Goal: Task Accomplishment & Management: Manage account settings

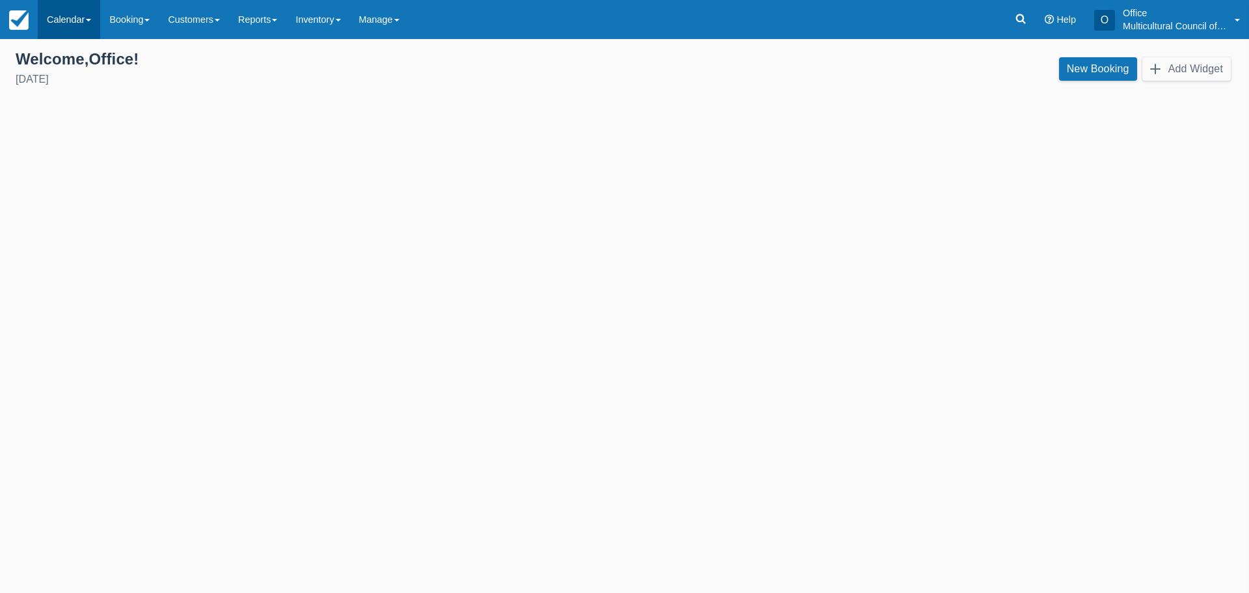
click at [65, 16] on link "Calendar" at bounding box center [69, 19] width 62 height 39
click at [66, 60] on link "Customer" at bounding box center [89, 55] width 103 height 27
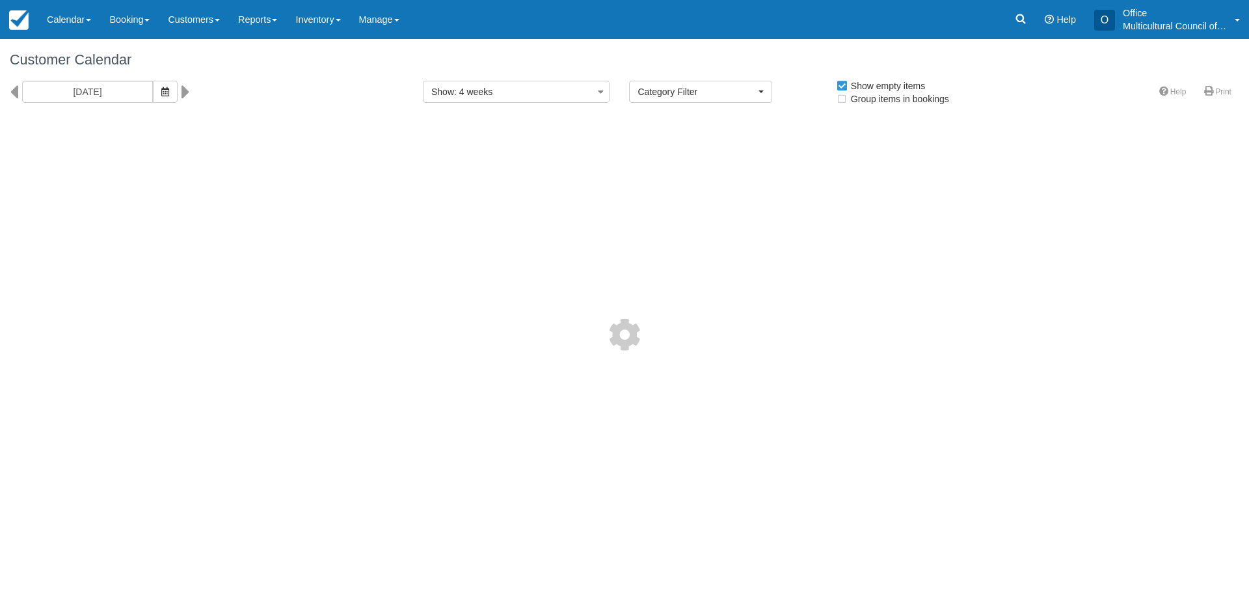
select select
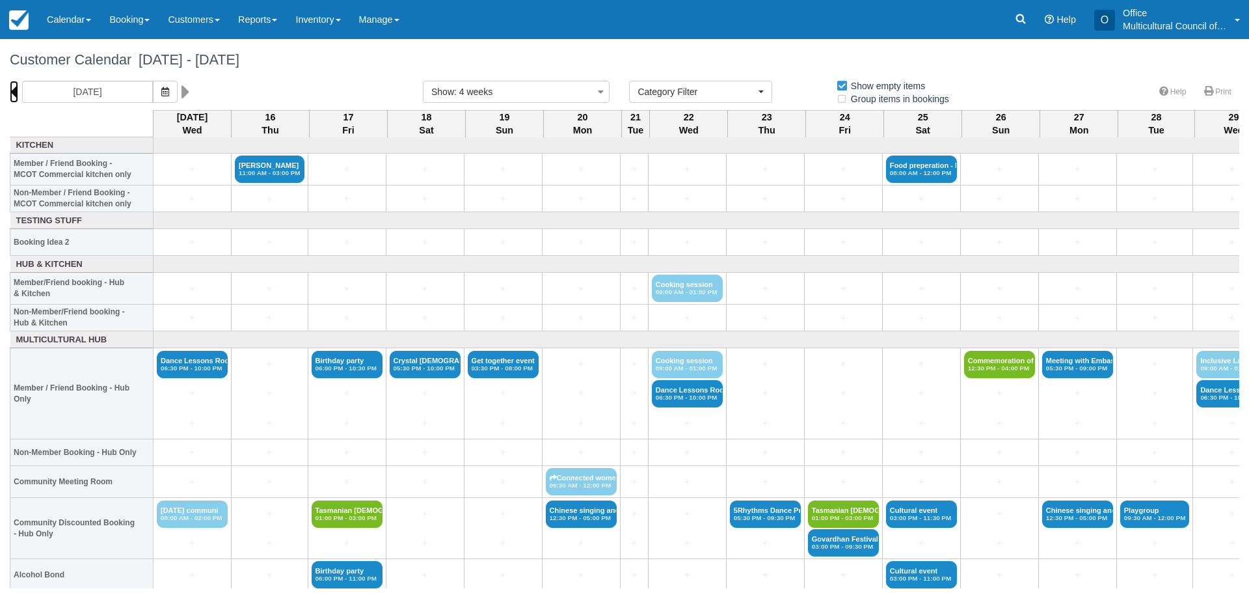
click at [16, 89] on icon at bounding box center [14, 92] width 8 height 22
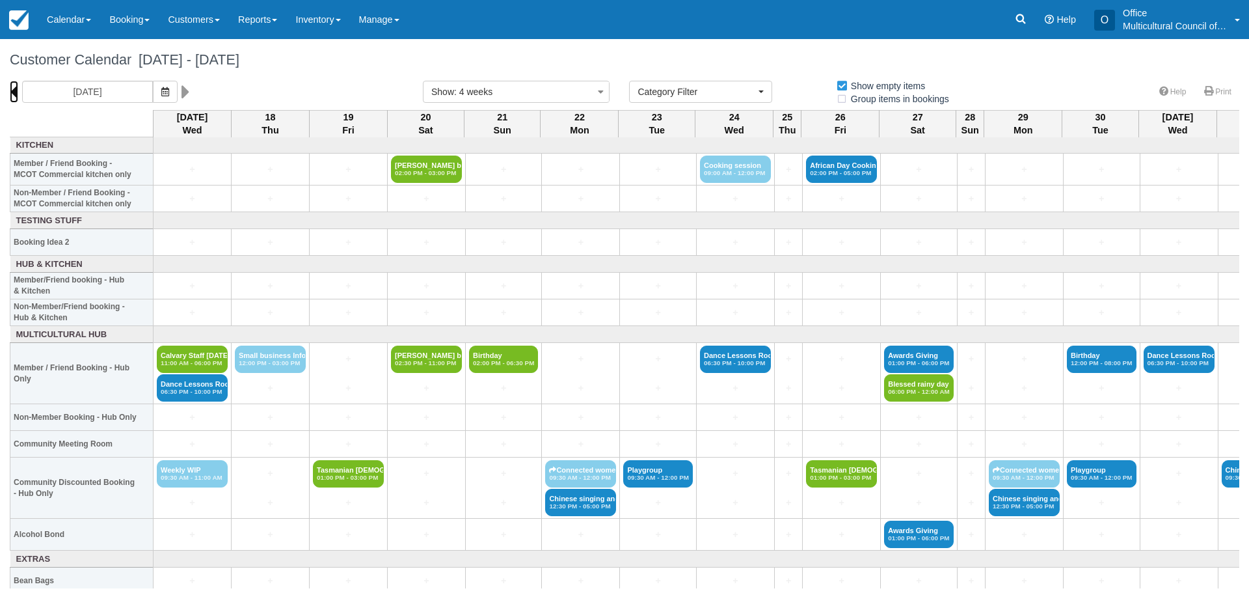
click at [14, 88] on icon at bounding box center [14, 92] width 8 height 22
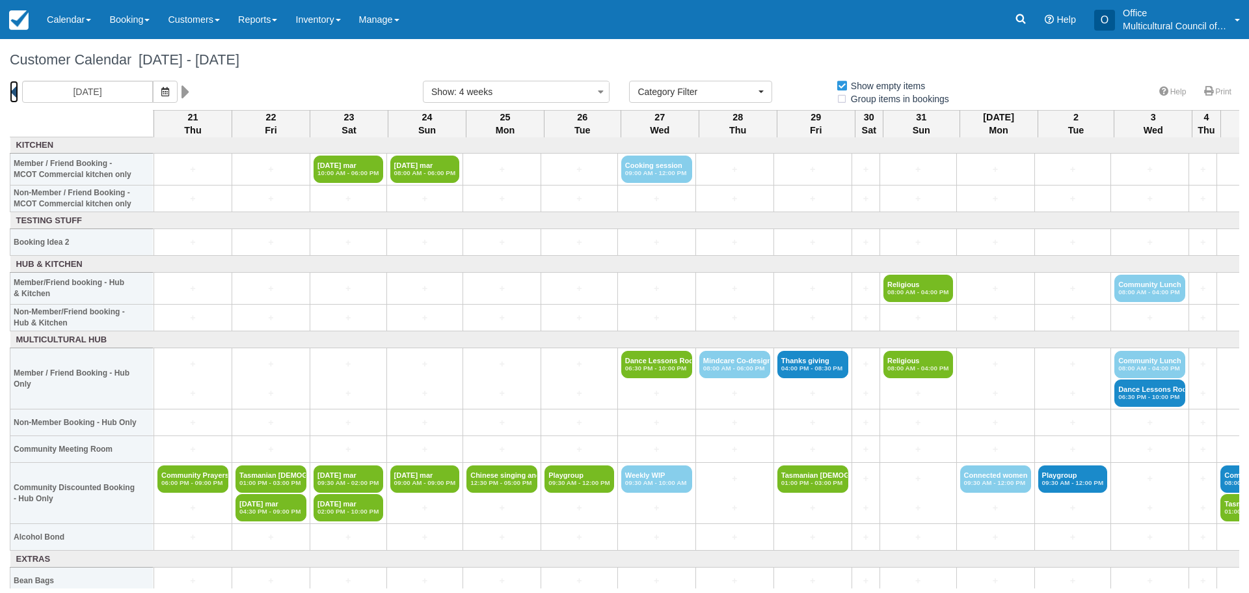
scroll to position [0, 253]
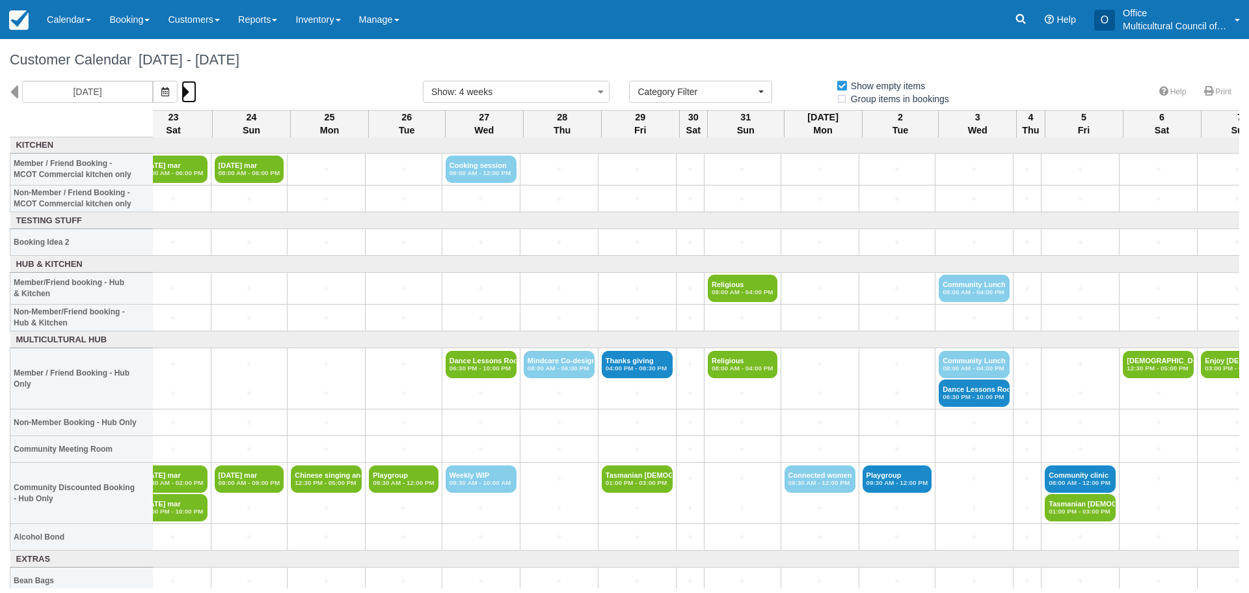
click at [181, 92] on icon at bounding box center [185, 92] width 8 height 22
type input "Thursday 18 September 2025"
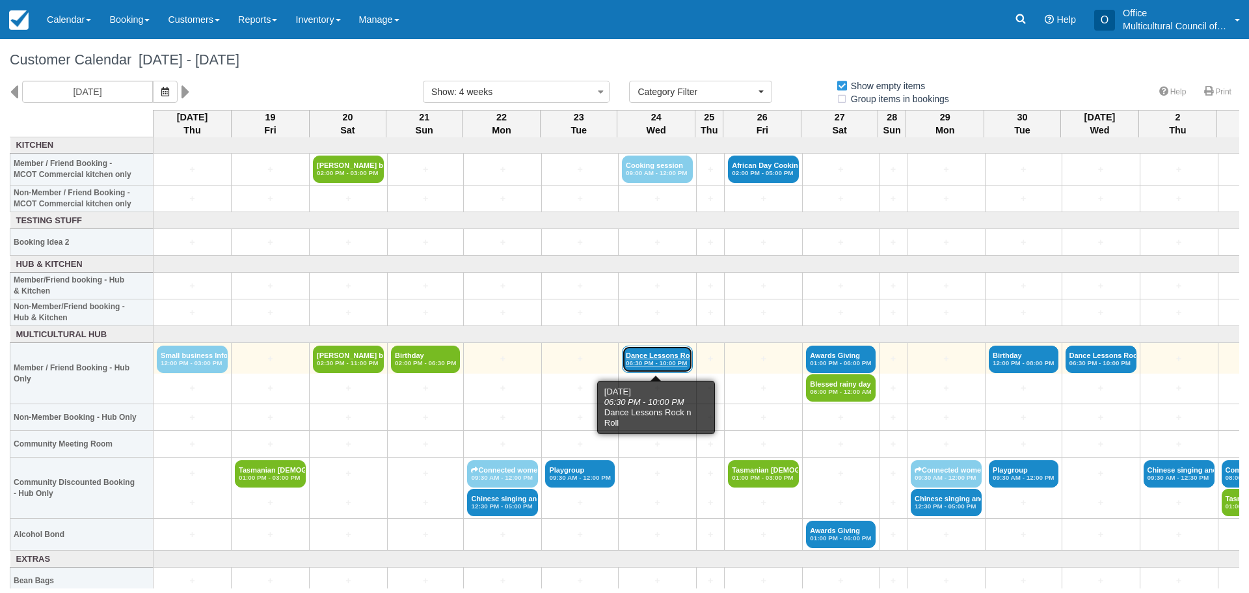
click at [645, 355] on link "Dance Lessons Rock n 06:30 PM - 10:00 PM" at bounding box center [657, 358] width 71 height 27
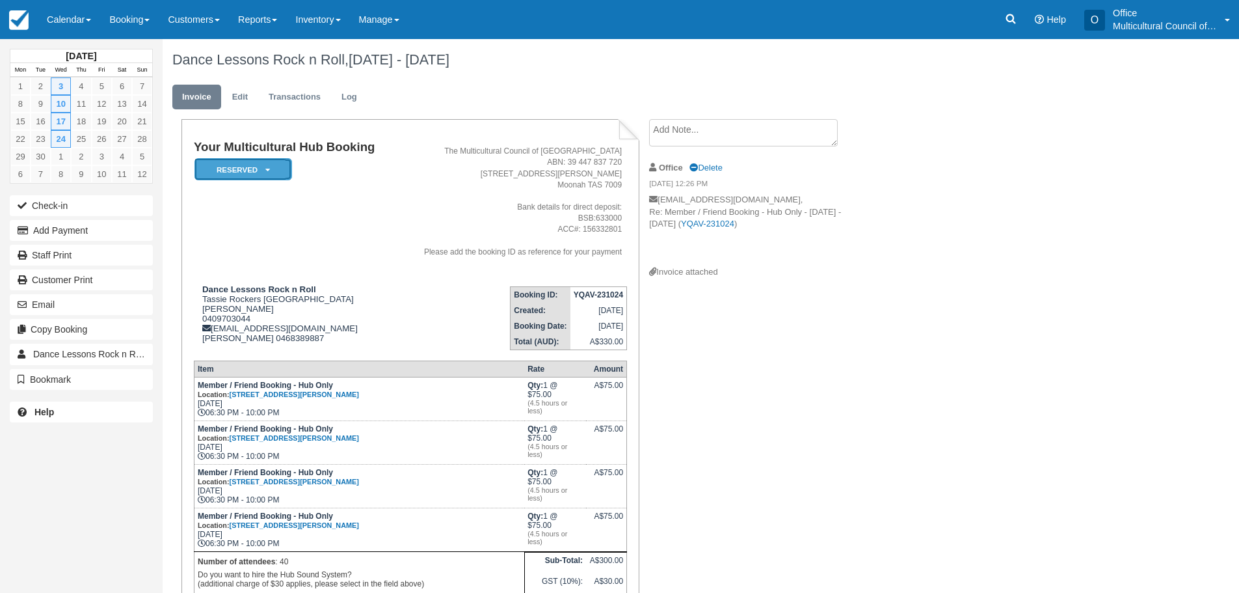
click at [273, 166] on em "Reserved" at bounding box center [243, 169] width 98 height 23
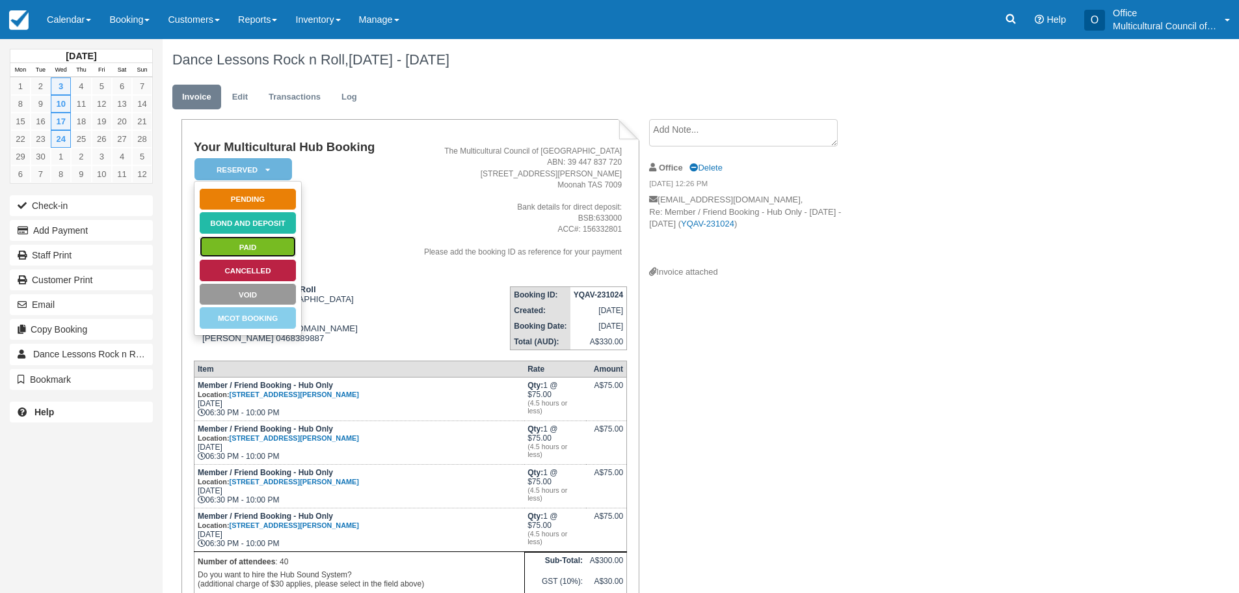
click at [260, 247] on link "Paid" at bounding box center [248, 246] width 98 height 23
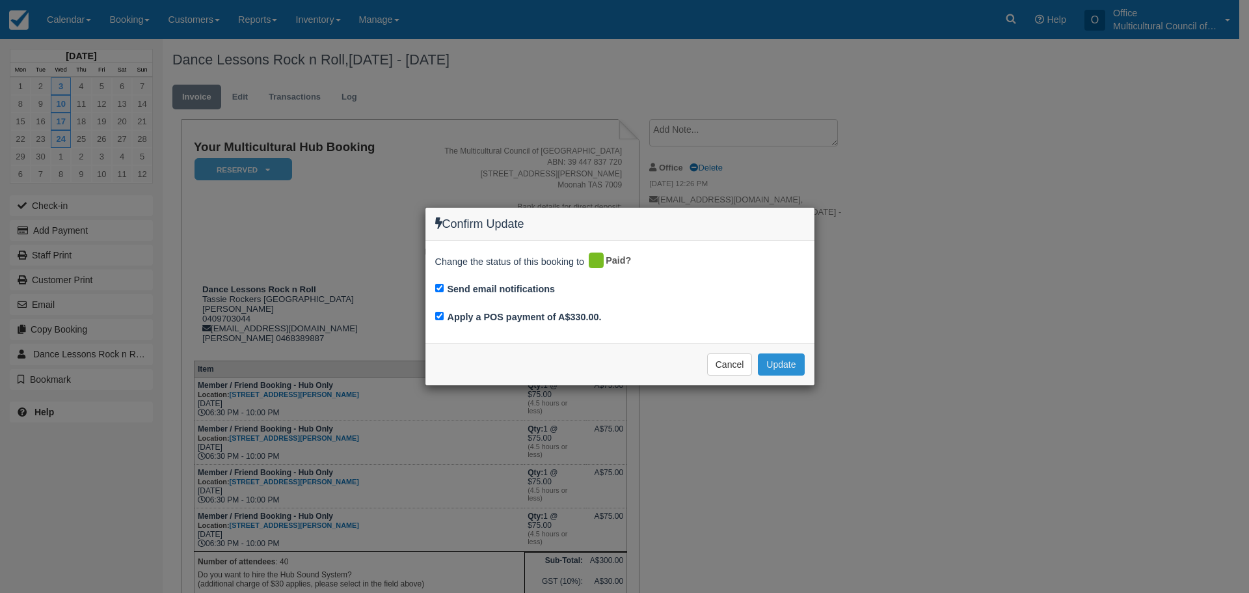
click at [775, 364] on button "Update" at bounding box center [781, 364] width 46 height 22
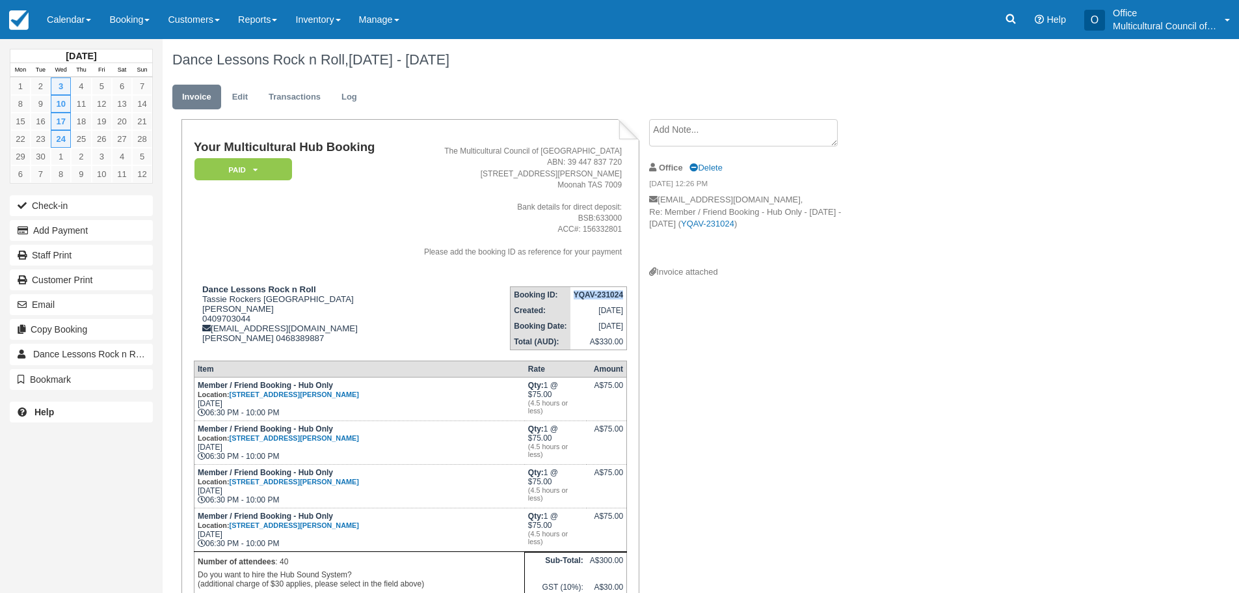
drag, startPoint x: 571, startPoint y: 293, endPoint x: 619, endPoint y: 296, distance: 48.2
click at [621, 297] on td "YQAV-231024" at bounding box center [598, 294] width 57 height 16
copy strong "YQAV-23102"
click at [1013, 13] on icon at bounding box center [1010, 18] width 13 height 13
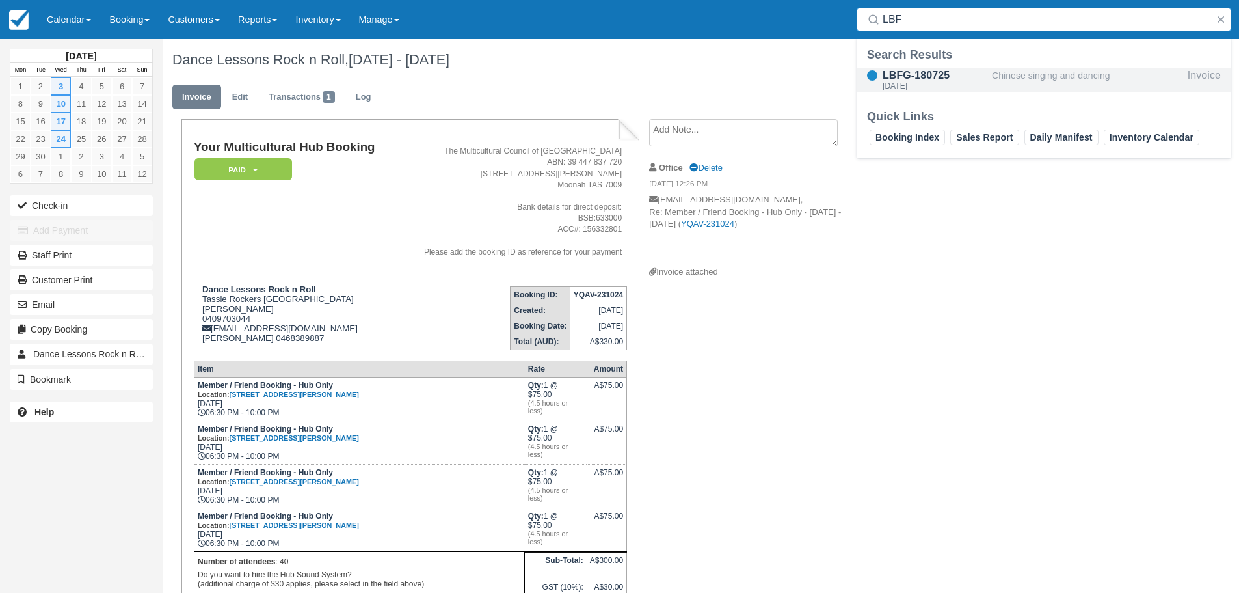
type input "LBF"
click at [931, 74] on div "LBFG-180725" at bounding box center [935, 76] width 104 height 16
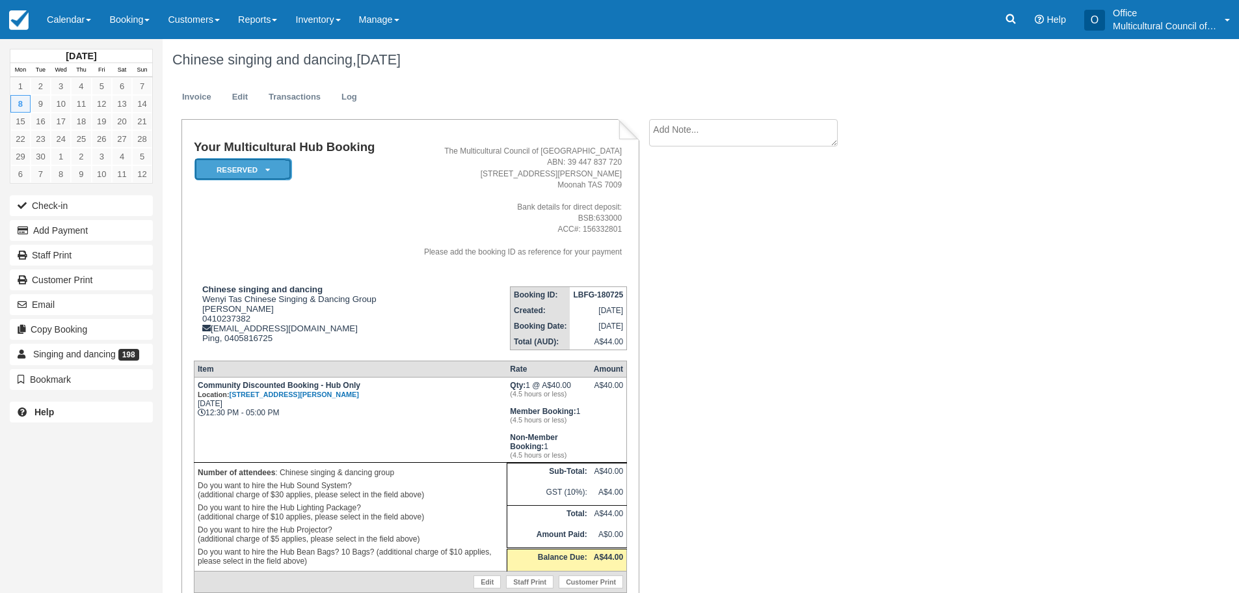
click at [269, 166] on icon at bounding box center [267, 170] width 5 height 8
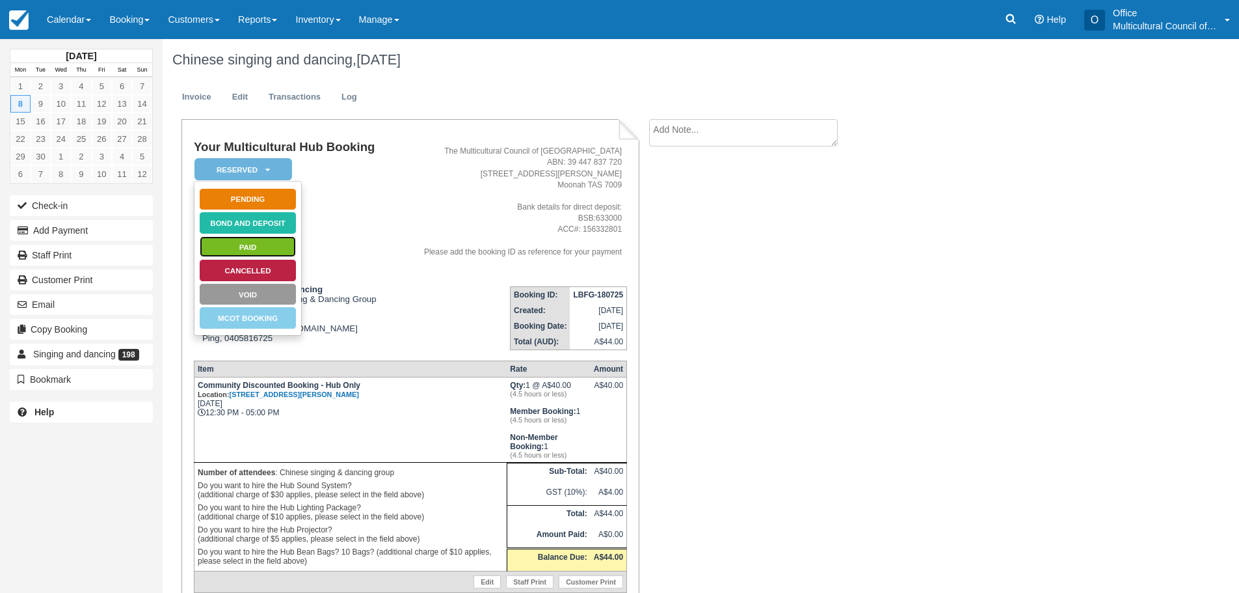
click at [269, 245] on link "Paid" at bounding box center [248, 246] width 98 height 23
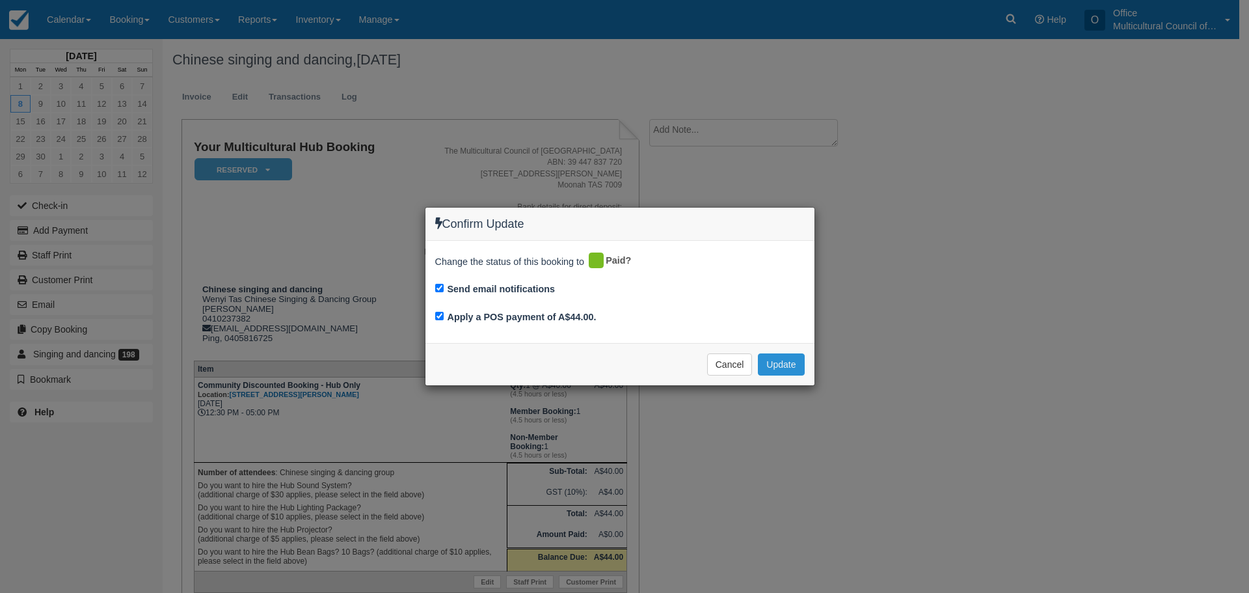
click at [790, 369] on button "Update" at bounding box center [781, 364] width 46 height 22
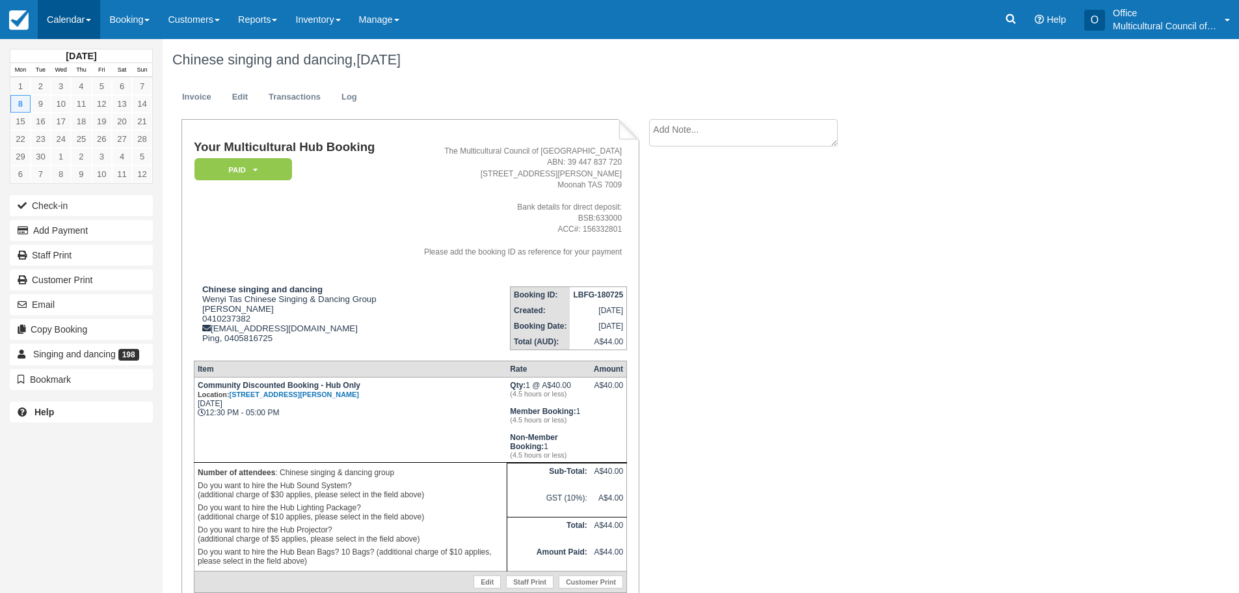
click at [69, 17] on link "Calendar" at bounding box center [69, 19] width 62 height 39
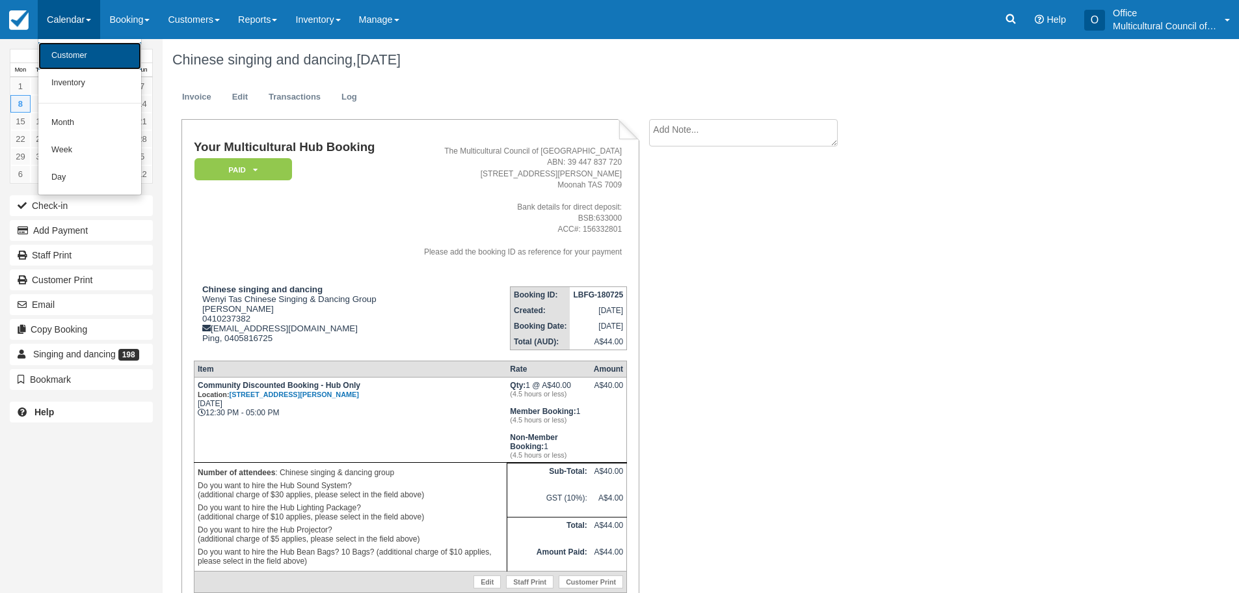
click at [78, 53] on link "Customer" at bounding box center [89, 55] width 103 height 27
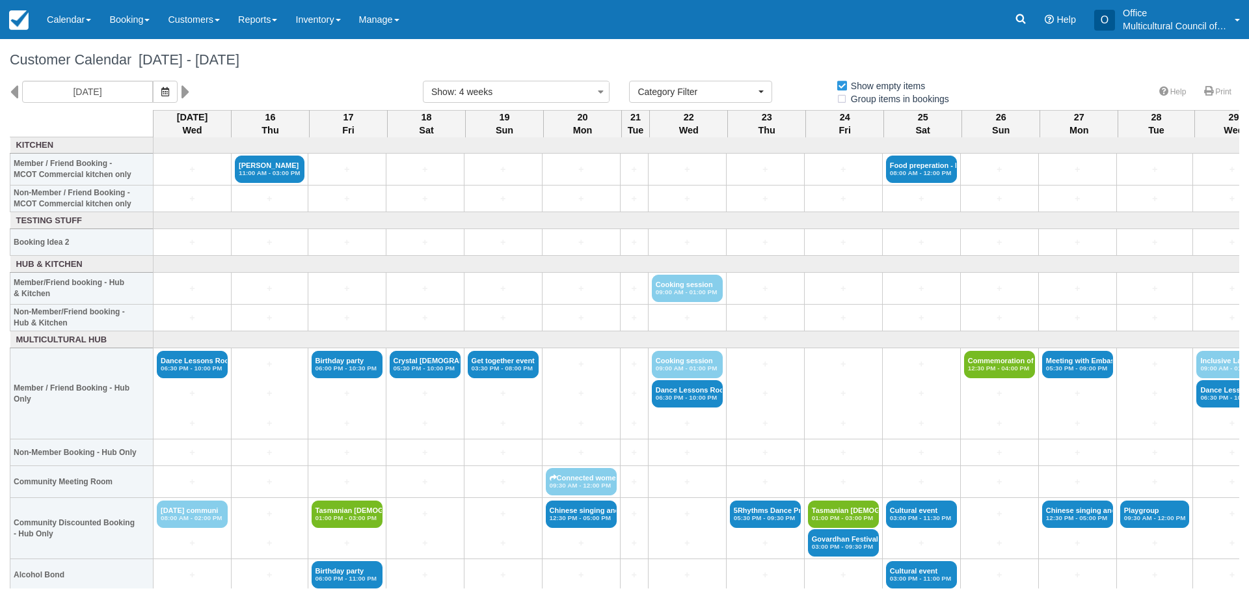
select select
click at [18, 90] on icon at bounding box center [14, 92] width 8 height 22
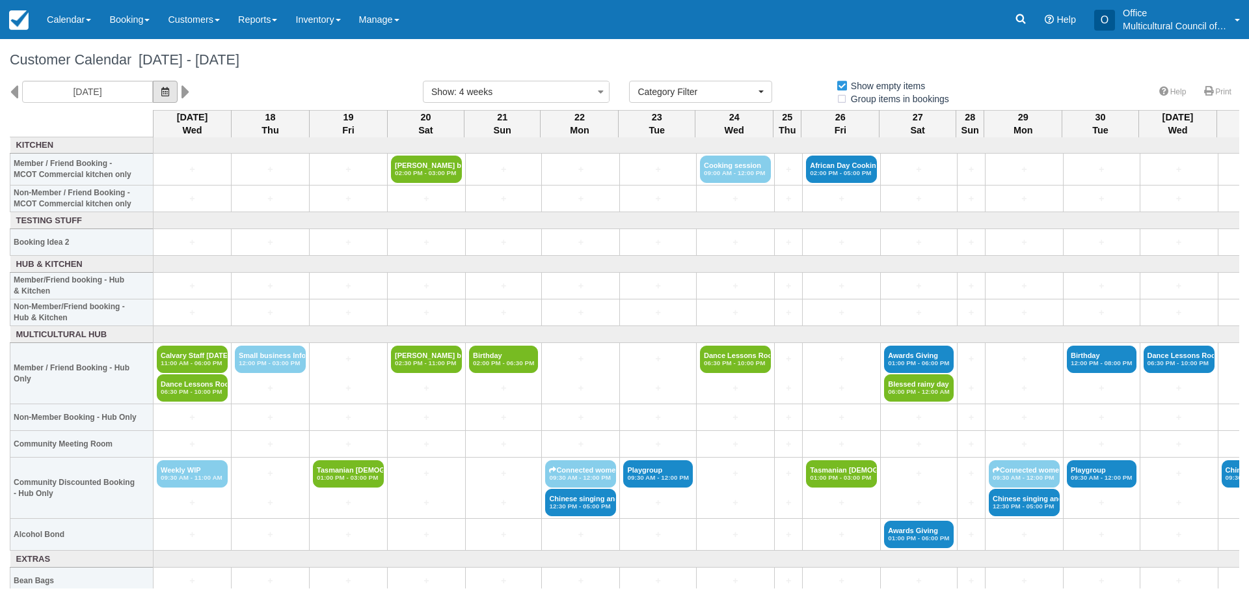
click at [161, 92] on icon "button" at bounding box center [165, 91] width 8 height 9
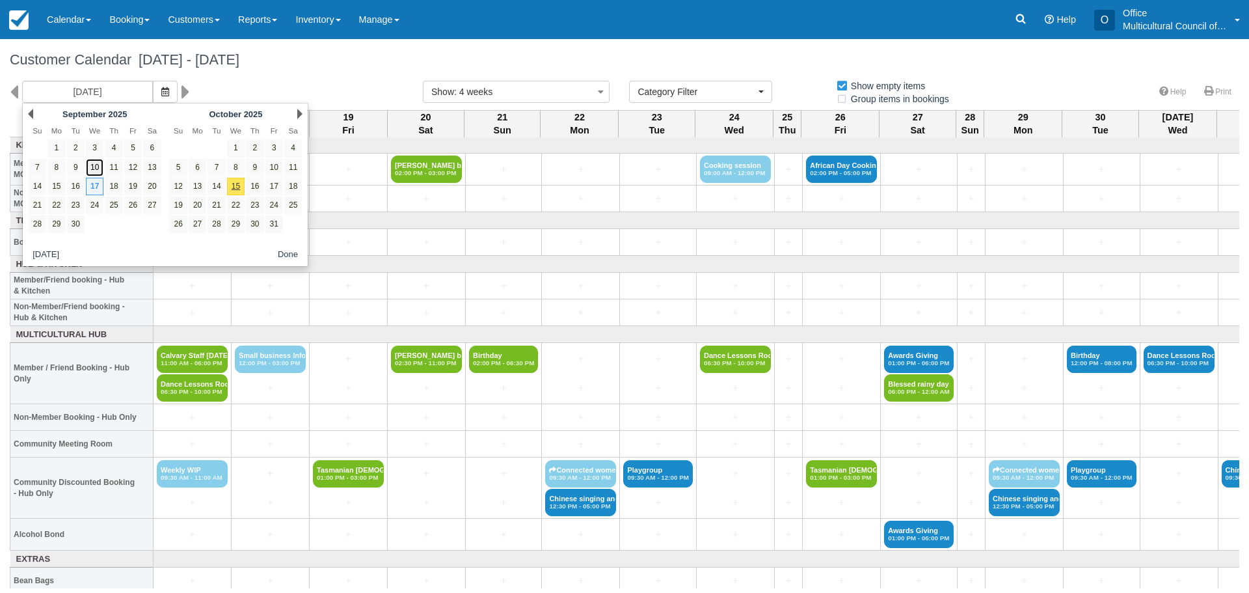
click at [94, 165] on link "10" at bounding box center [95, 168] width 18 height 18
type input "Wednesday 10 September 2025"
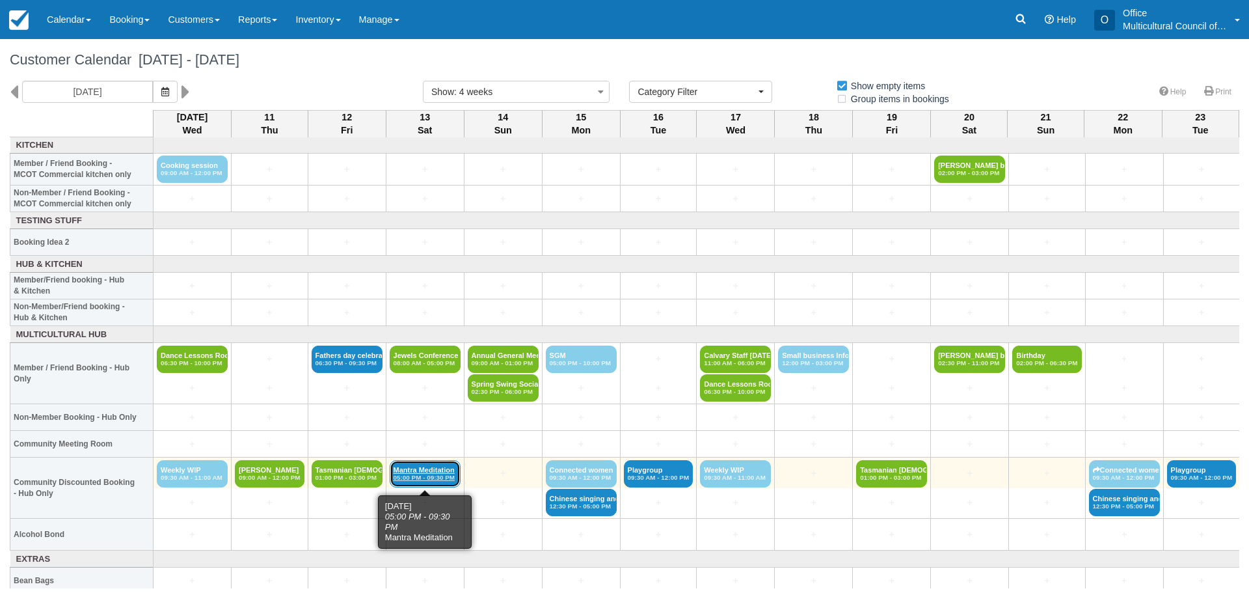
click at [429, 475] on em "05:00 PM - 09:30 PM" at bounding box center [425, 478] width 63 height 8
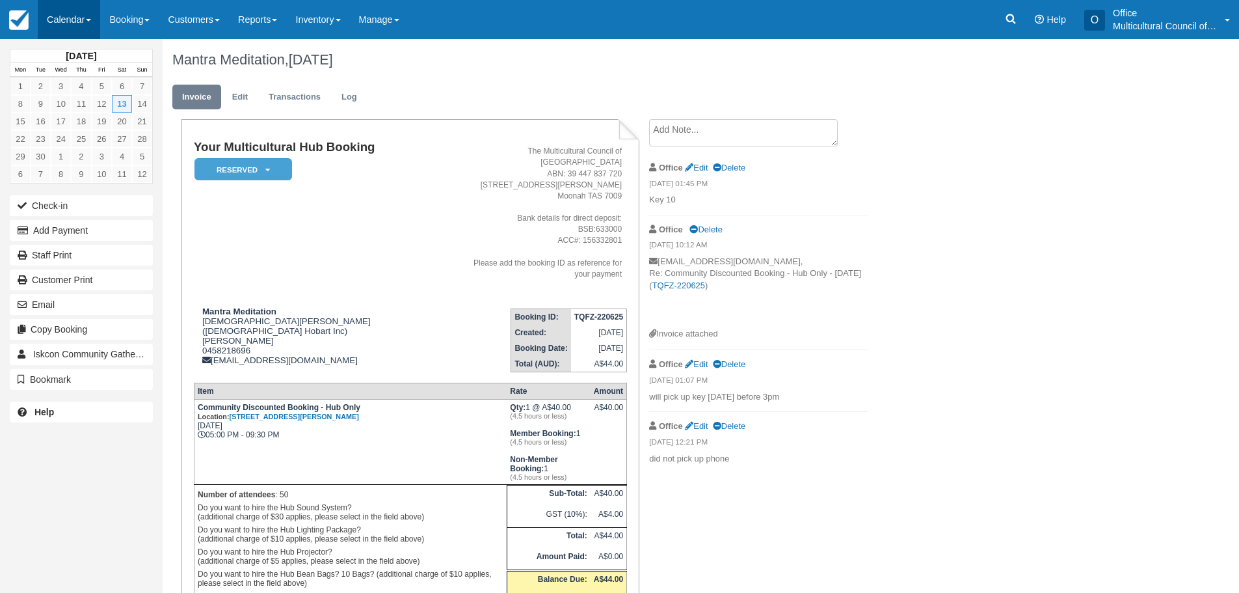
click at [74, 12] on link "Calendar" at bounding box center [69, 19] width 62 height 39
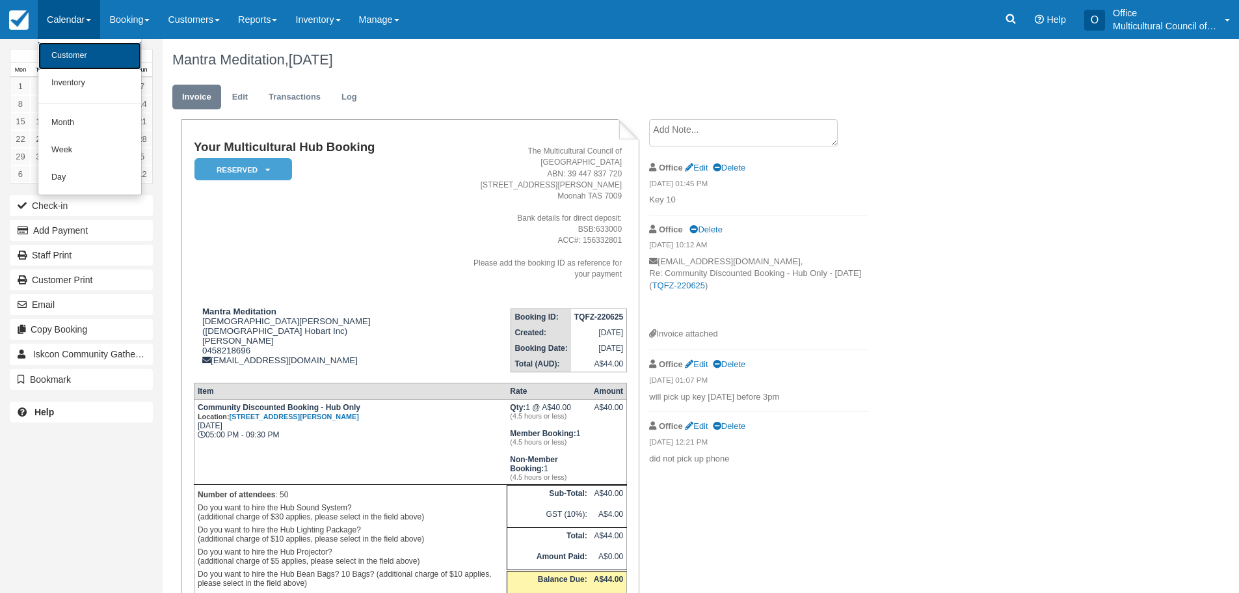
click at [82, 56] on link "Customer" at bounding box center [89, 55] width 103 height 27
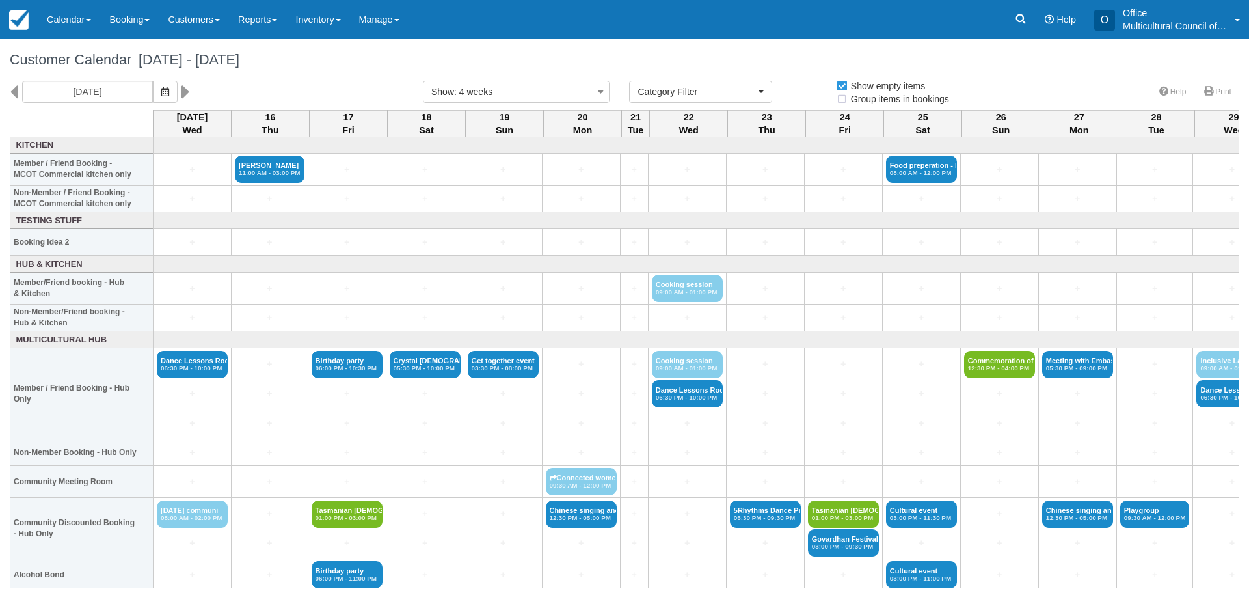
select select
click at [163, 92] on icon "button" at bounding box center [165, 91] width 8 height 9
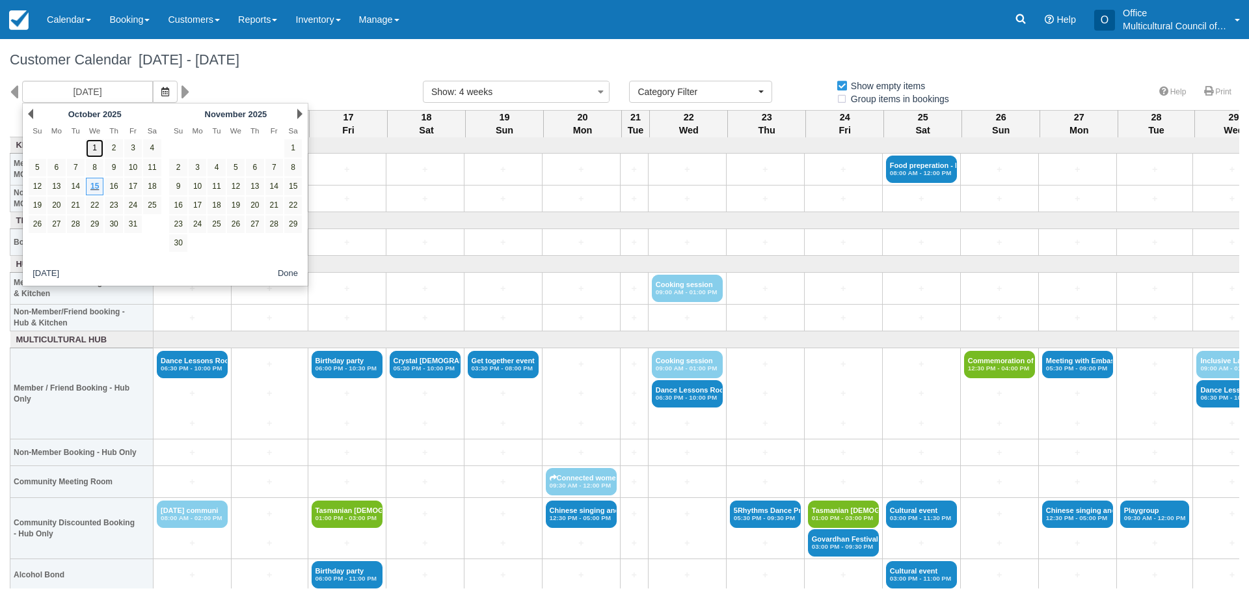
click at [95, 148] on link "1" at bounding box center [95, 148] width 18 height 18
type input "[DATE]"
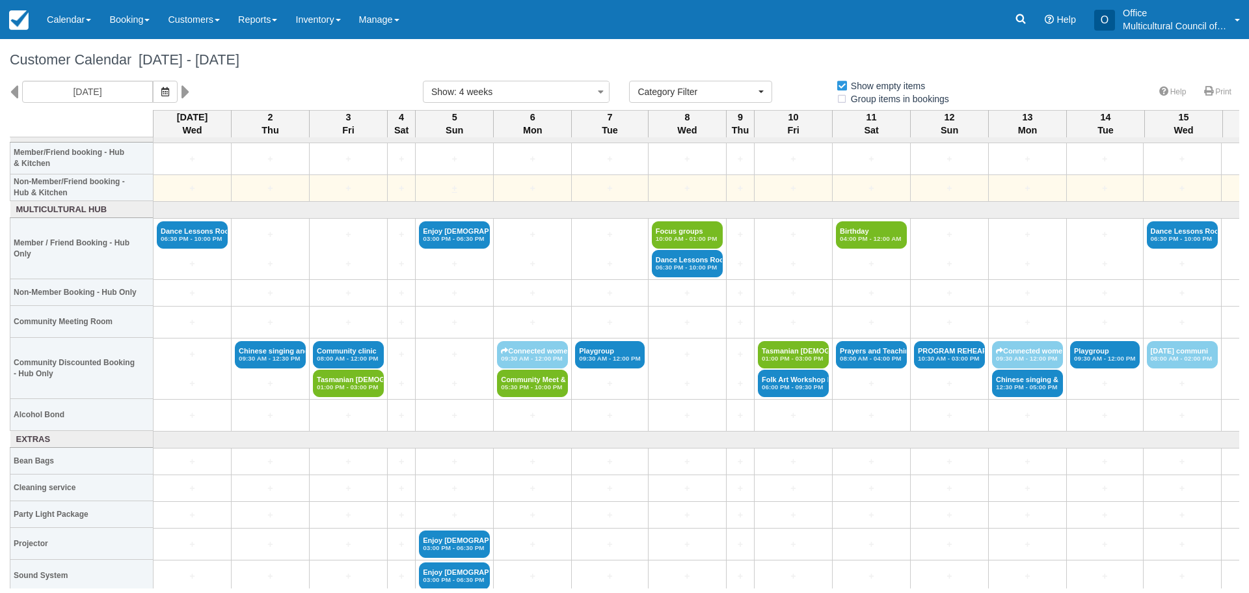
scroll to position [130, 0]
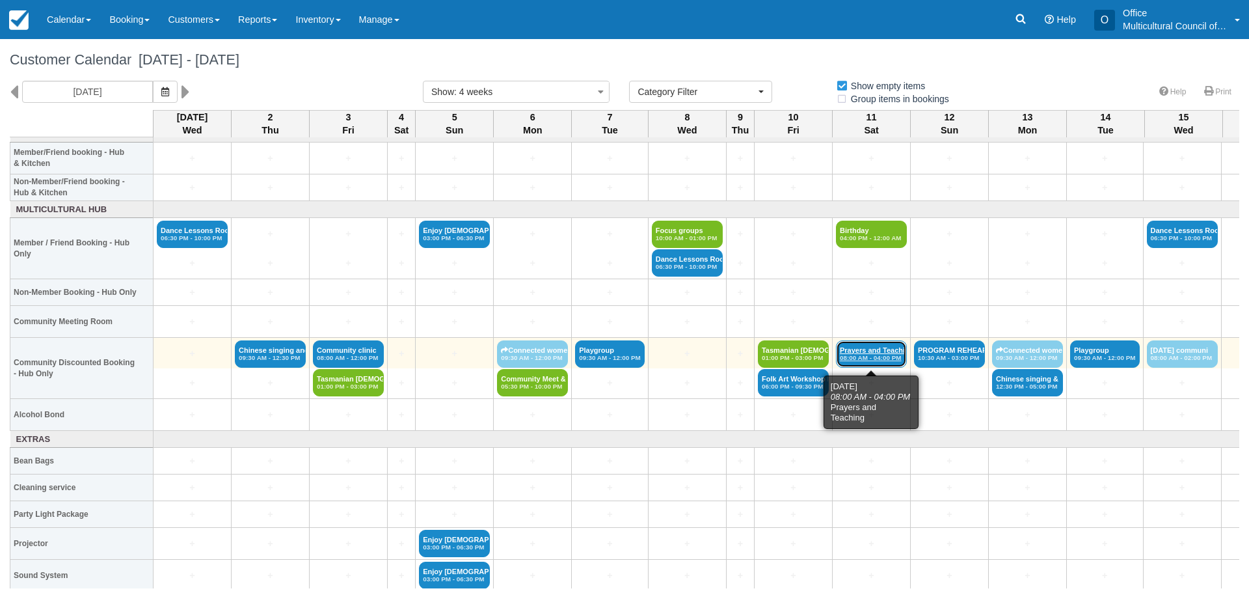
click at [879, 355] on em "08:00 AM - 04:00 PM" at bounding box center [871, 358] width 63 height 8
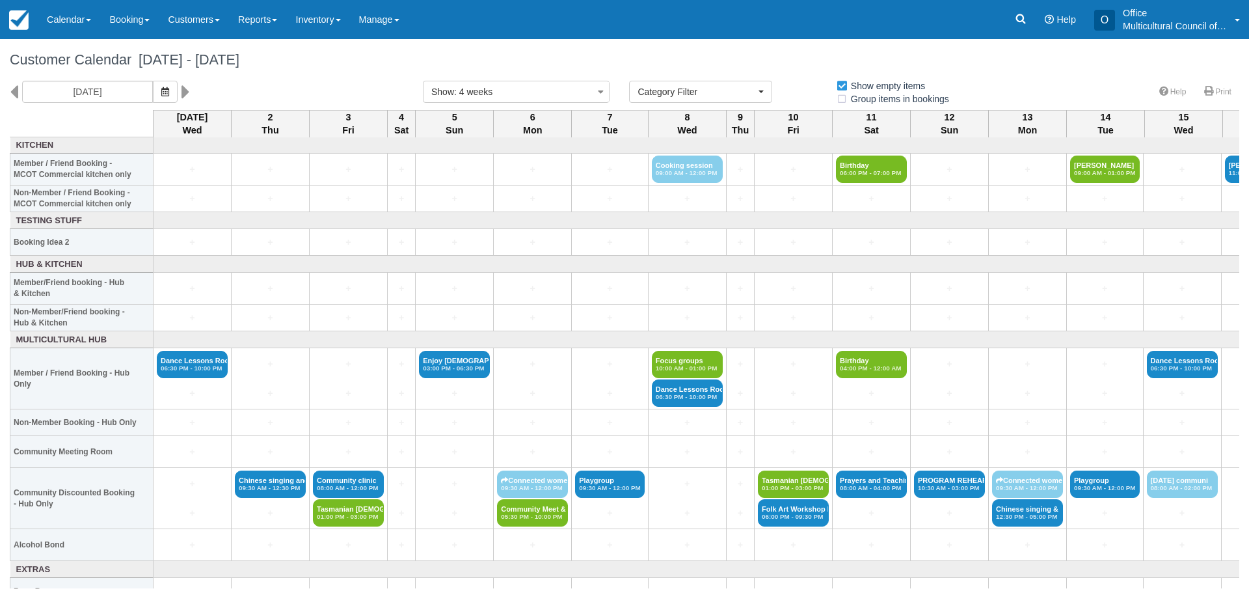
select select
click at [16, 88] on icon at bounding box center [14, 92] width 8 height 22
type input "[DATE]"
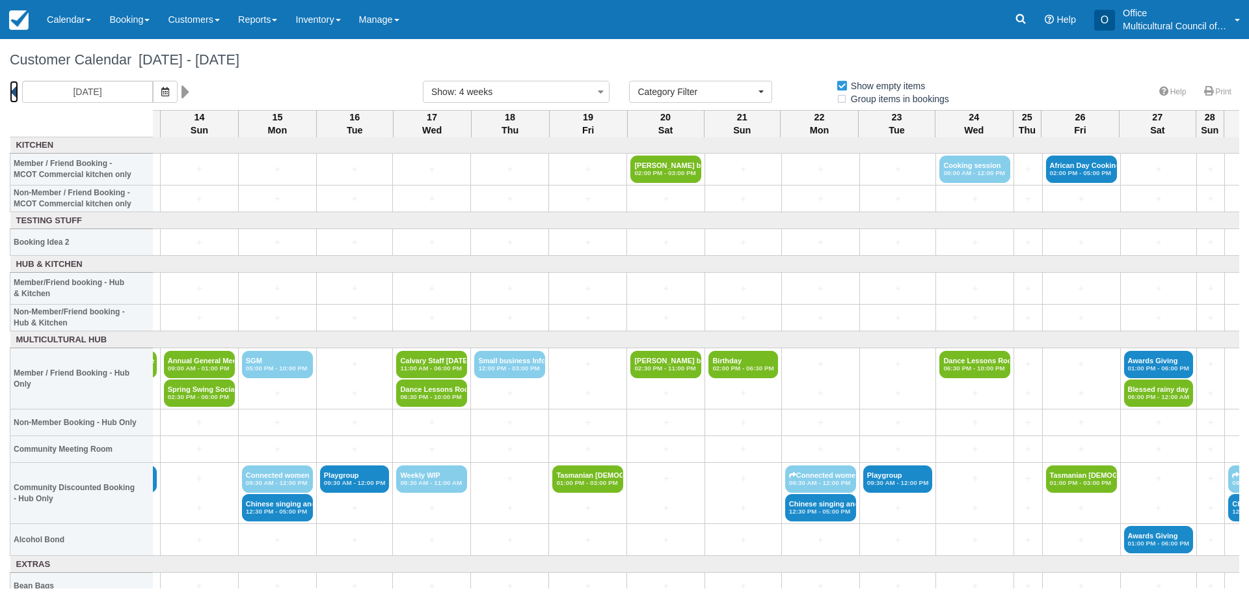
scroll to position [0, 944]
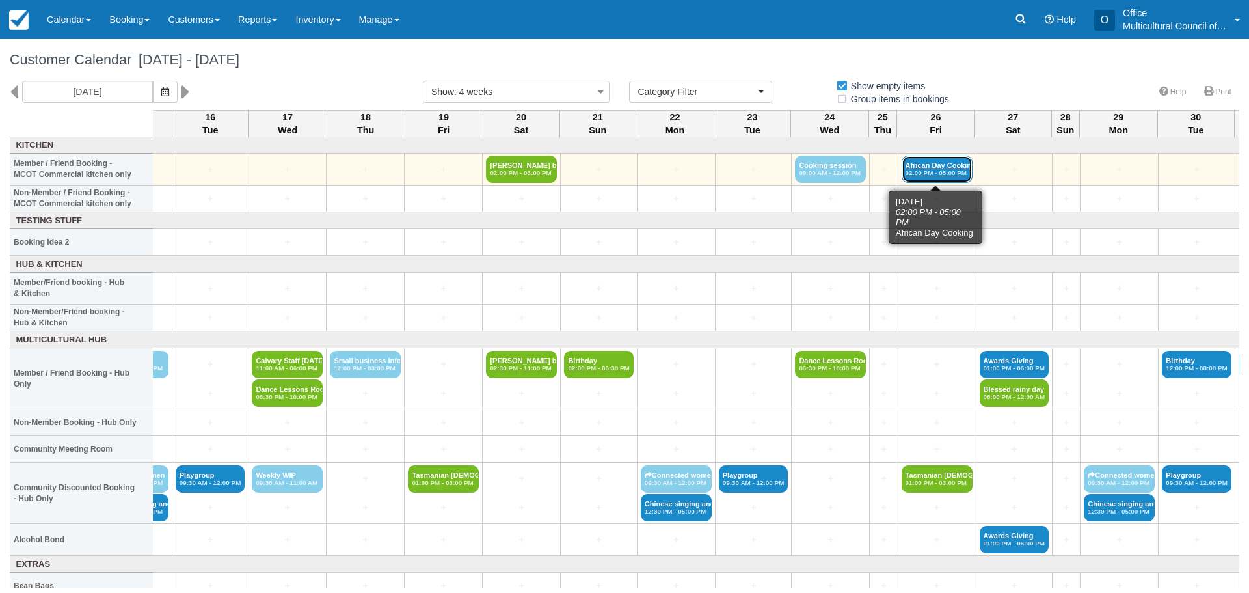
click at [930, 170] on em "02:00 PM - 05:00 PM" at bounding box center [936, 173] width 63 height 8
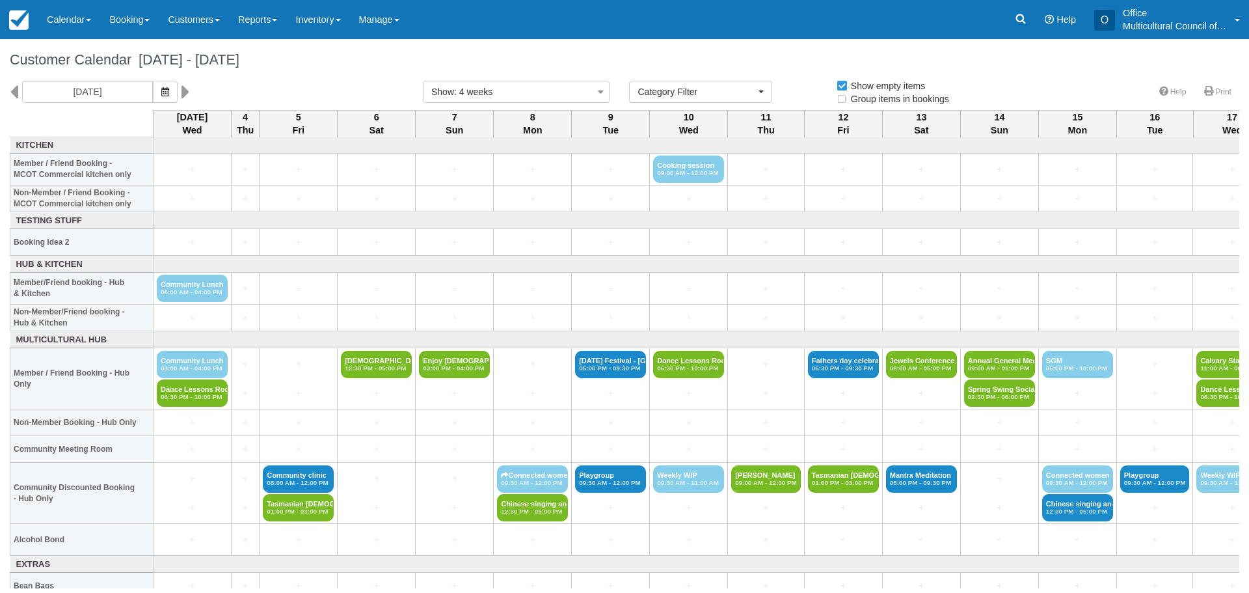
select select
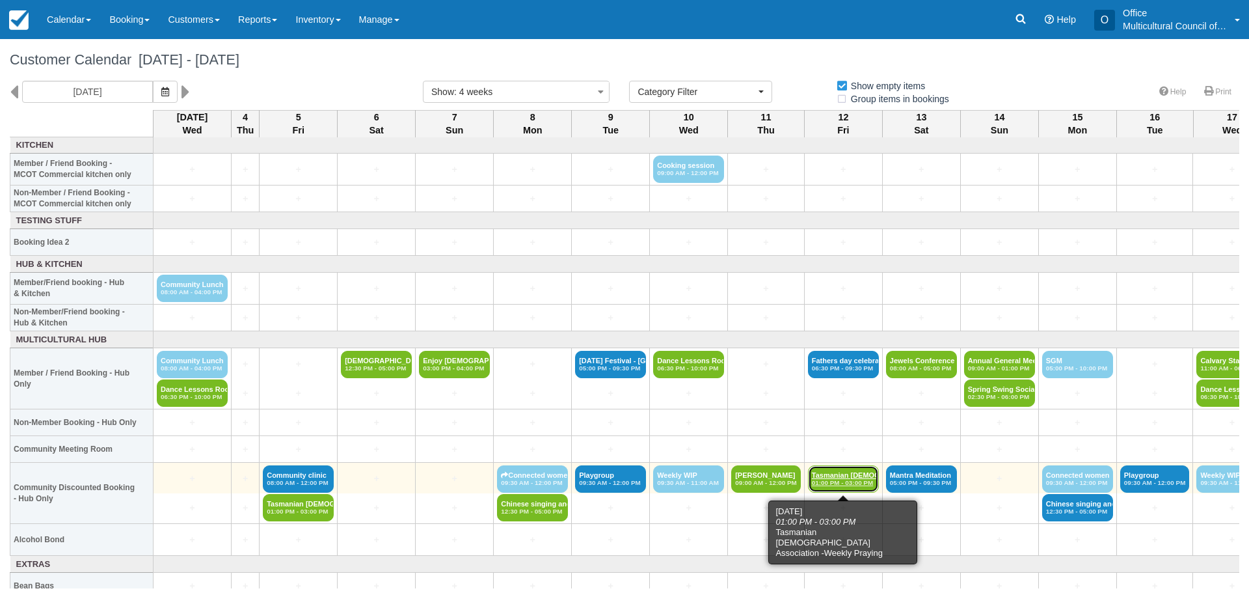
click at [857, 475] on link "Tasmanian Muslim Ass 01:00 PM - 03:00 PM" at bounding box center [843, 478] width 71 height 27
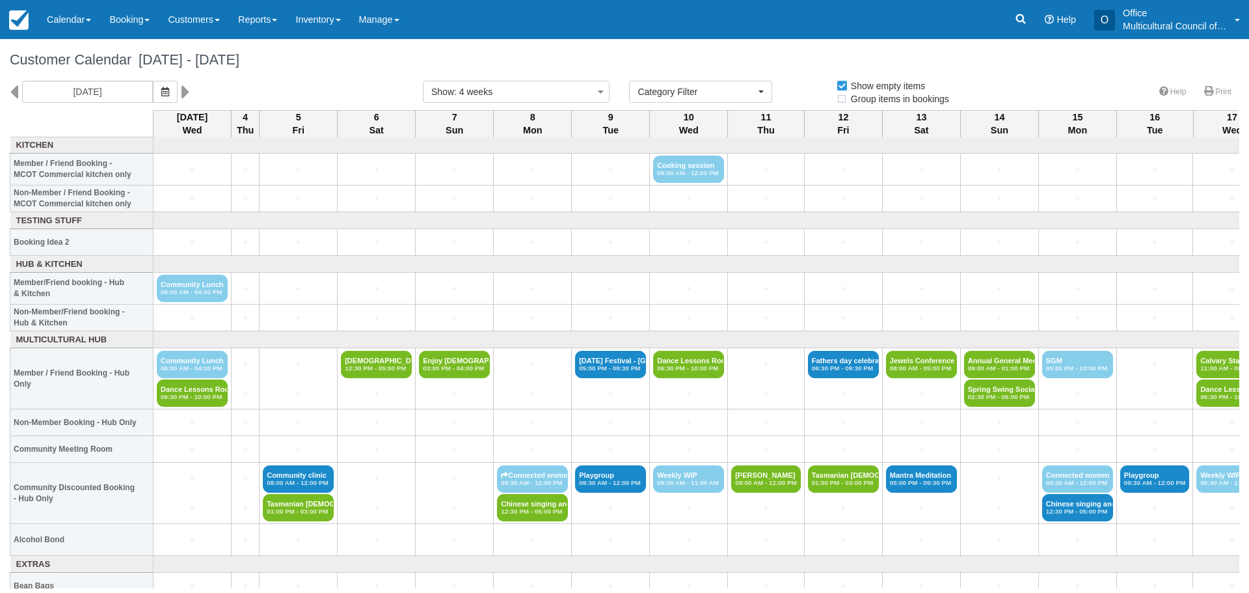
select select
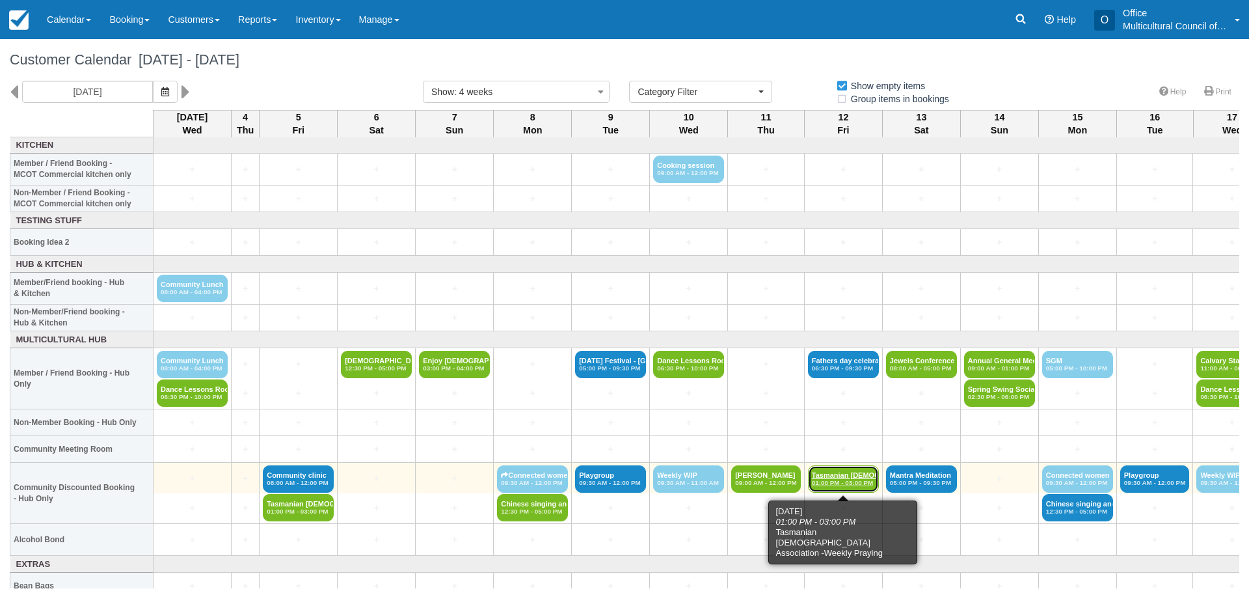
click at [840, 472] on link "Tasmanian Muslim Ass 01:00 PM - 03:00 PM" at bounding box center [843, 478] width 71 height 27
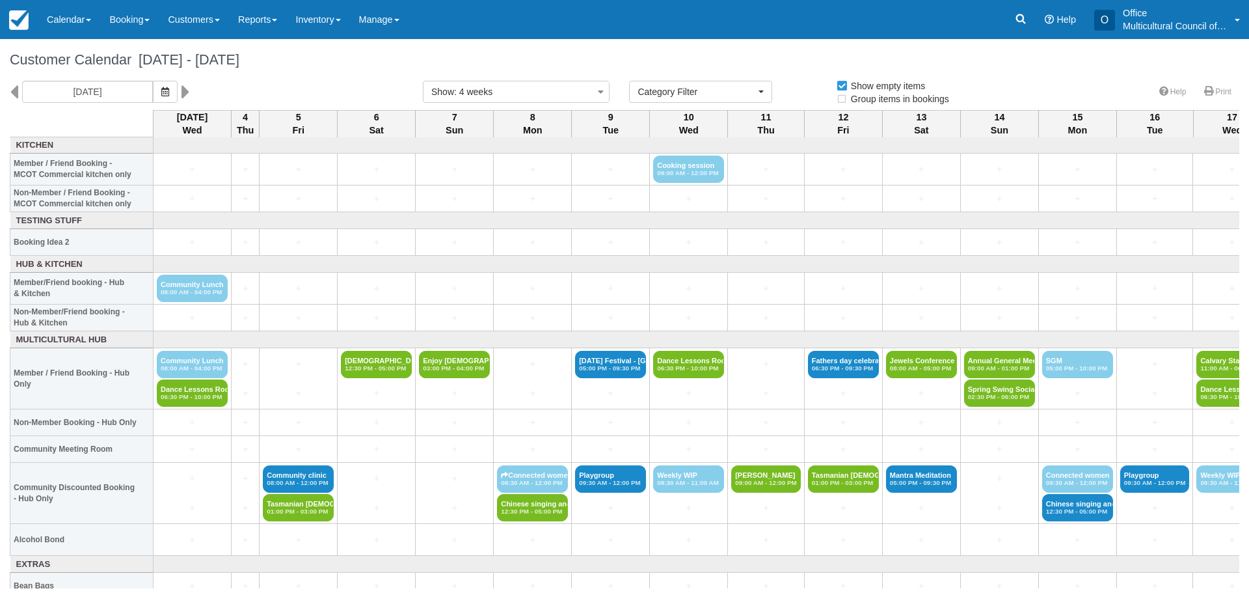
select select
click at [167, 88] on button "button" at bounding box center [165, 92] width 25 height 22
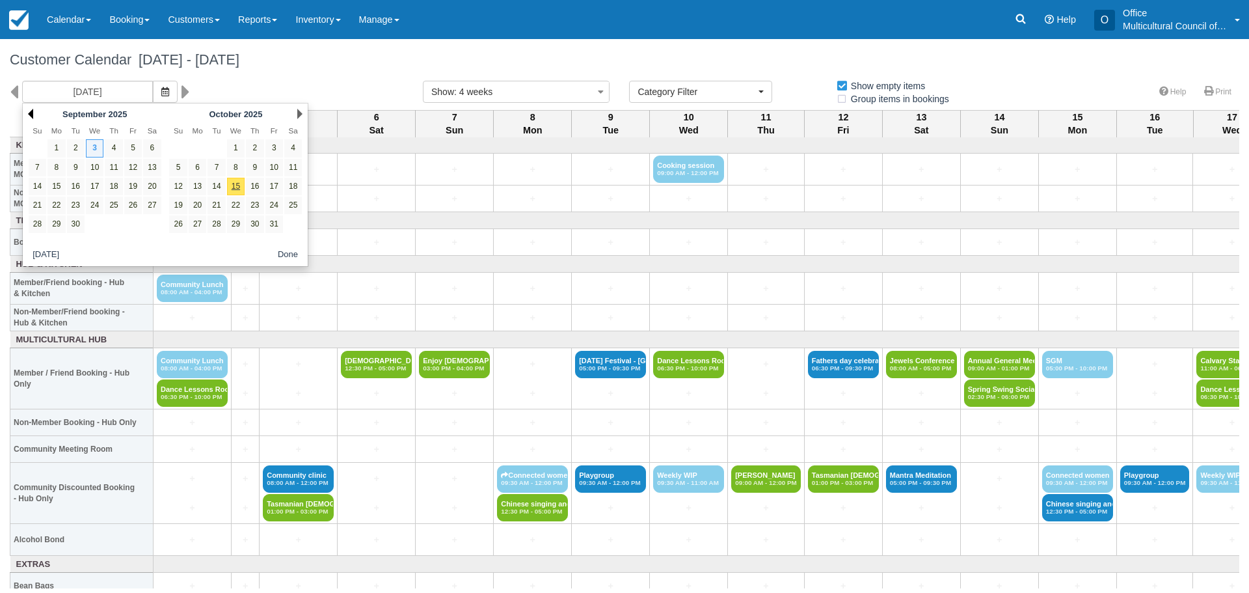
click at [29, 111] on link "Prev" at bounding box center [30, 114] width 5 height 10
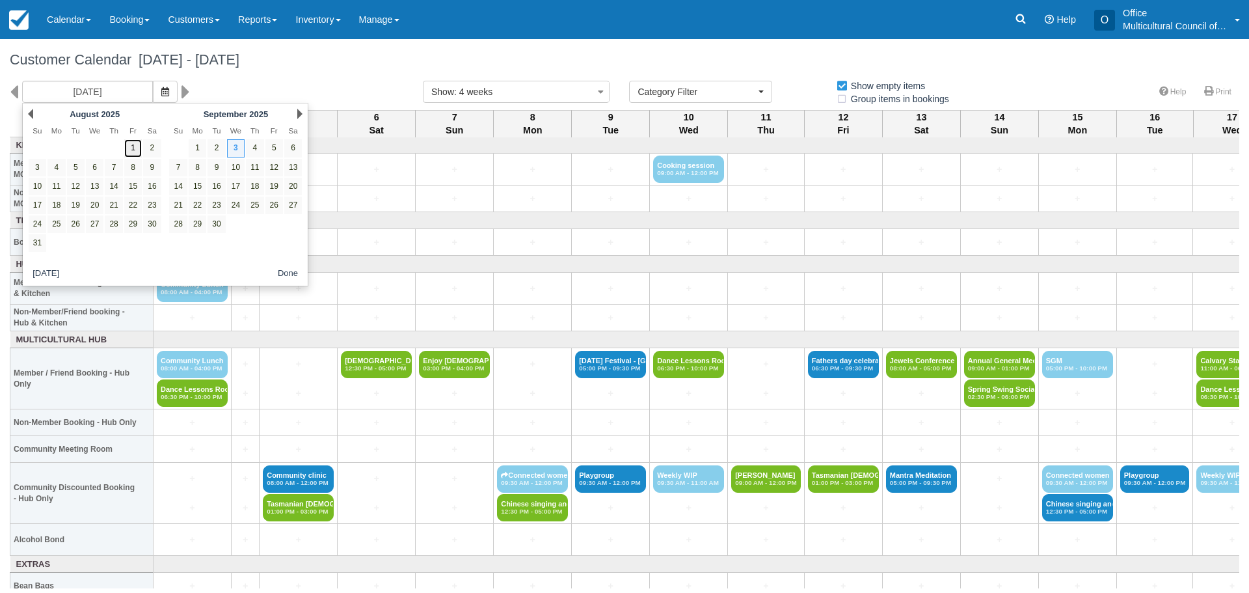
click at [136, 144] on link "1" at bounding box center [133, 148] width 18 height 18
type input "[DATE]"
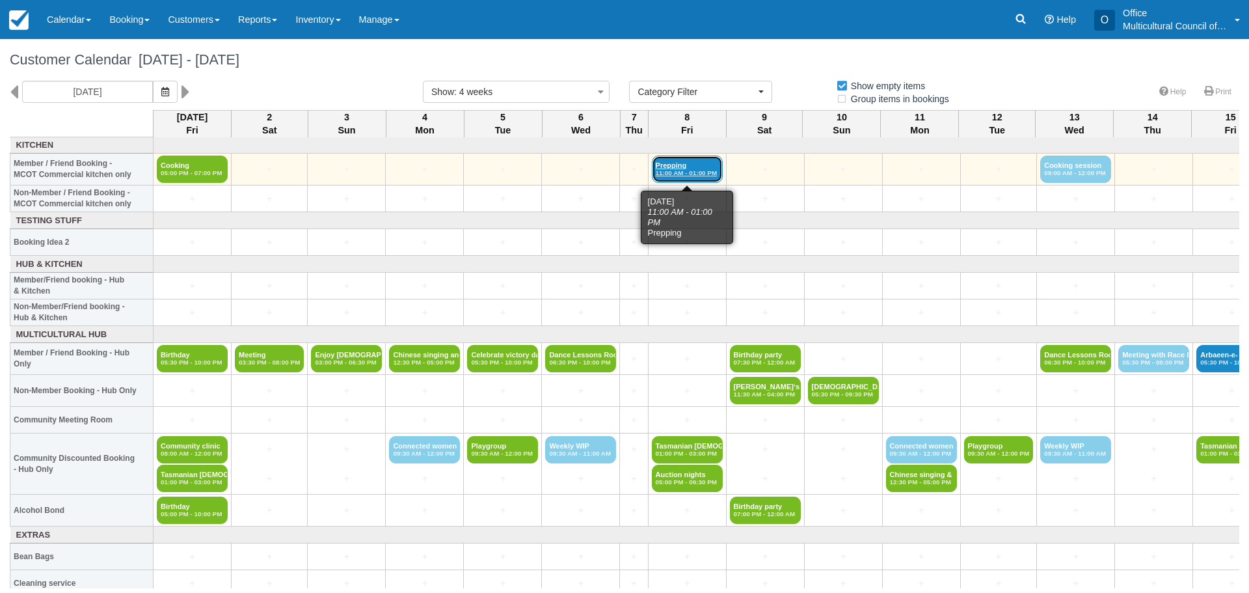
click at [696, 161] on link "Prepping 11:00 AM - 01:00 PM" at bounding box center [687, 168] width 71 height 27
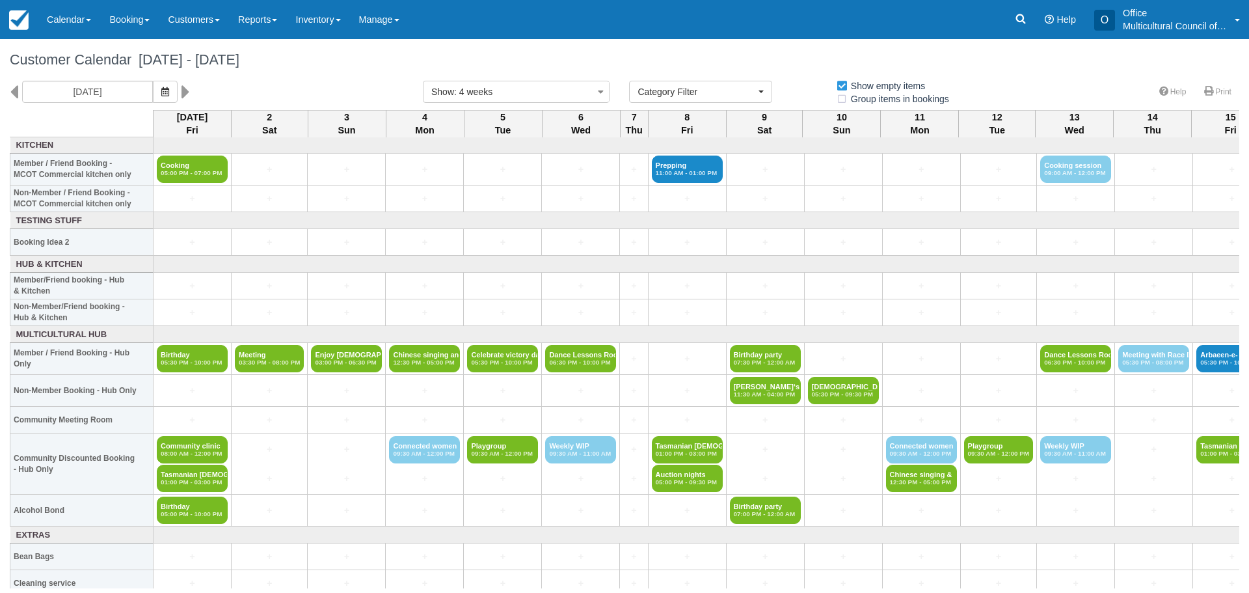
select select
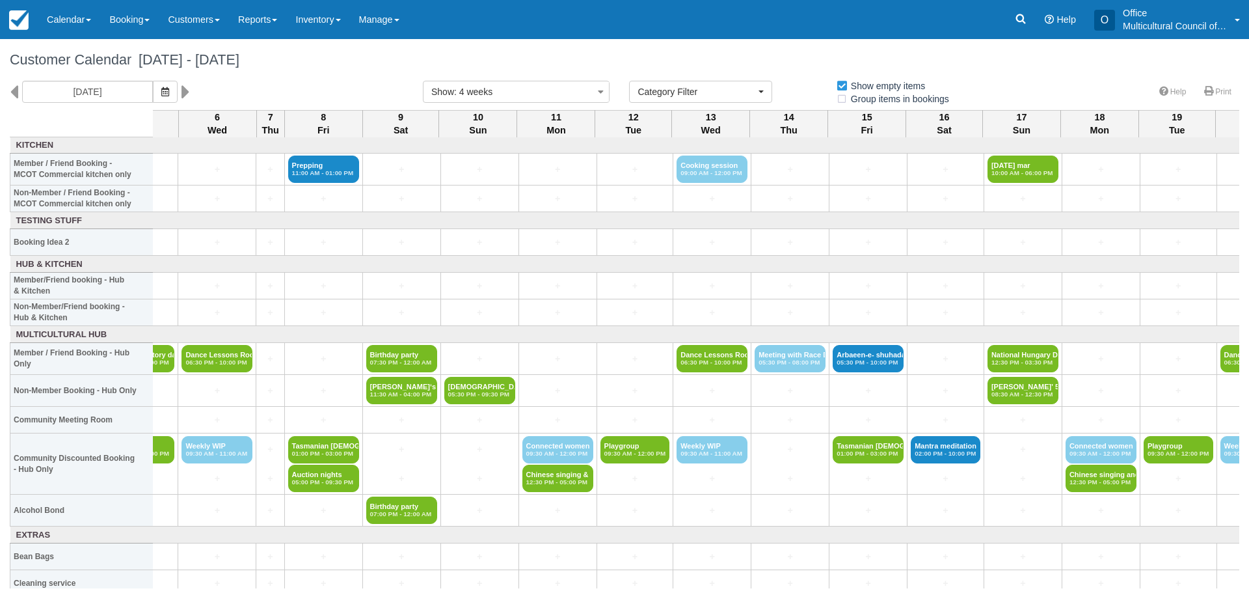
scroll to position [0, 464]
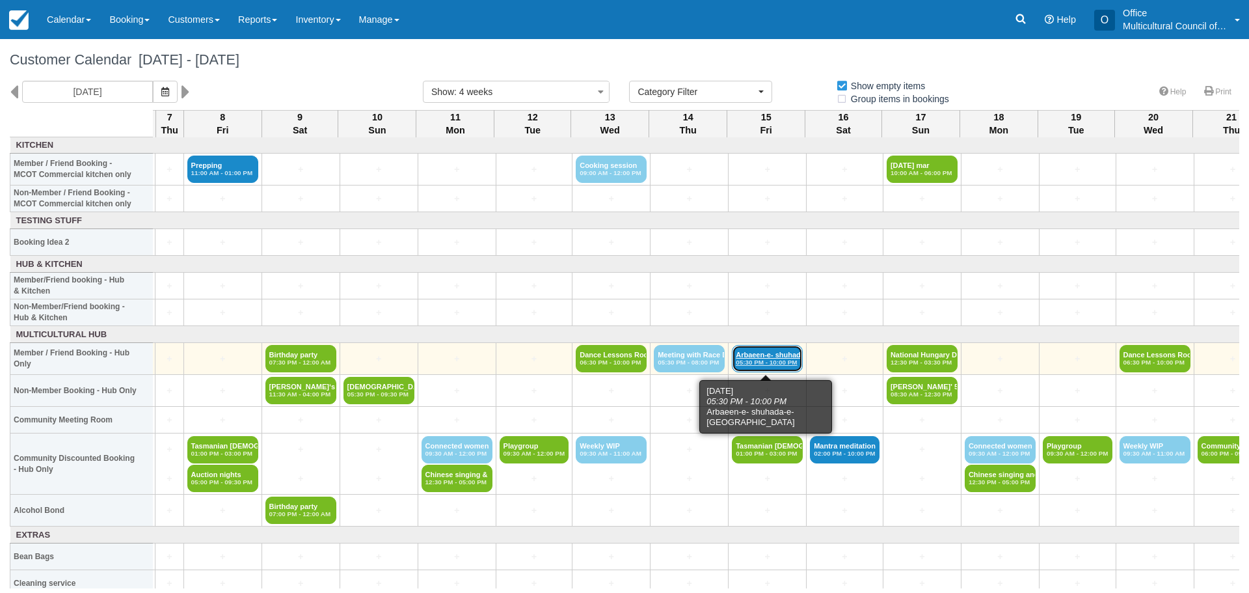
click at [753, 356] on link "Arbaeen-e- shuhada-e 05:30 PM - 10:00 PM" at bounding box center [767, 358] width 71 height 27
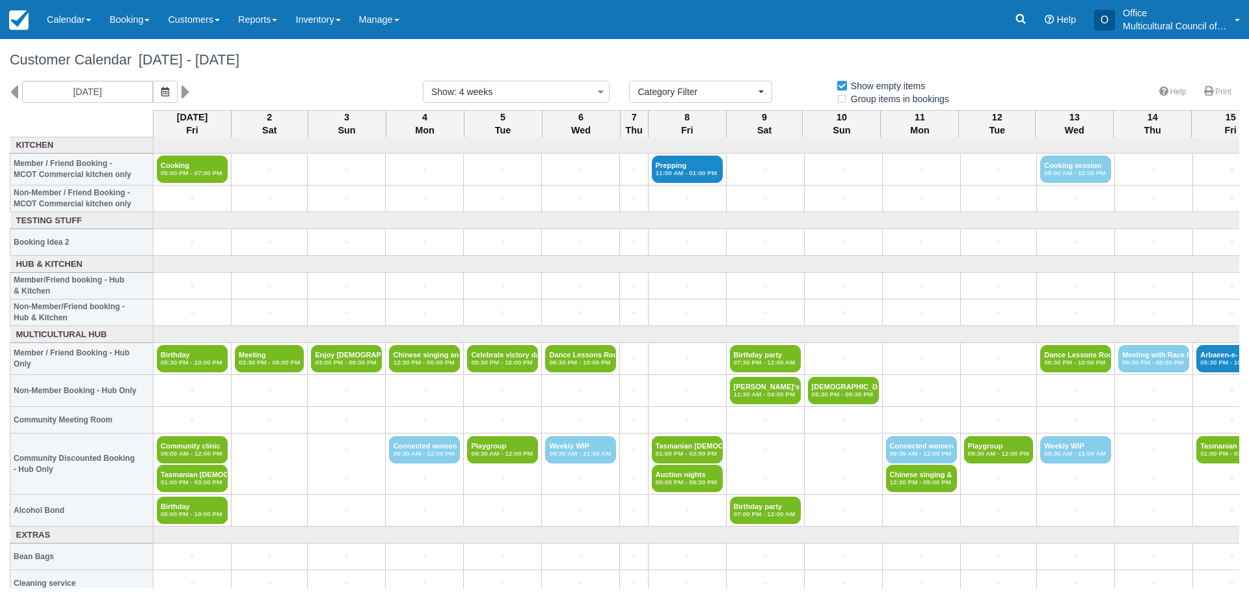
select select
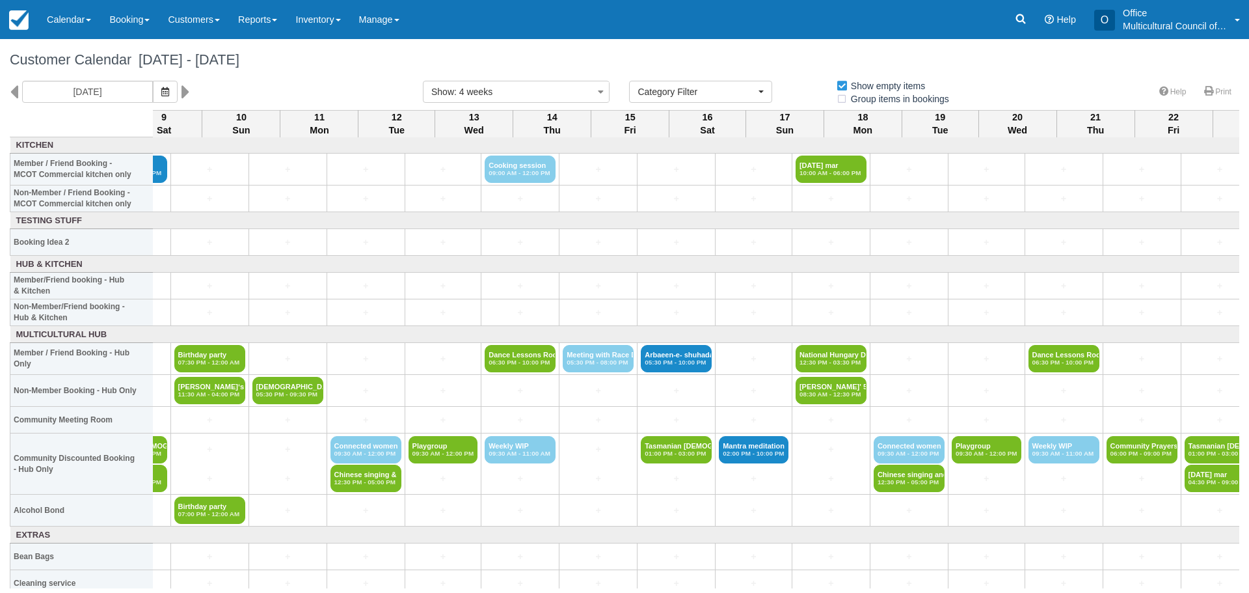
scroll to position [0, 818]
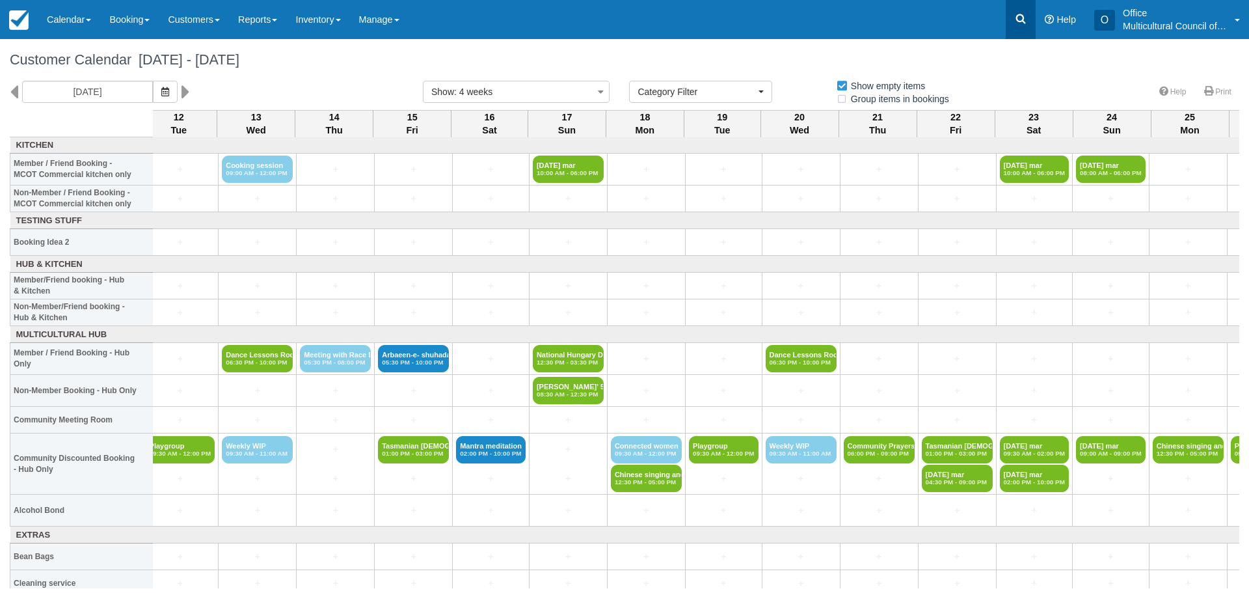
click at [1024, 14] on icon at bounding box center [1020, 18] width 13 height 13
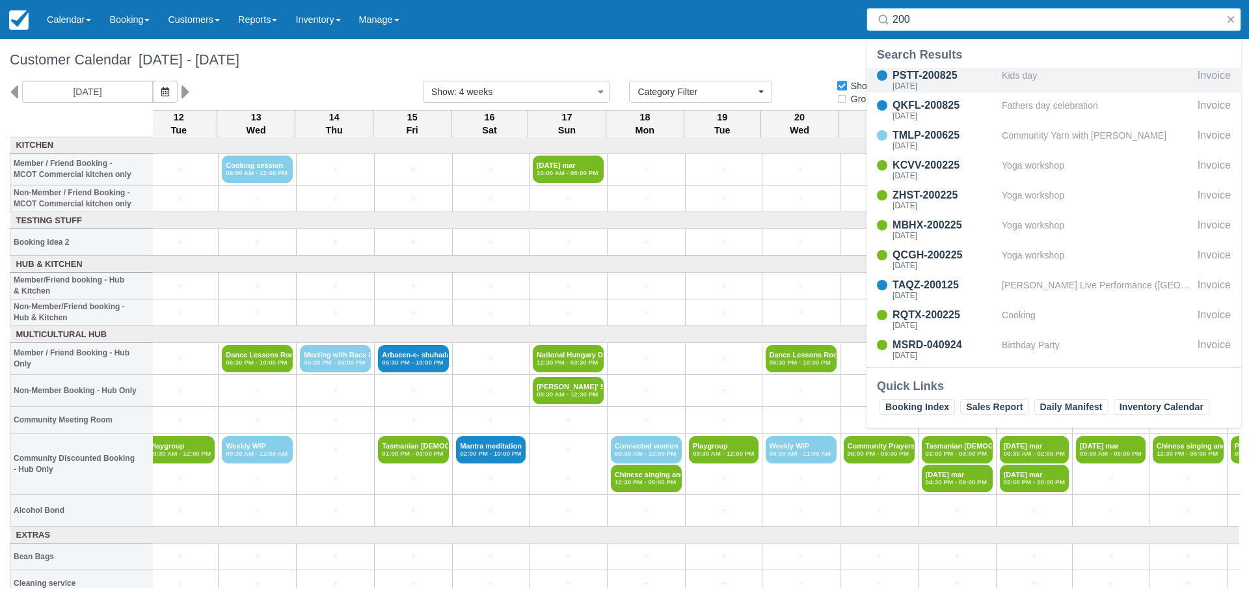
type input "200"
click at [909, 82] on div "Sat Nov 8, 2025" at bounding box center [944, 86] width 104 height 8
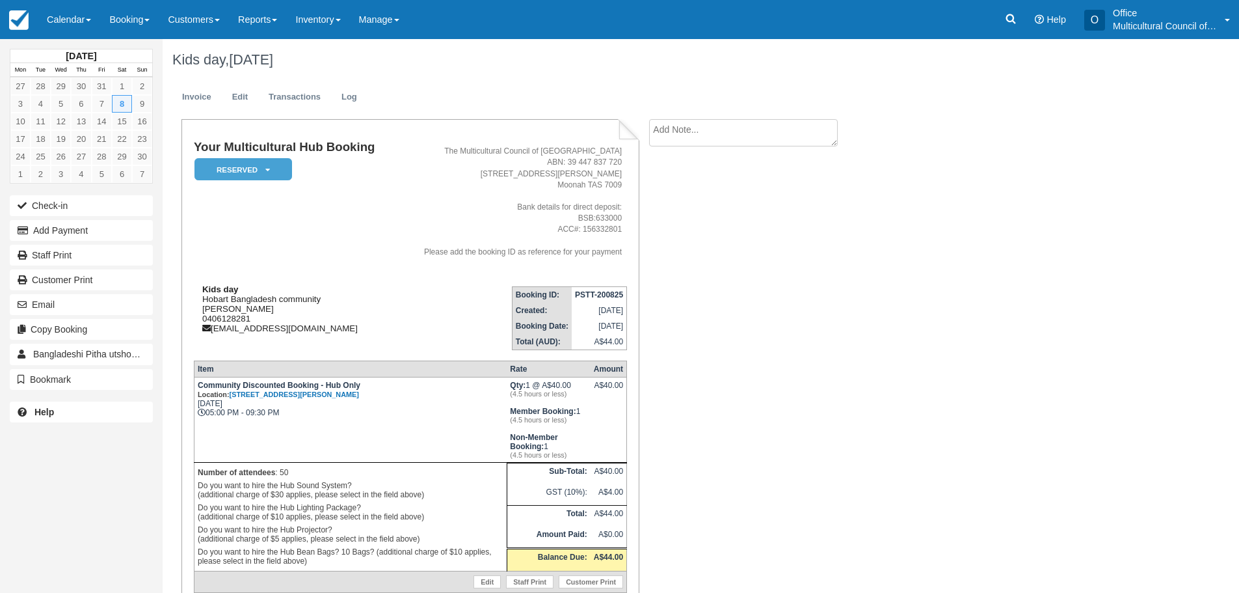
scroll to position [59, 0]
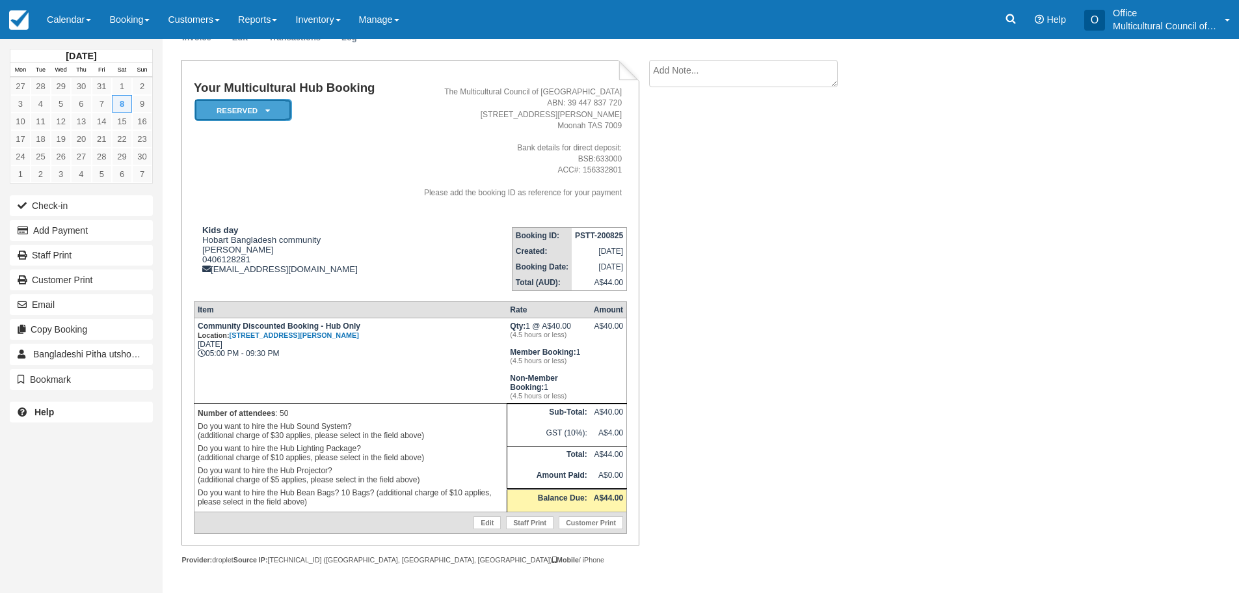
click at [261, 107] on em "Reserved" at bounding box center [243, 110] width 98 height 23
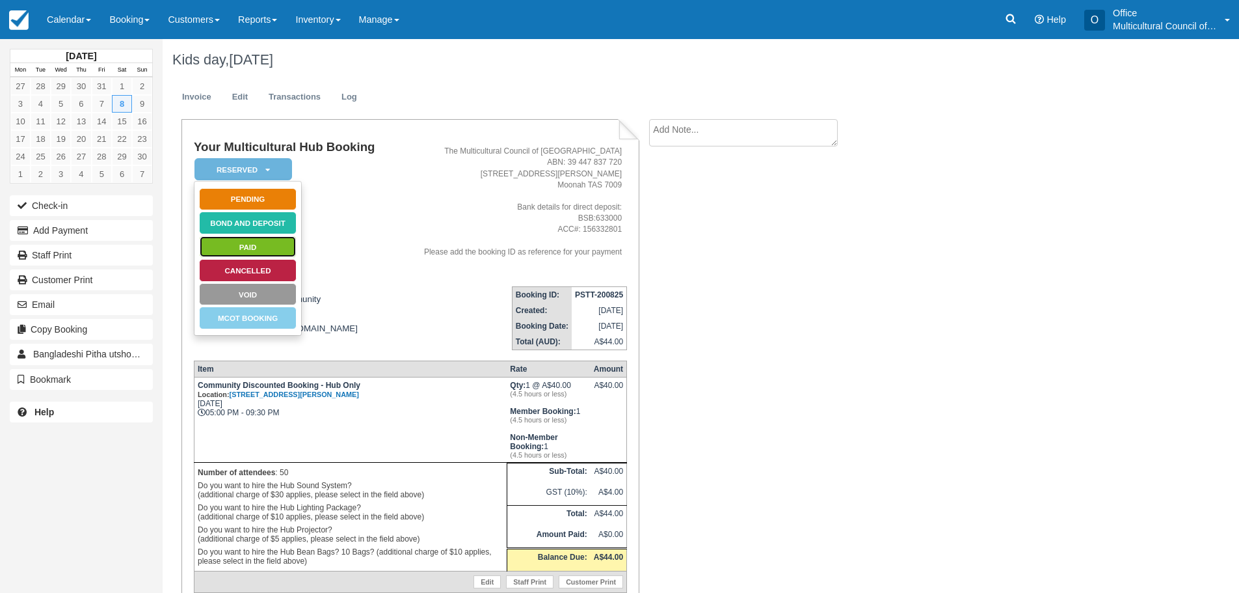
click at [263, 245] on link "Paid" at bounding box center [248, 246] width 98 height 23
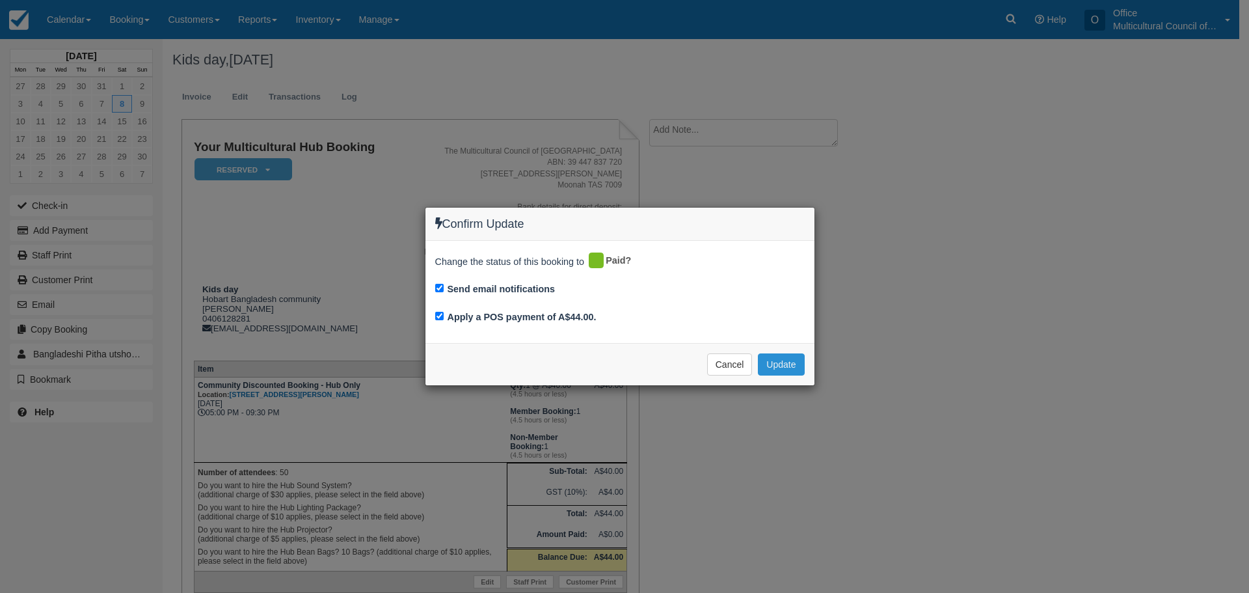
click at [799, 365] on button "Update" at bounding box center [781, 364] width 46 height 22
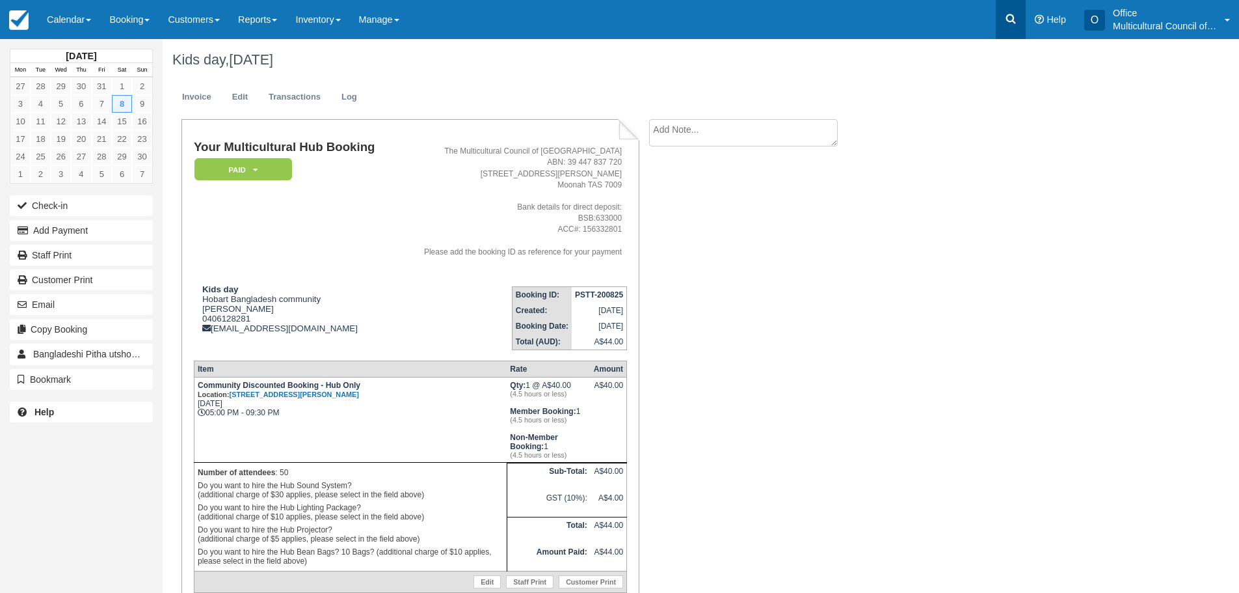
click at [1009, 21] on icon at bounding box center [1011, 19] width 10 height 10
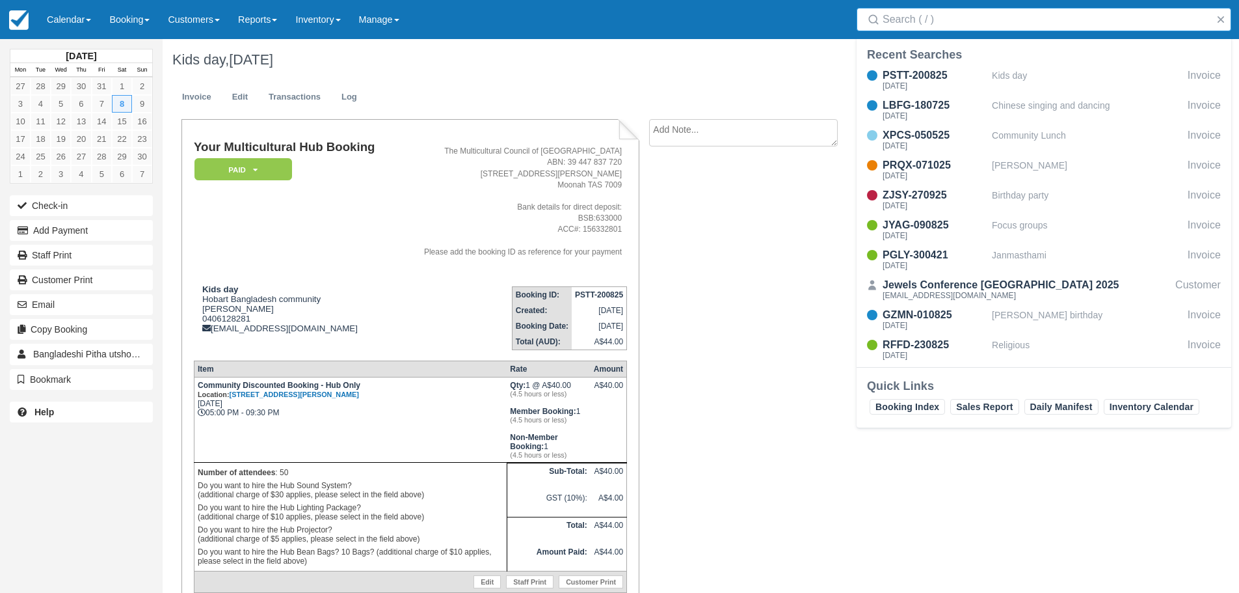
click at [926, 18] on input "Search" at bounding box center [1047, 19] width 328 height 23
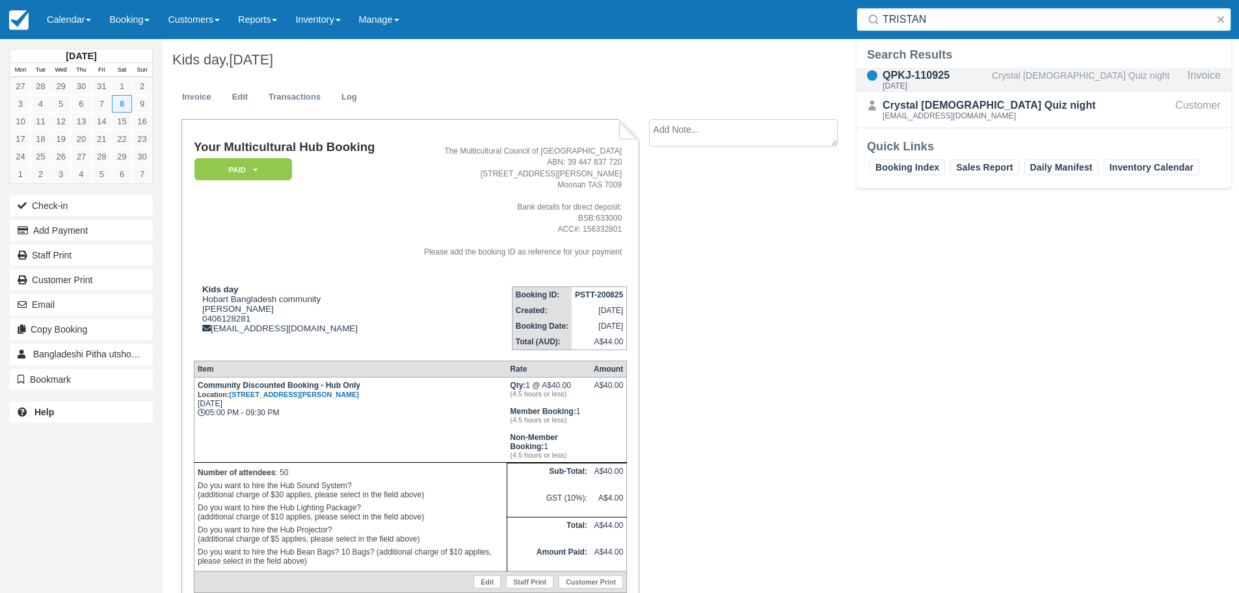
type input "TRISTAN"
click at [928, 77] on div "QPKJ-110925" at bounding box center [935, 76] width 104 height 16
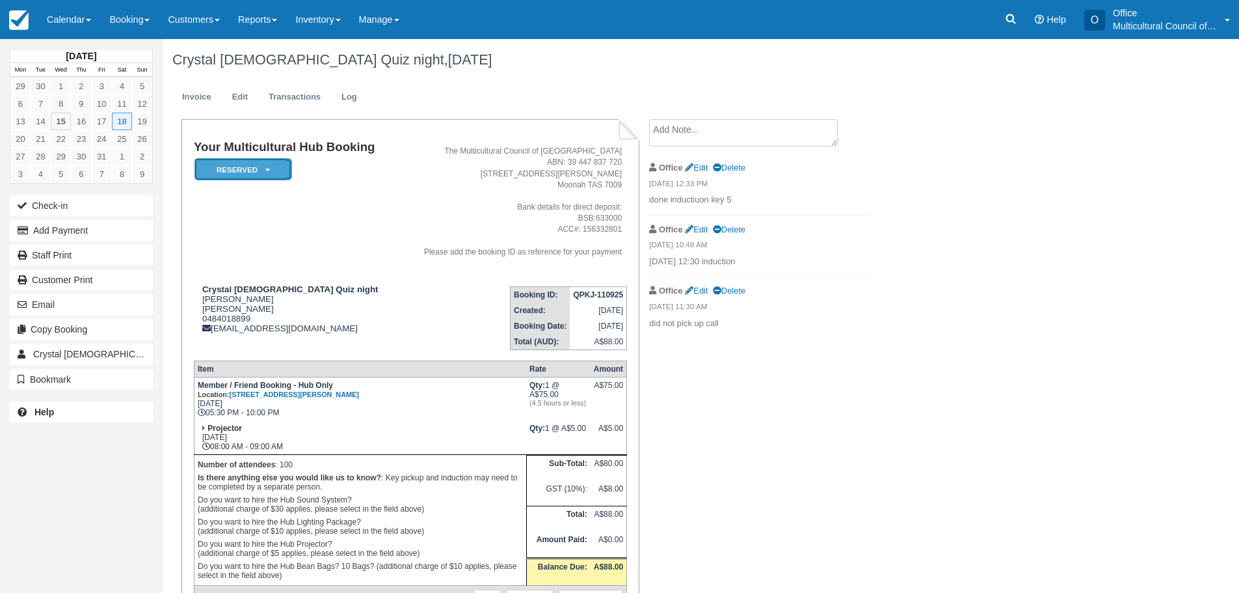
click at [265, 170] on icon at bounding box center [267, 170] width 5 height 8
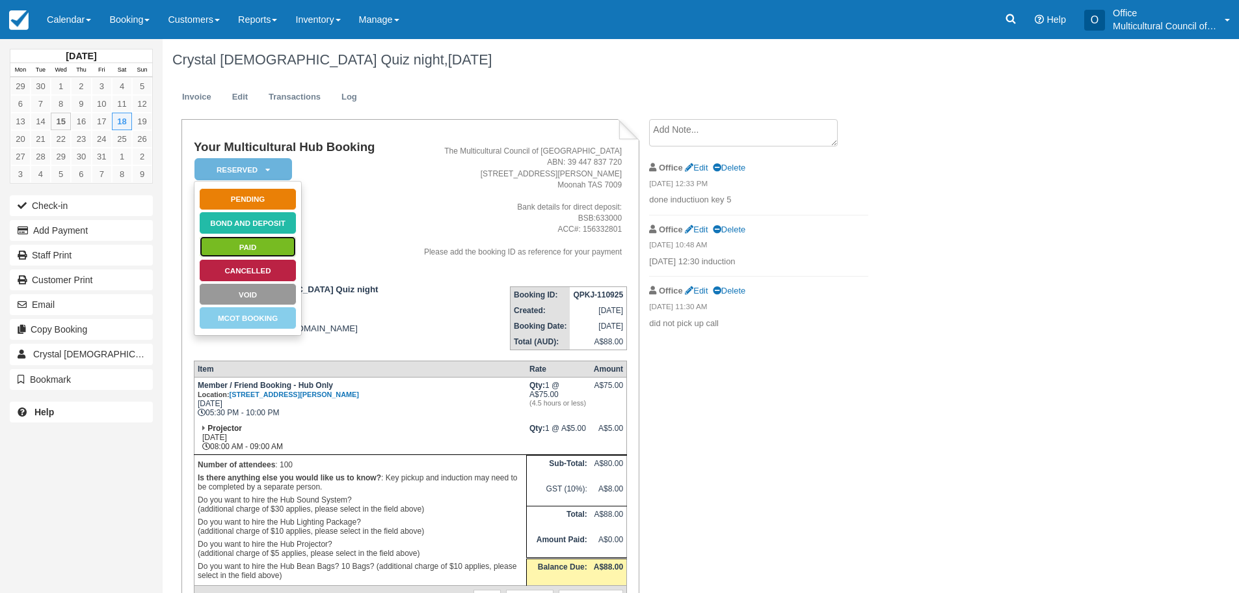
click at [236, 246] on link "Paid" at bounding box center [248, 246] width 98 height 23
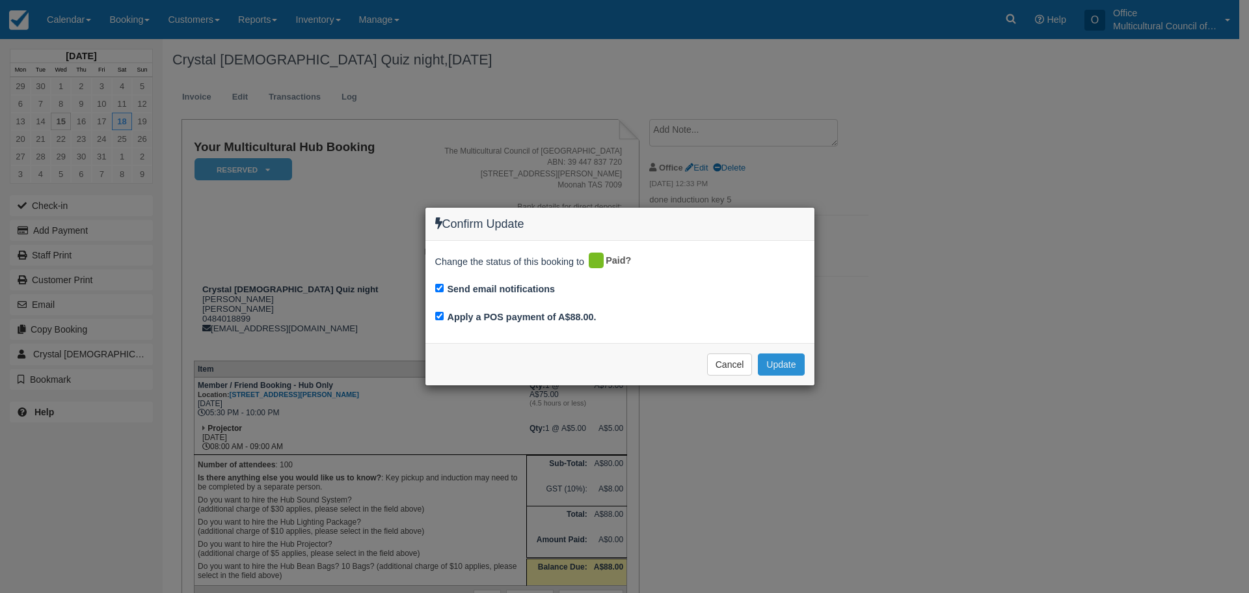
click at [776, 356] on button "Update" at bounding box center [781, 364] width 46 height 22
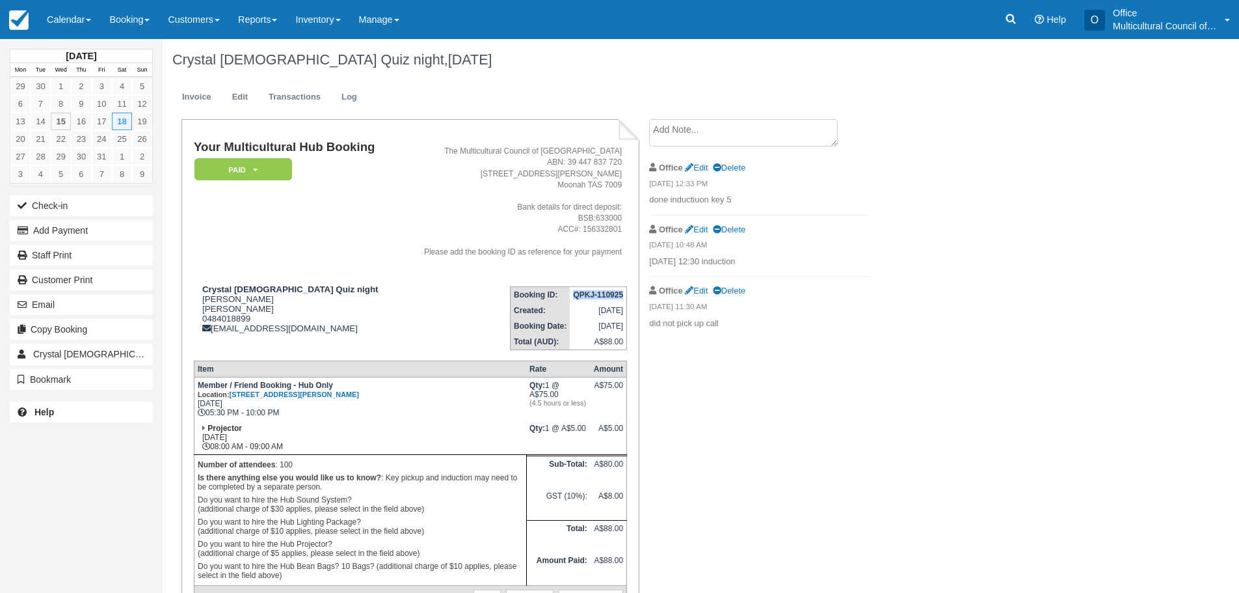
drag, startPoint x: 573, startPoint y: 298, endPoint x: 622, endPoint y: 297, distance: 48.8
click at [622, 297] on td "QPKJ-110925" at bounding box center [598, 294] width 57 height 16
copy strong "QPKJ-110925"
click at [1004, 17] on icon at bounding box center [1010, 18] width 13 height 13
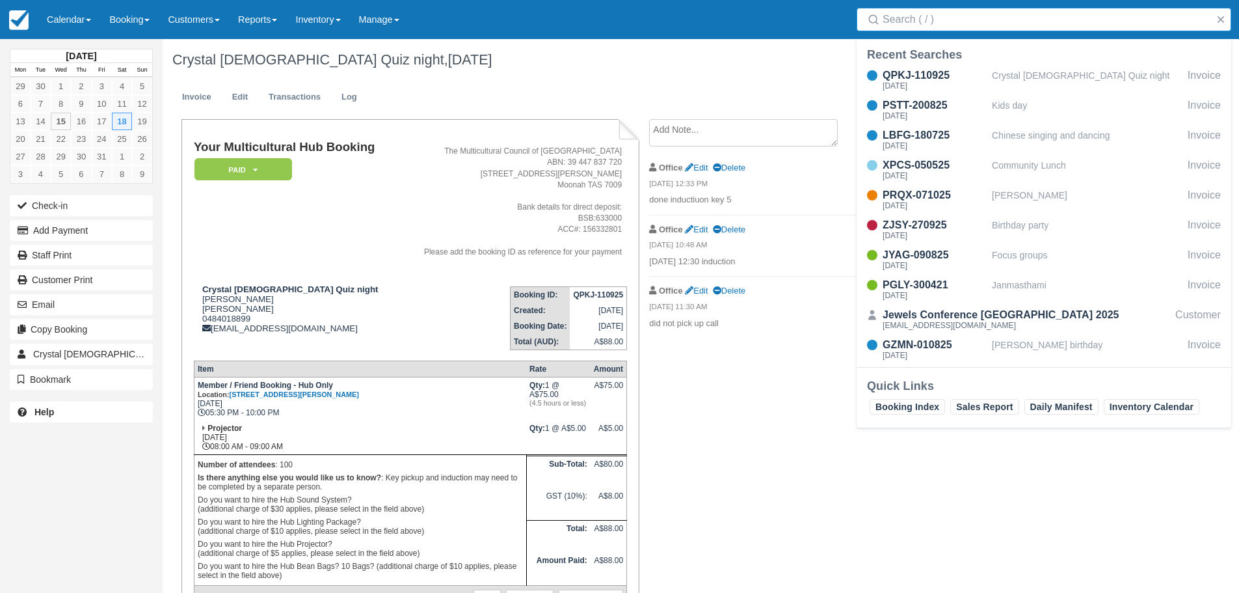
click at [915, 20] on input "Search" at bounding box center [1047, 19] width 328 height 23
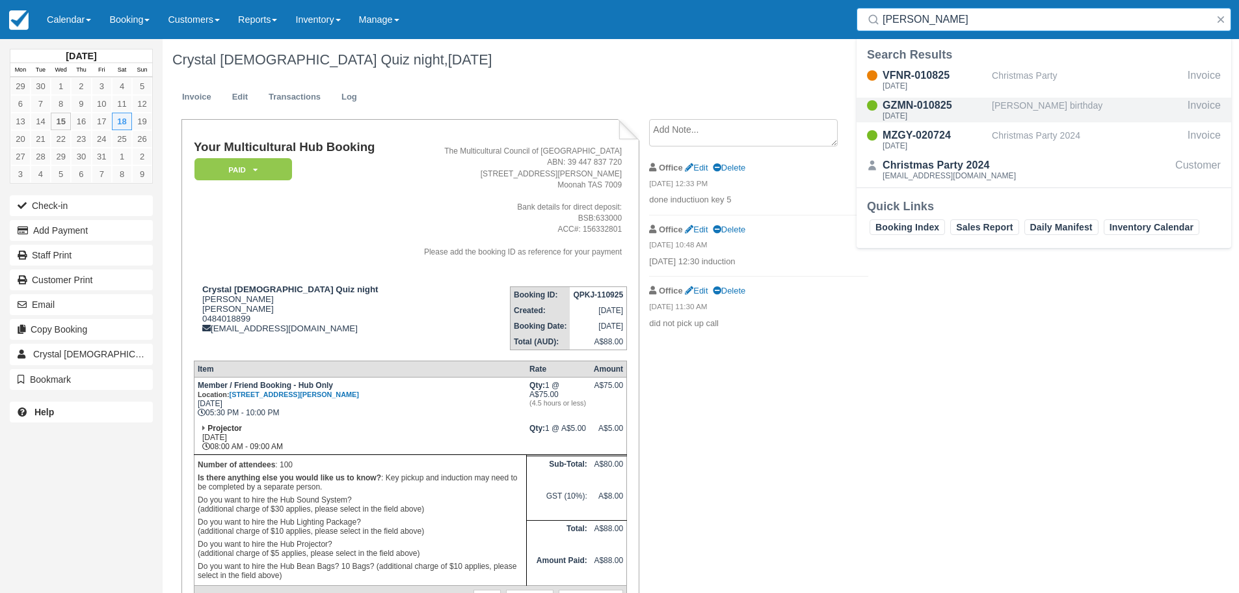
type input "JOBE"
click at [968, 100] on div "GZMN-010825" at bounding box center [935, 106] width 104 height 16
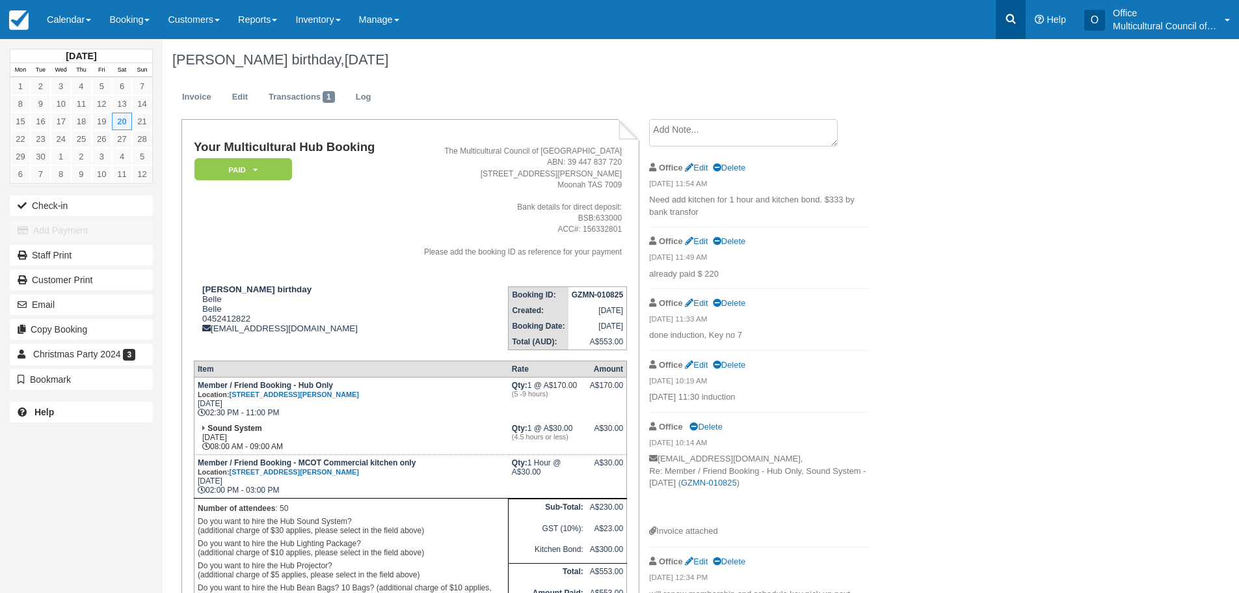
click at [1011, 15] on icon at bounding box center [1011, 19] width 10 height 10
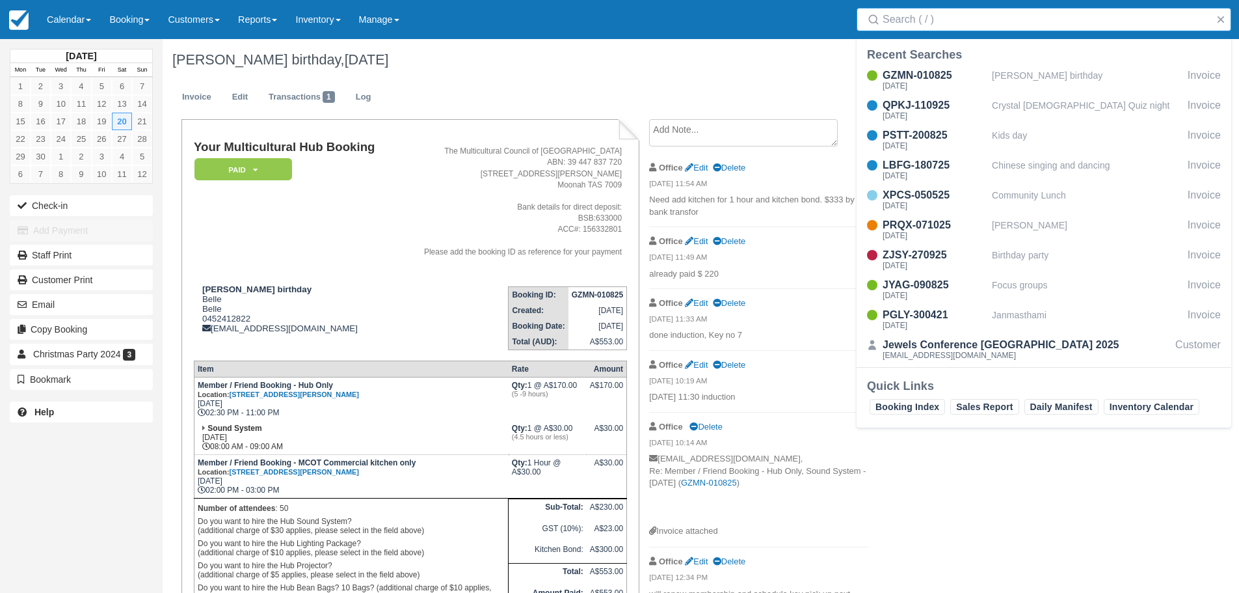
click at [989, 23] on input "Search" at bounding box center [1047, 19] width 328 height 23
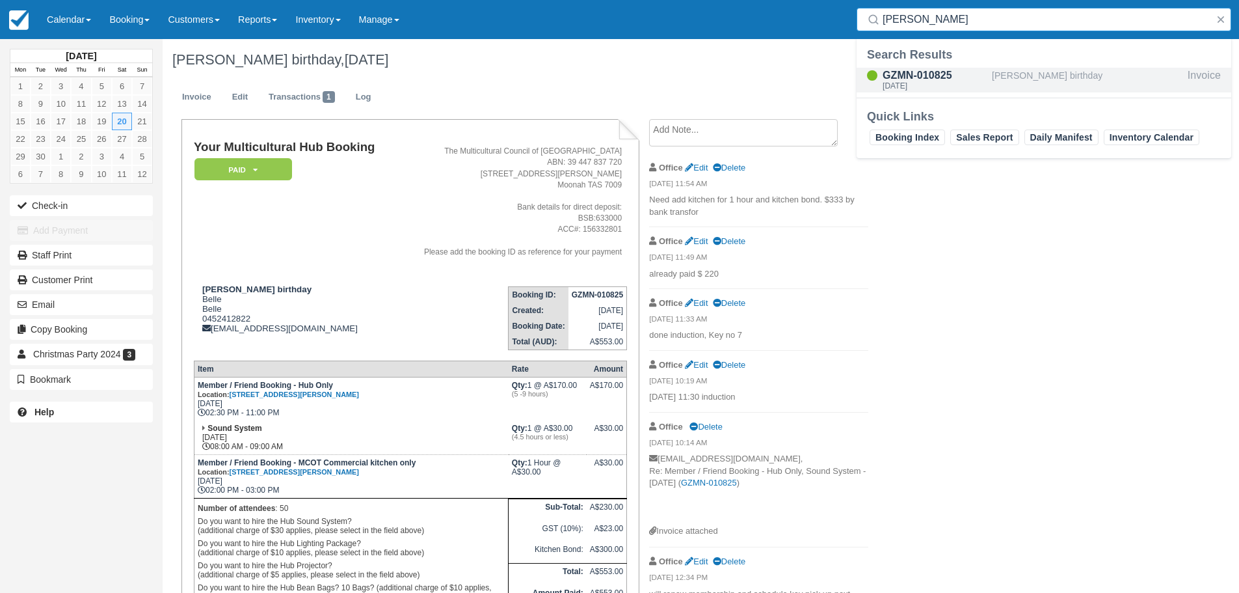
type input "sEAN"
click at [1011, 78] on div "[PERSON_NAME] birthday" at bounding box center [1087, 80] width 191 height 25
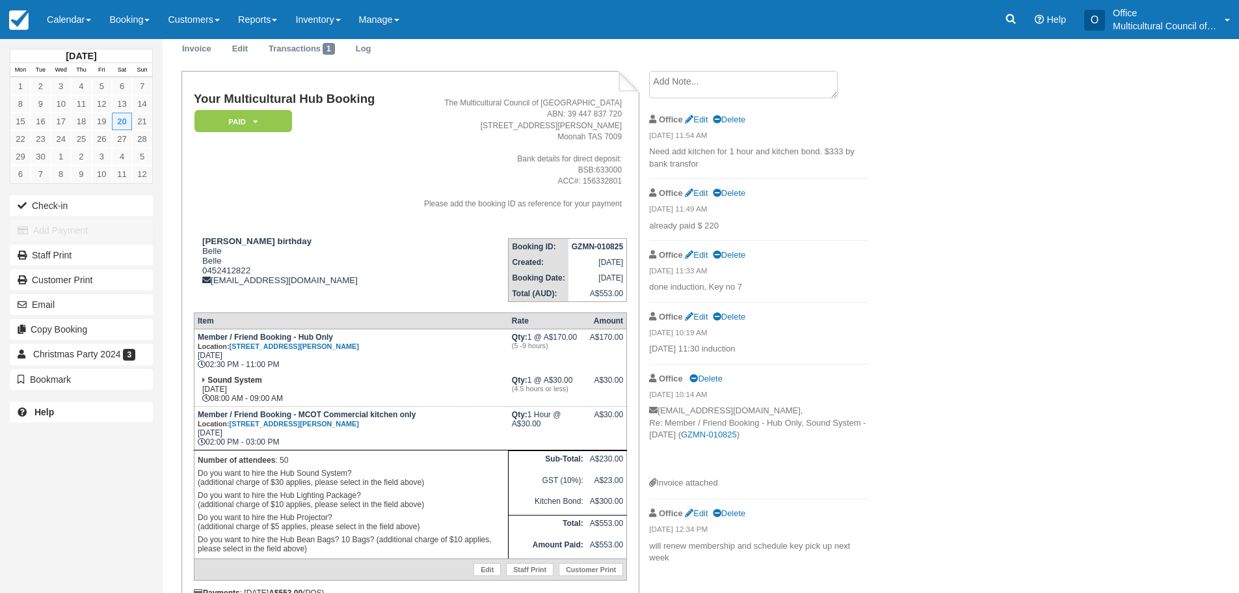
scroll to position [112, 0]
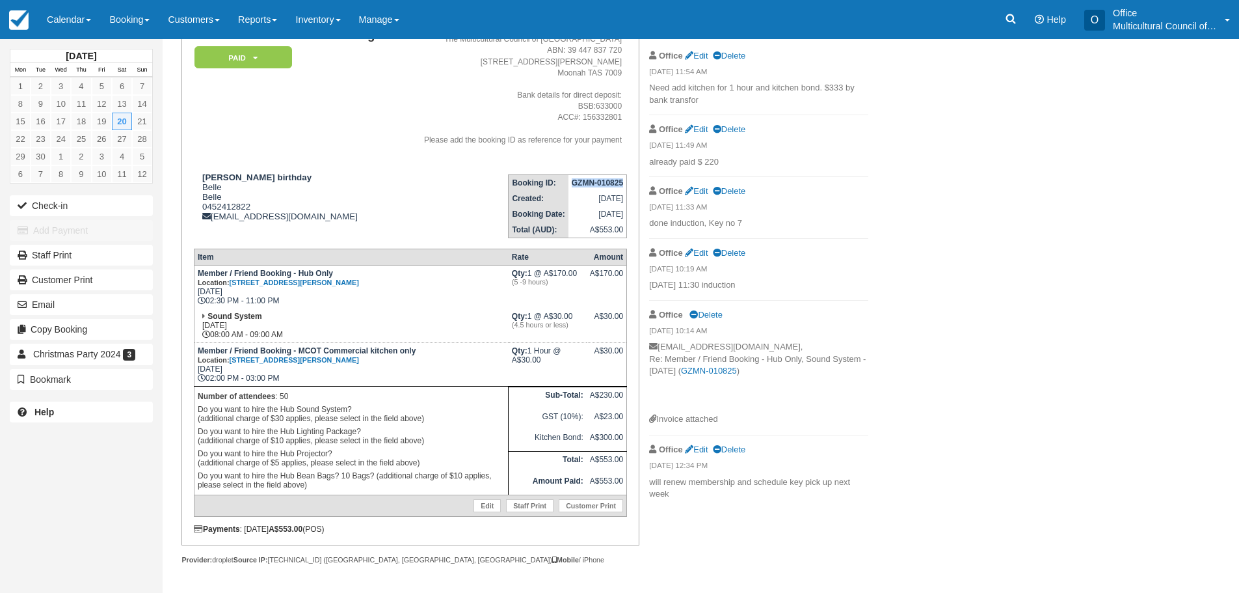
drag, startPoint x: 572, startPoint y: 185, endPoint x: 627, endPoint y: 180, distance: 55.5
click at [627, 180] on table "Booking ID: GZMN-010825 Created: [DATE] Booking Date: [DATE] Total (AUD): A$553…" at bounding box center [567, 206] width 119 height 64
copy strong "GZMN-010825"
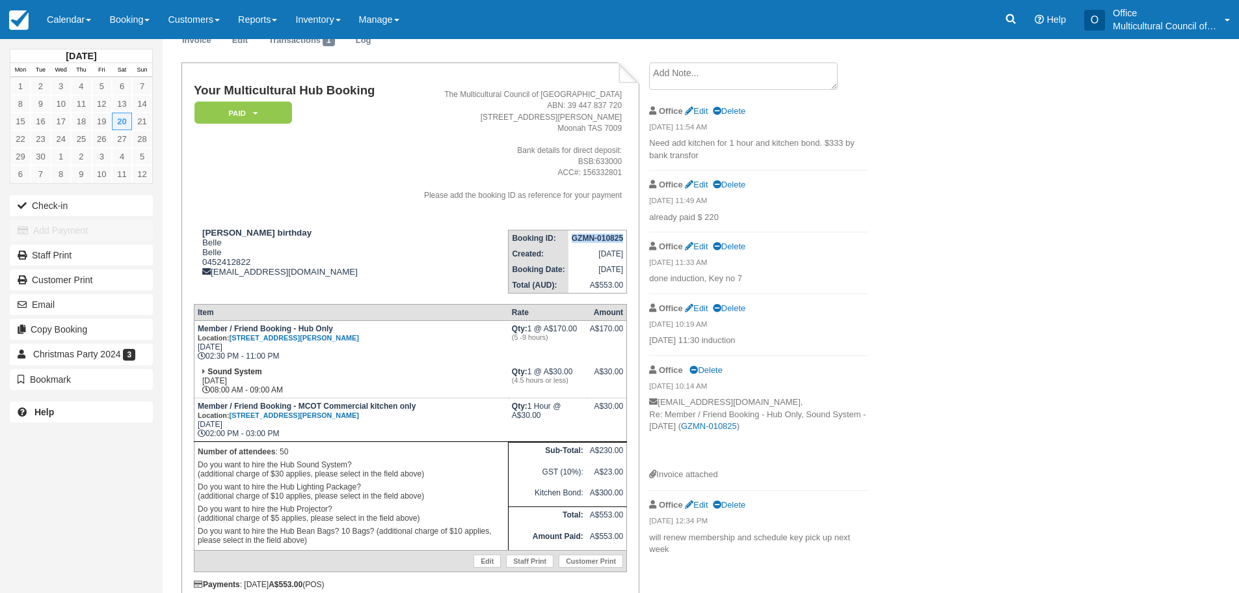
scroll to position [0, 0]
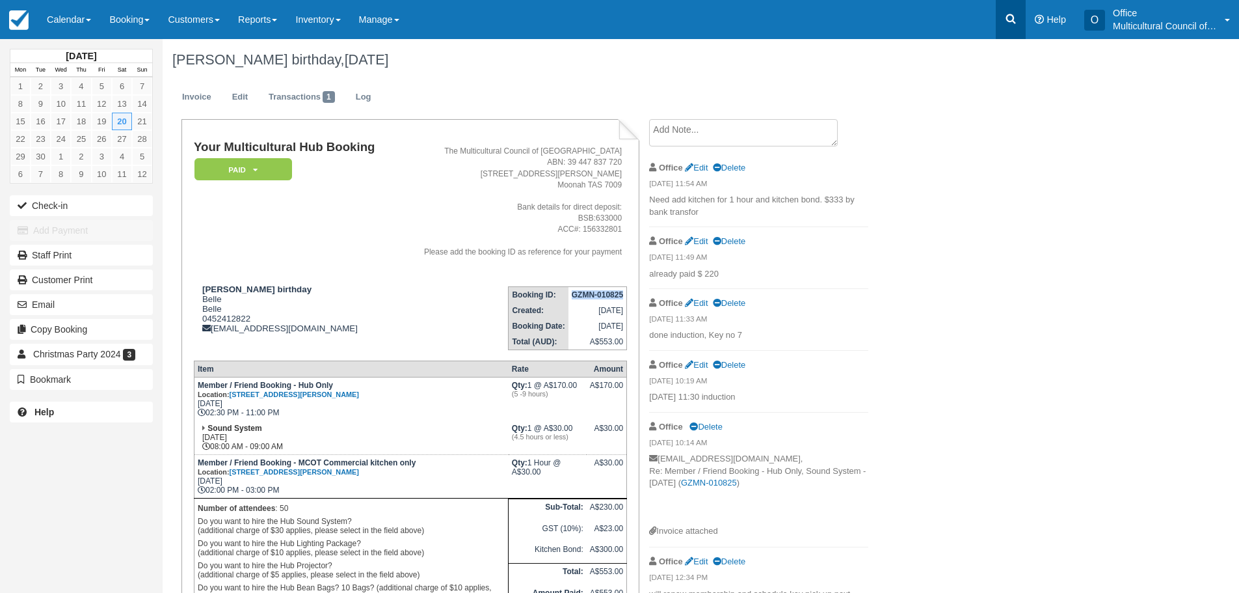
click at [1004, 19] on icon at bounding box center [1010, 18] width 13 height 13
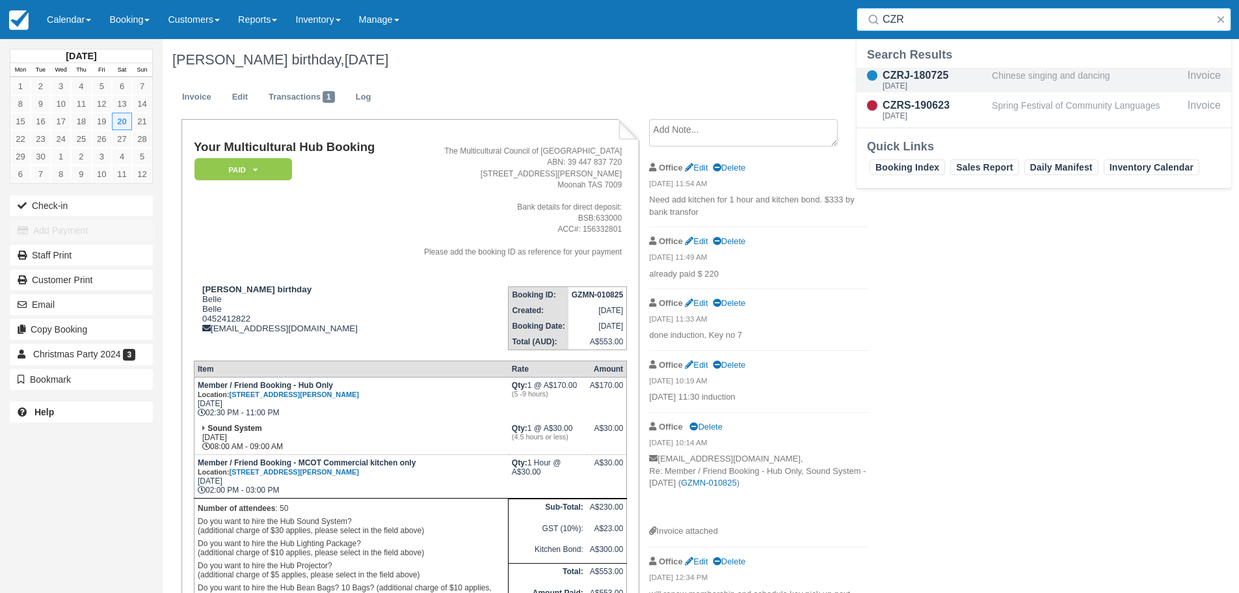
type input "CZR"
click at [954, 71] on div "CZRJ-180725" at bounding box center [935, 76] width 104 height 16
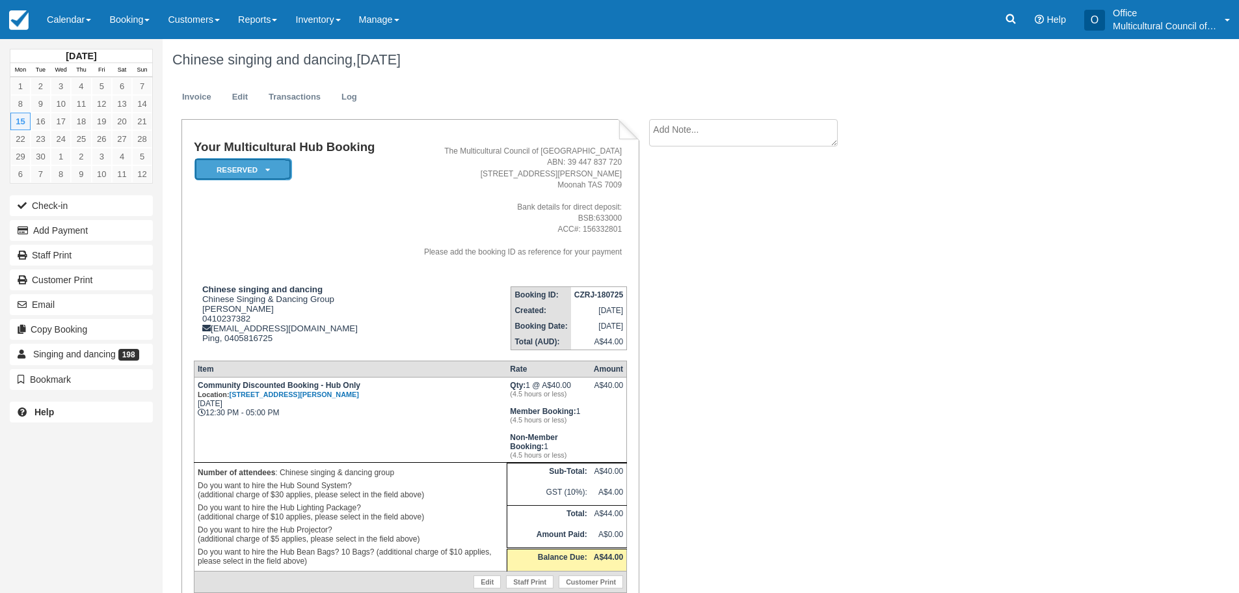
click at [276, 168] on em "Reserved" at bounding box center [243, 169] width 98 height 23
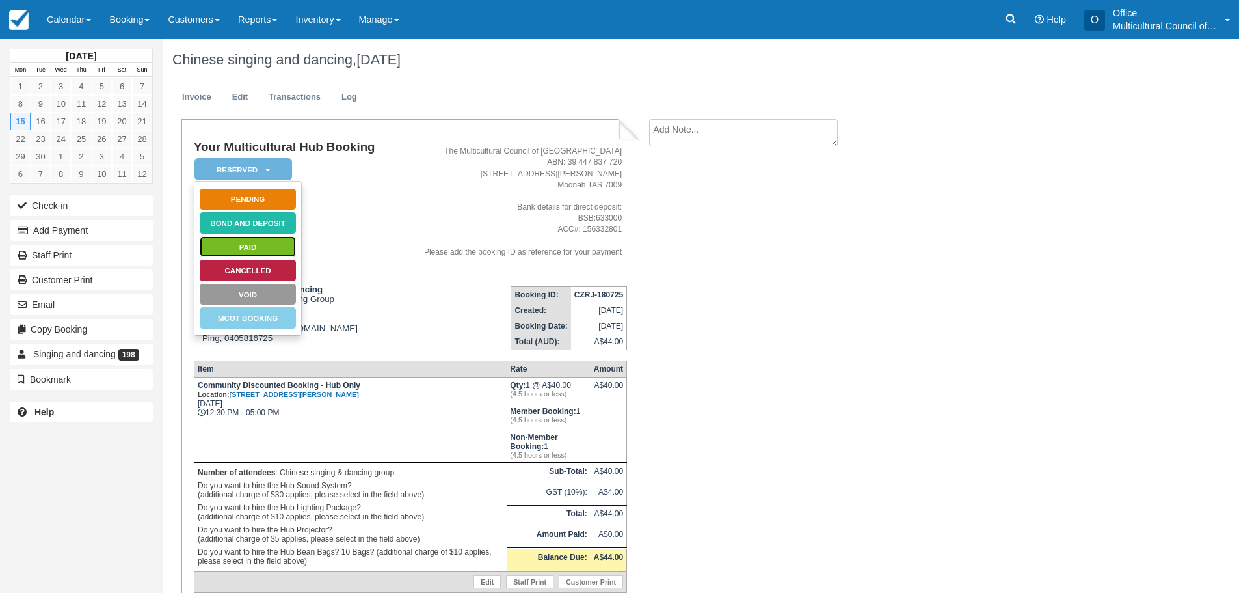
click at [261, 241] on link "Paid" at bounding box center [248, 246] width 98 height 23
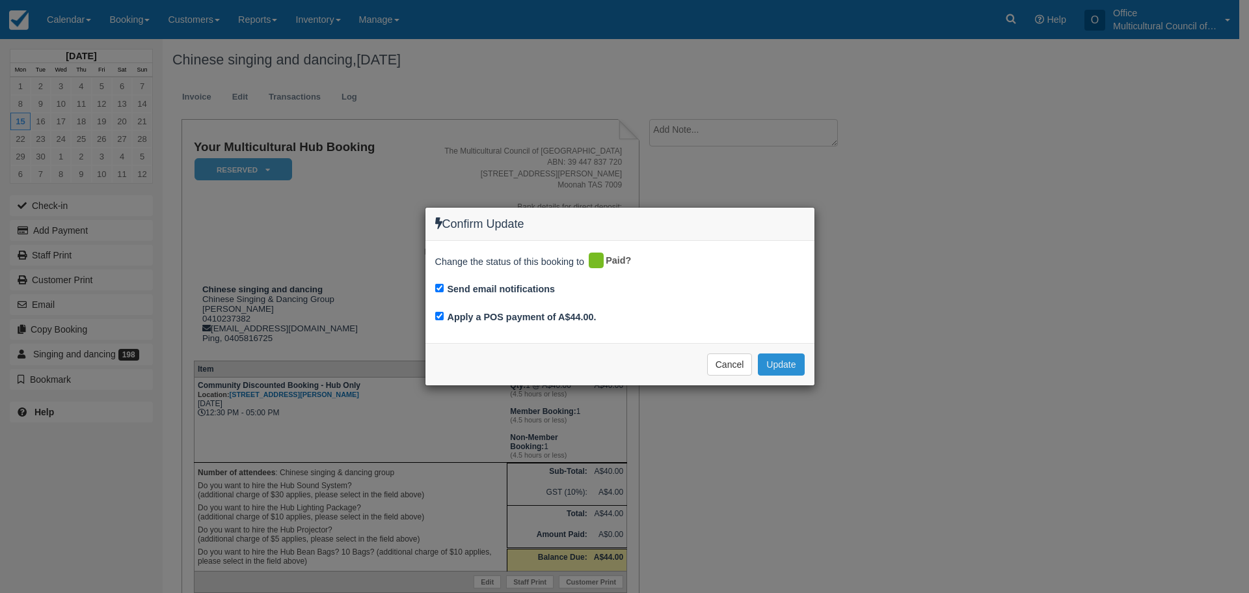
click at [795, 364] on button "Update" at bounding box center [781, 364] width 46 height 22
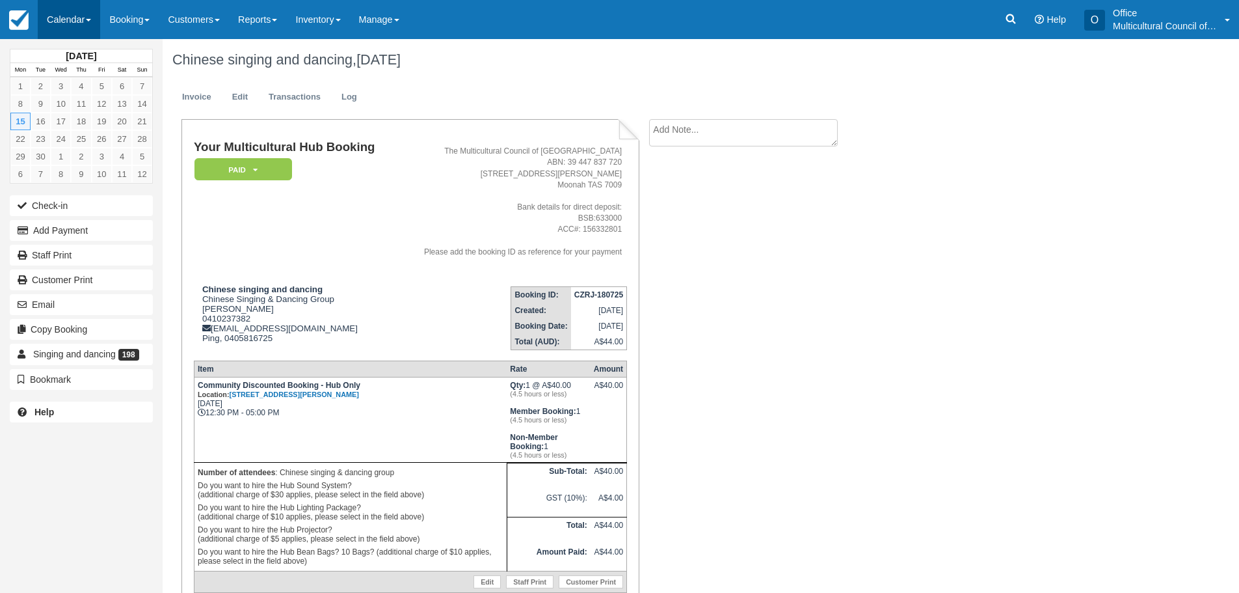
click at [72, 21] on link "Calendar" at bounding box center [69, 19] width 62 height 39
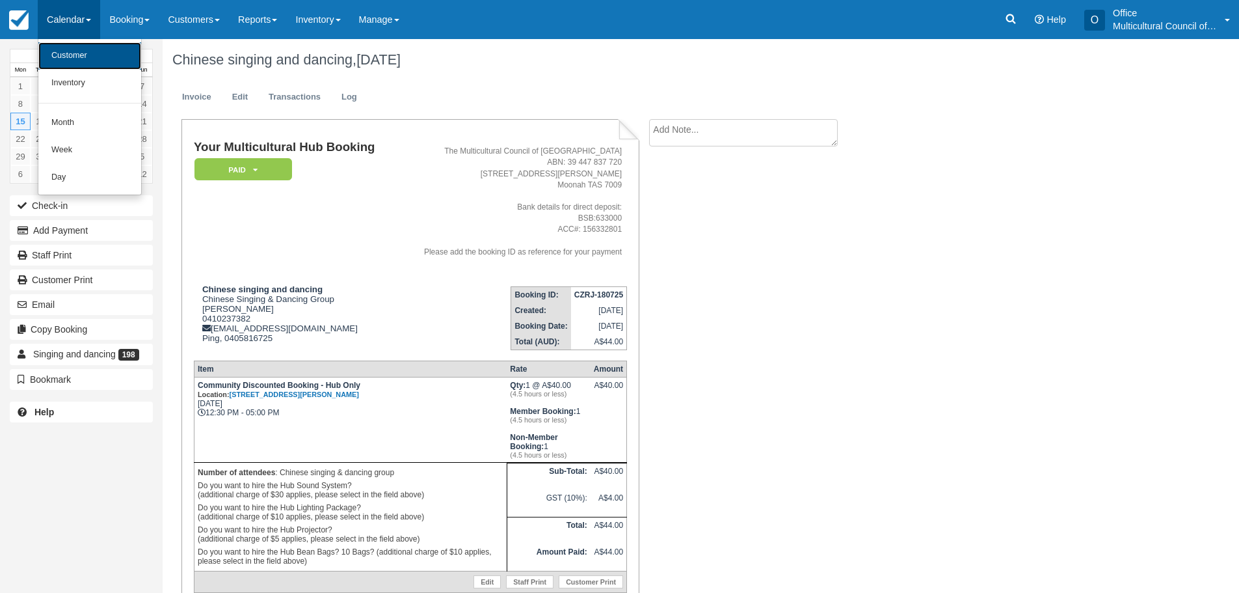
click at [71, 48] on link "Customer" at bounding box center [89, 55] width 103 height 27
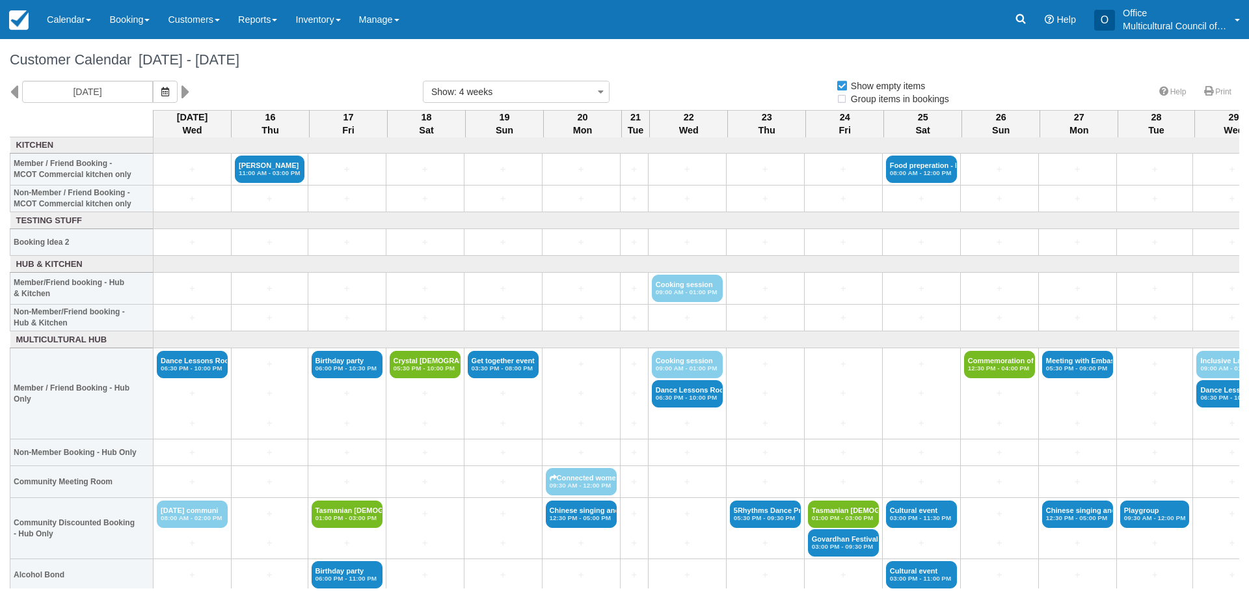
select select
click at [14, 89] on icon at bounding box center [14, 92] width 8 height 22
type input "Wednesday 17 September 2025"
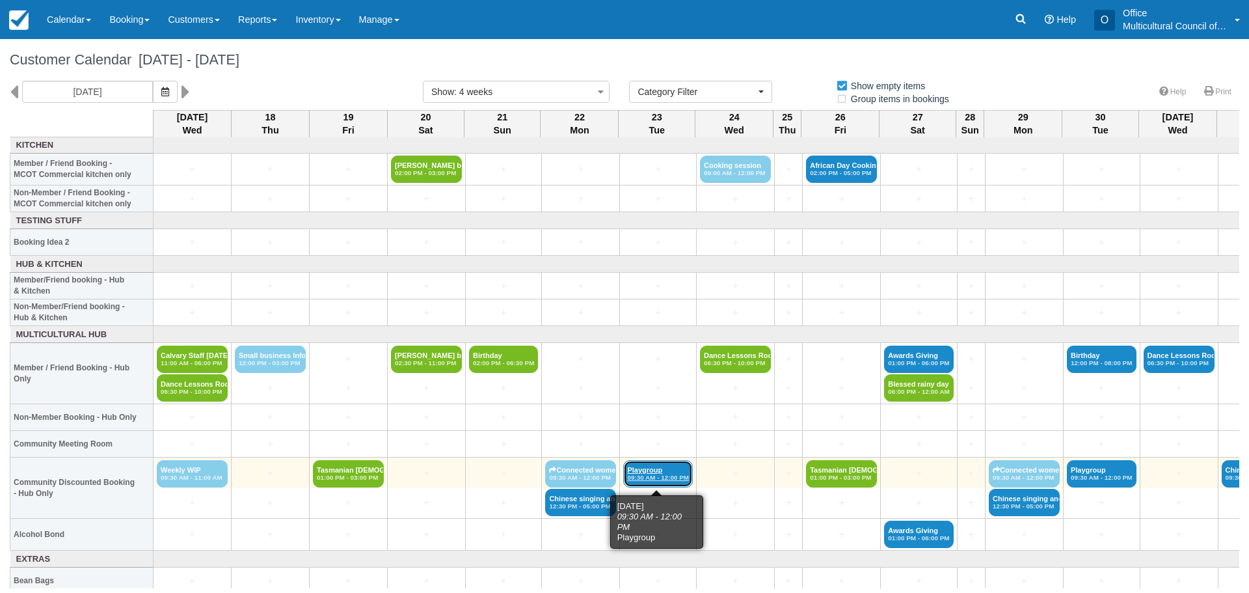
click at [637, 466] on link "Playgroup 09:30 AM - 12:00 PM" at bounding box center [658, 473] width 70 height 27
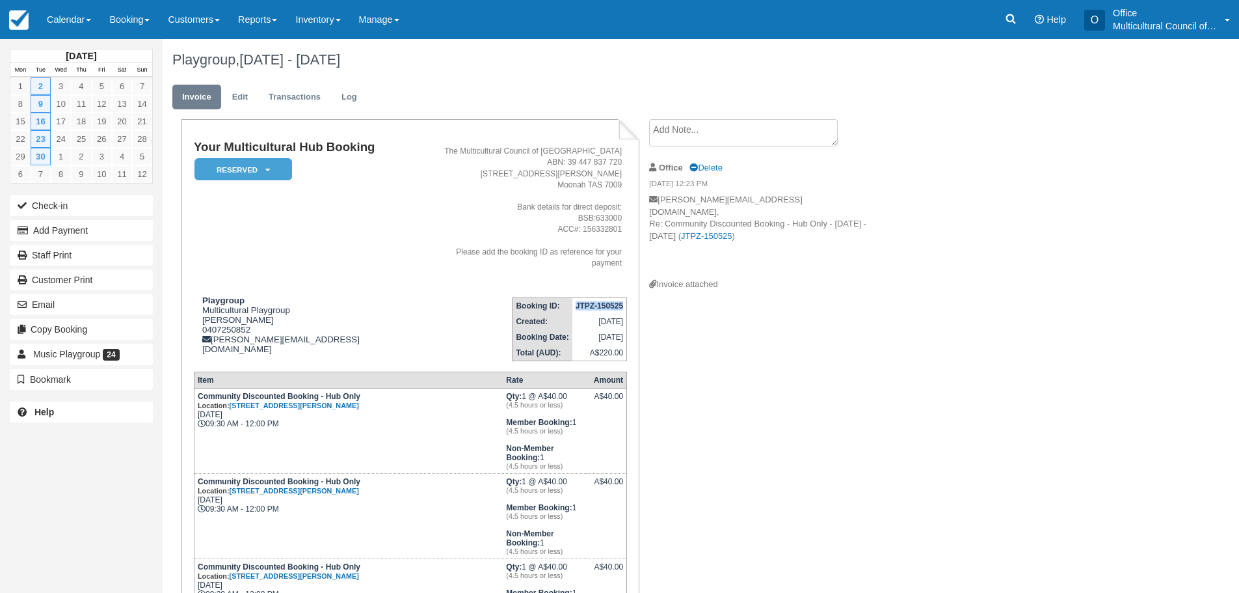
drag, startPoint x: 575, startPoint y: 296, endPoint x: 626, endPoint y: 295, distance: 50.7
click at [626, 297] on td "JTPZ-150525" at bounding box center [599, 305] width 55 height 16
copy strong "JTPZ-150525"
click at [271, 169] on em "Reserved" at bounding box center [243, 169] width 98 height 23
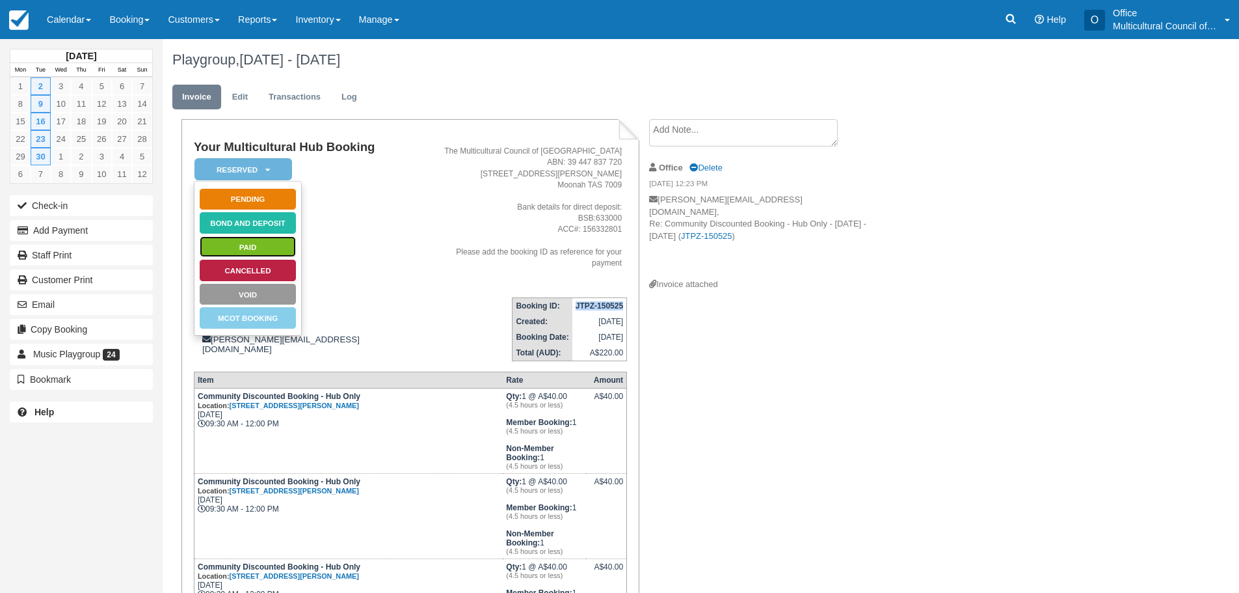
click at [260, 247] on link "Paid" at bounding box center [248, 246] width 98 height 23
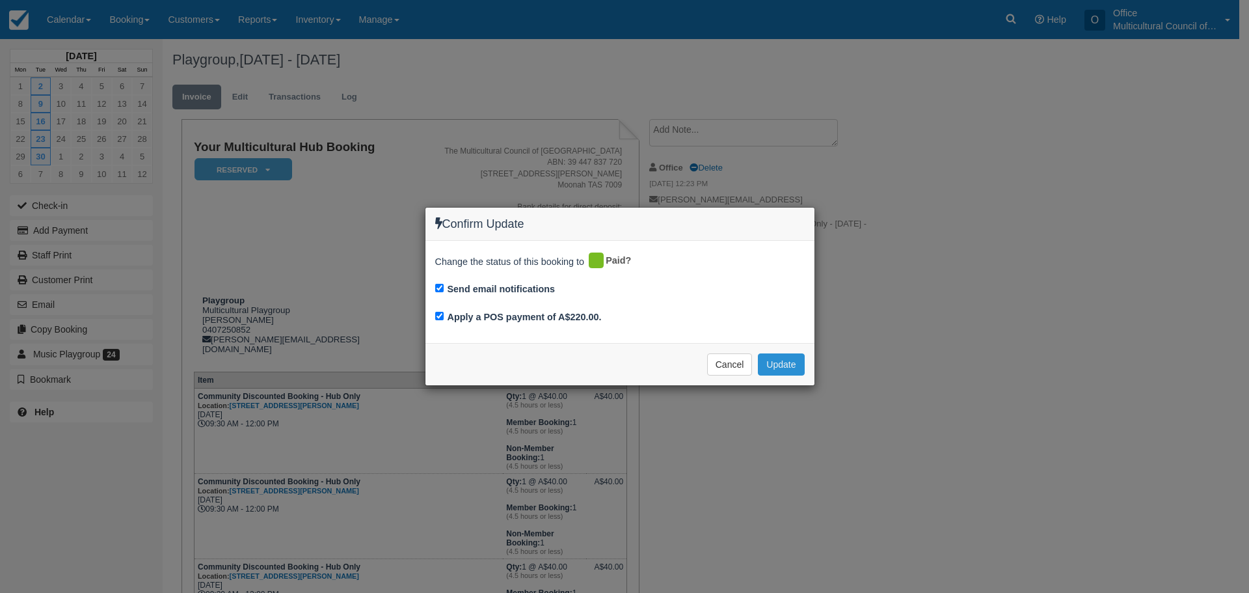
click at [783, 356] on button "Update" at bounding box center [781, 364] width 46 height 22
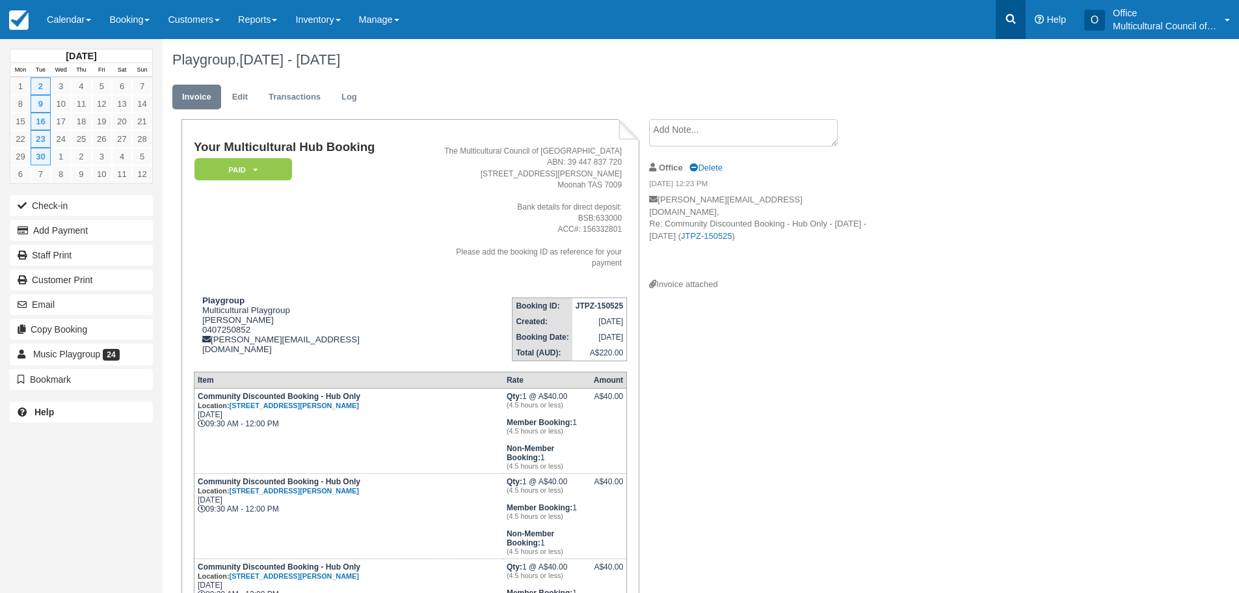
click at [1011, 10] on link at bounding box center [1011, 19] width 30 height 39
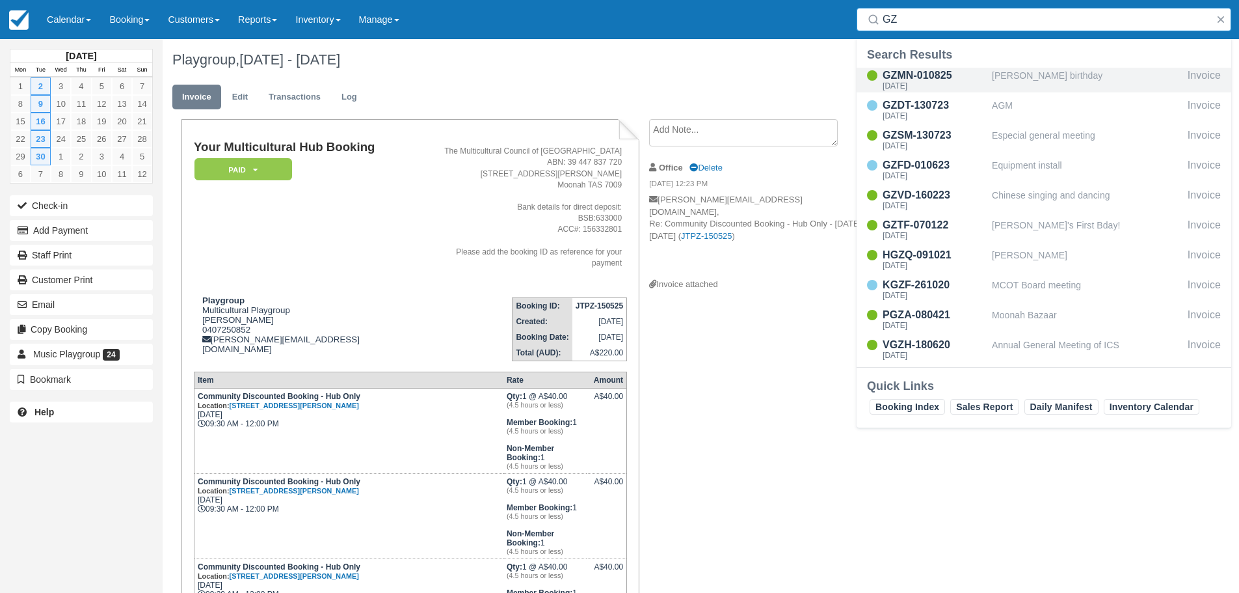
type input "GZ"
click at [926, 80] on div "GZMN-010825" at bounding box center [935, 76] width 104 height 16
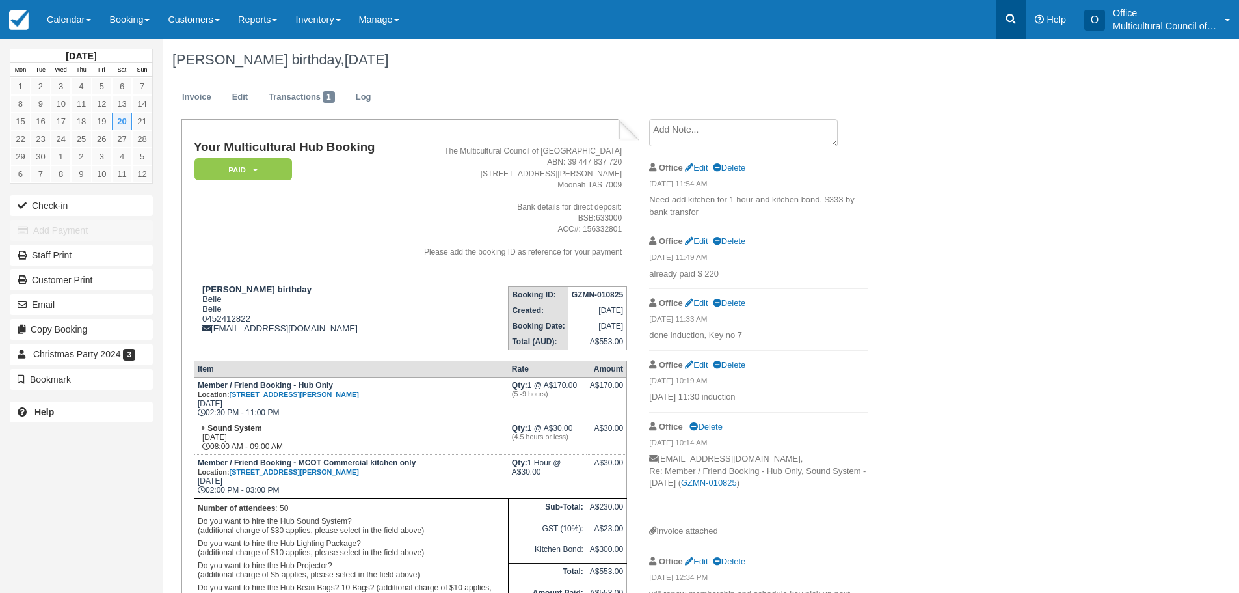
click at [1006, 14] on icon at bounding box center [1010, 18] width 13 height 13
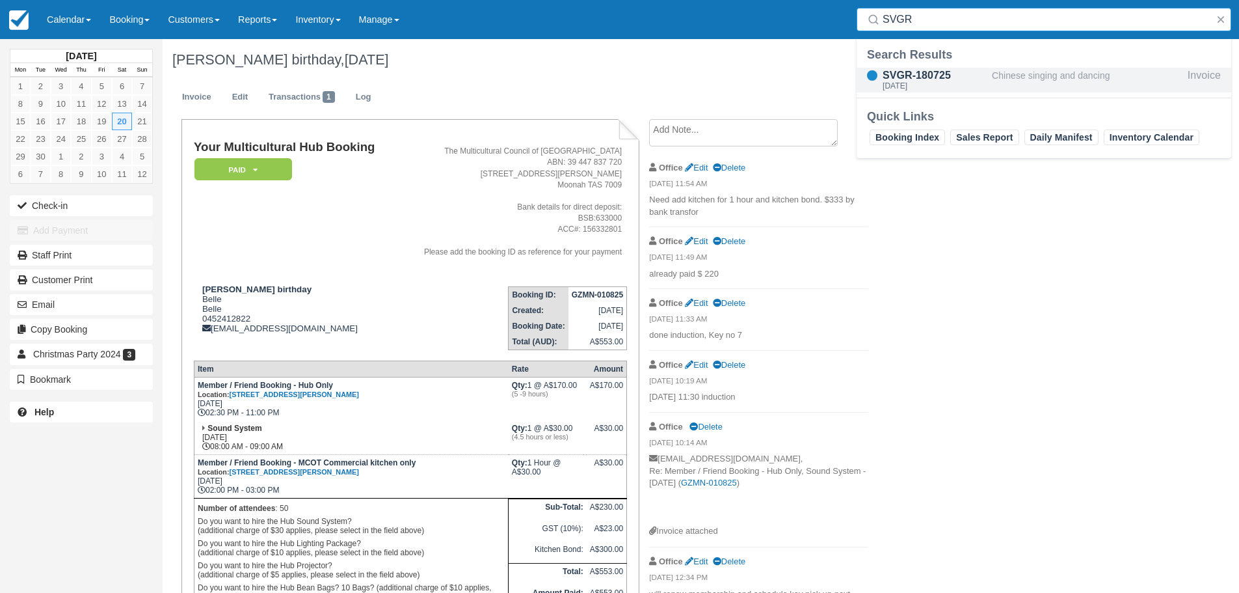
type input "SVGR"
click at [925, 76] on div "SVGR-180725" at bounding box center [935, 76] width 104 height 16
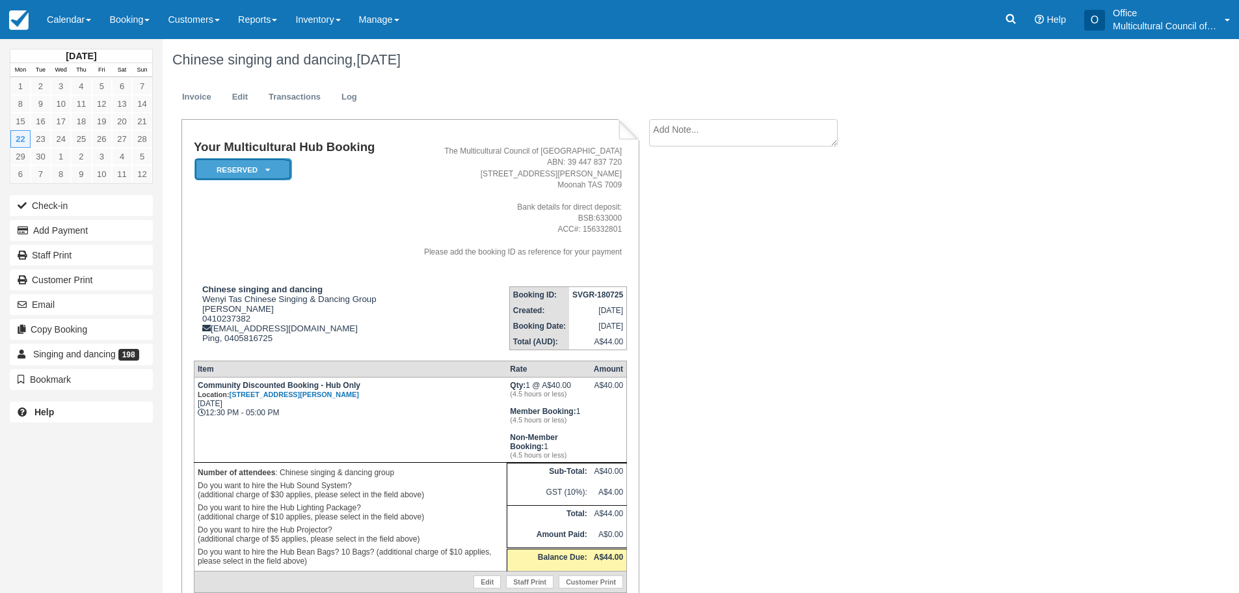
click at [271, 162] on em "Reserved" at bounding box center [243, 169] width 98 height 23
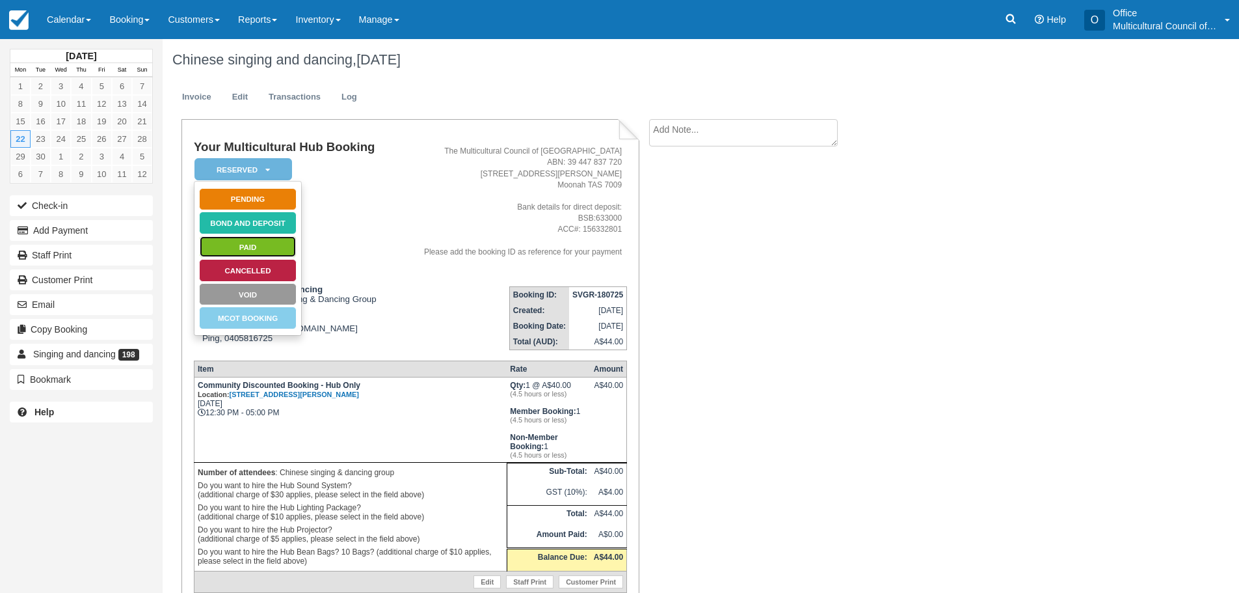
click at [250, 248] on link "Paid" at bounding box center [248, 246] width 98 height 23
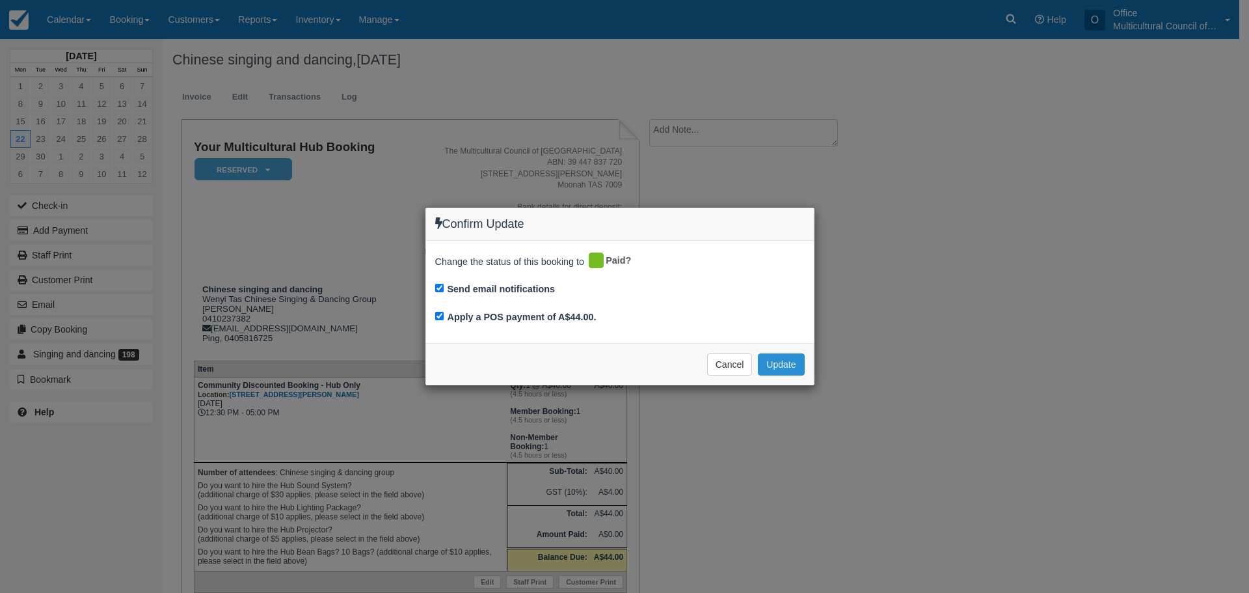
click at [781, 360] on button "Update" at bounding box center [781, 364] width 46 height 22
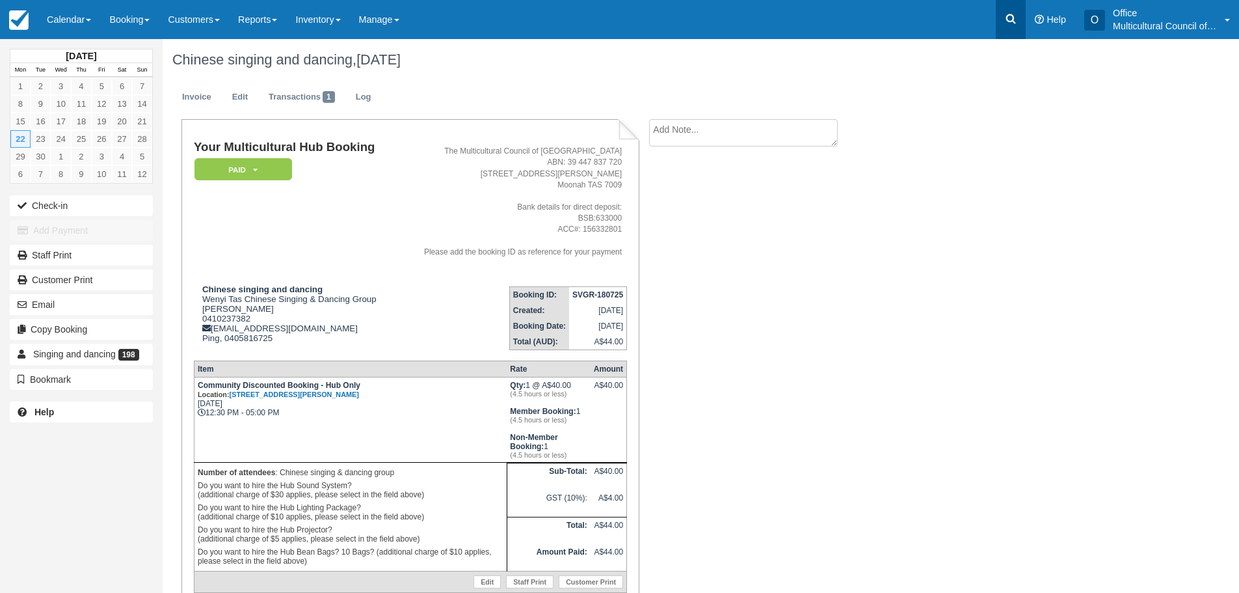
click at [1003, 17] on link at bounding box center [1011, 19] width 30 height 39
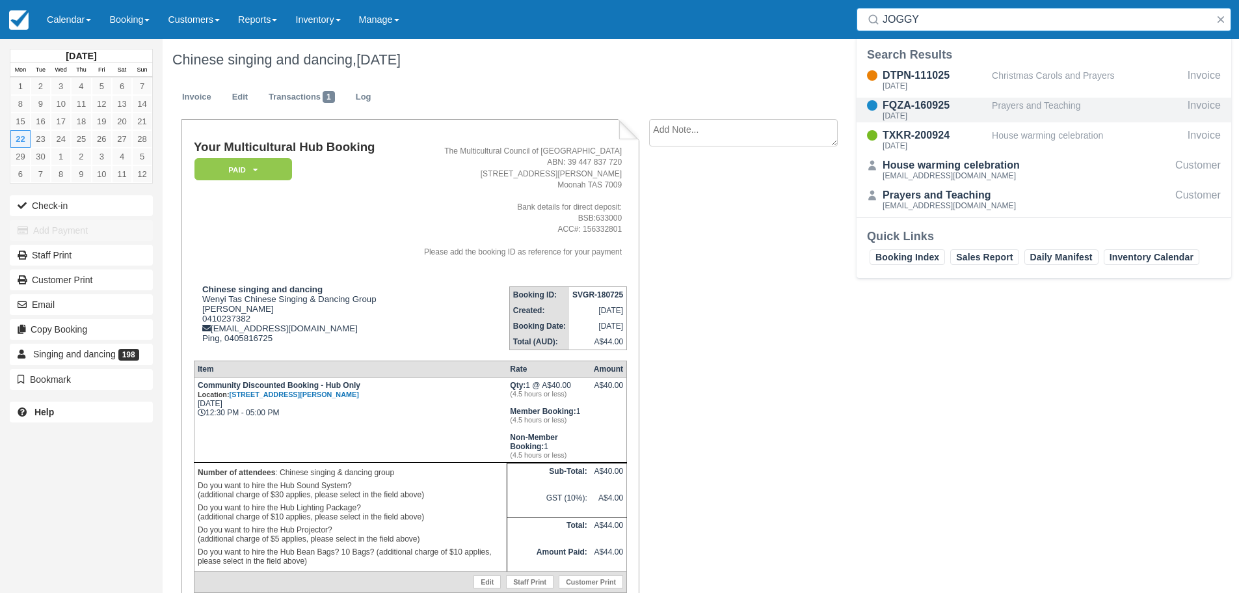
type input "JOGGY"
click at [905, 101] on div "FQZA-160925" at bounding box center [935, 106] width 104 height 16
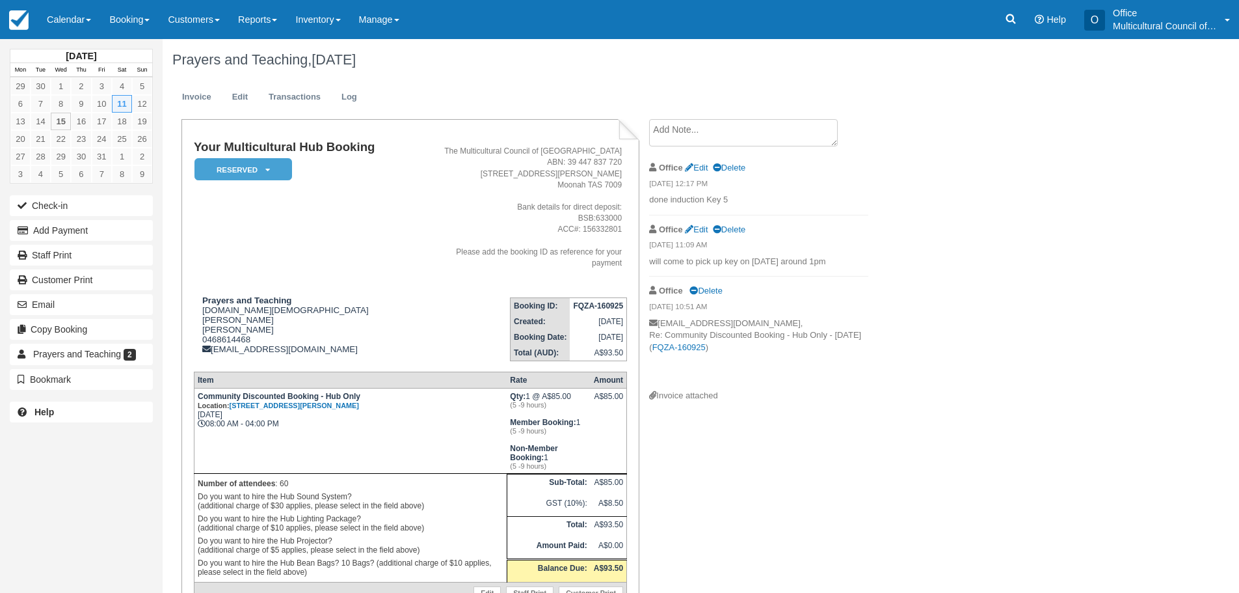
scroll to position [59, 0]
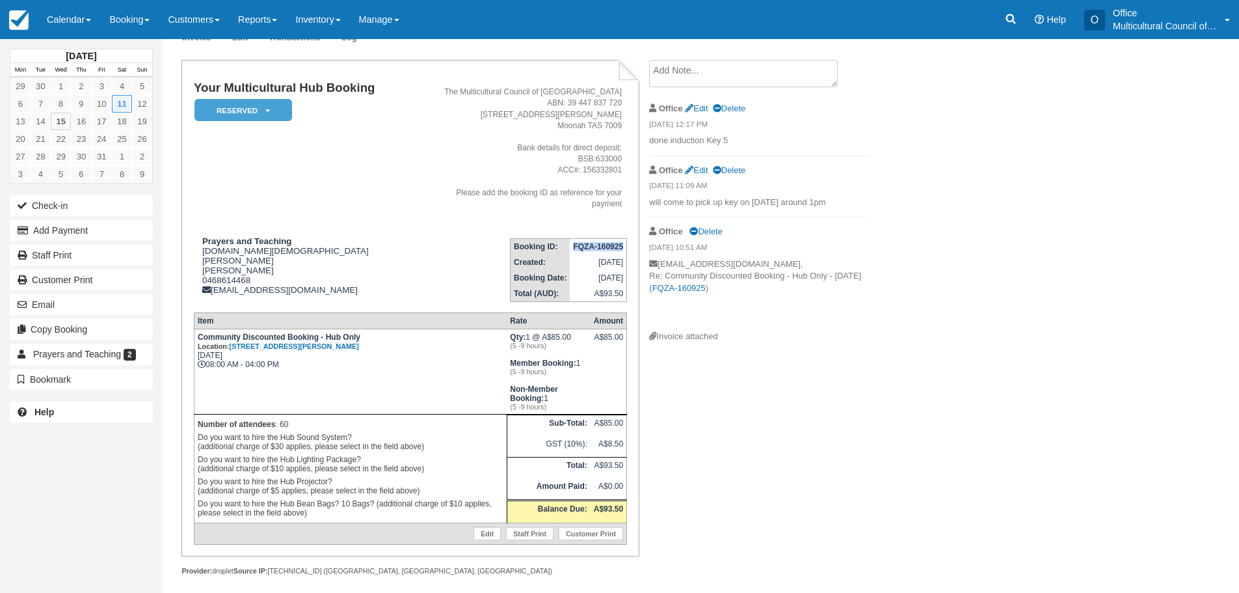
drag, startPoint x: 575, startPoint y: 234, endPoint x: 622, endPoint y: 235, distance: 47.5
click at [622, 242] on strong "FQZA-160925" at bounding box center [598, 246] width 50 height 9
copy strong "FQZA-160925"
click at [270, 106] on em "Reserved" at bounding box center [243, 110] width 98 height 23
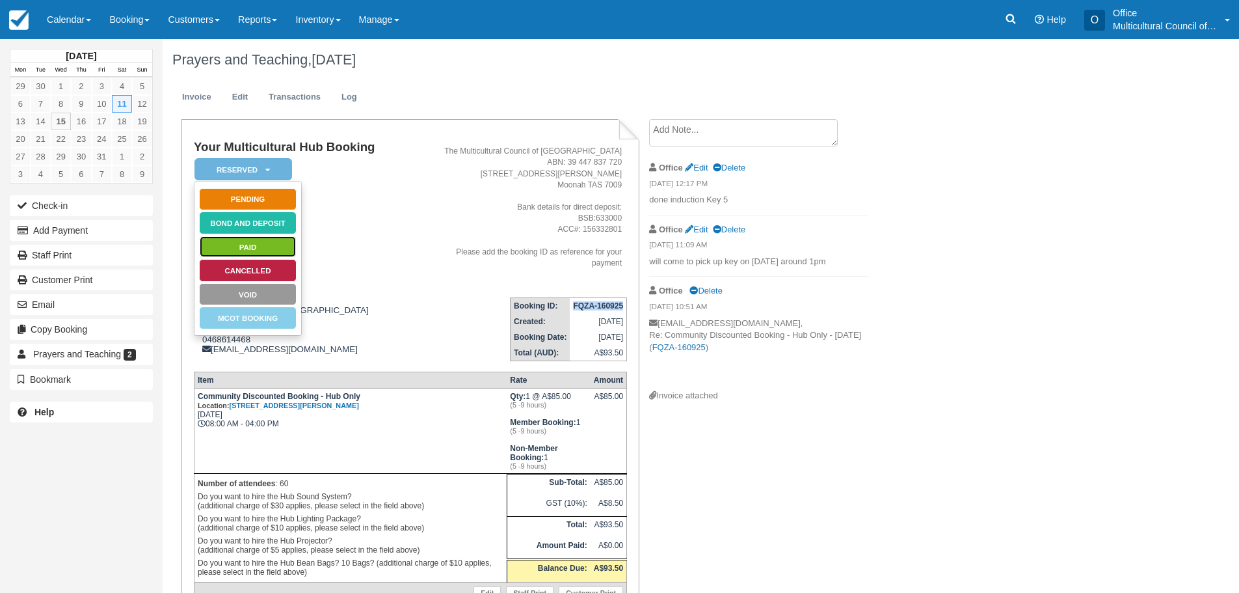
click at [270, 250] on link "Paid" at bounding box center [248, 246] width 98 height 23
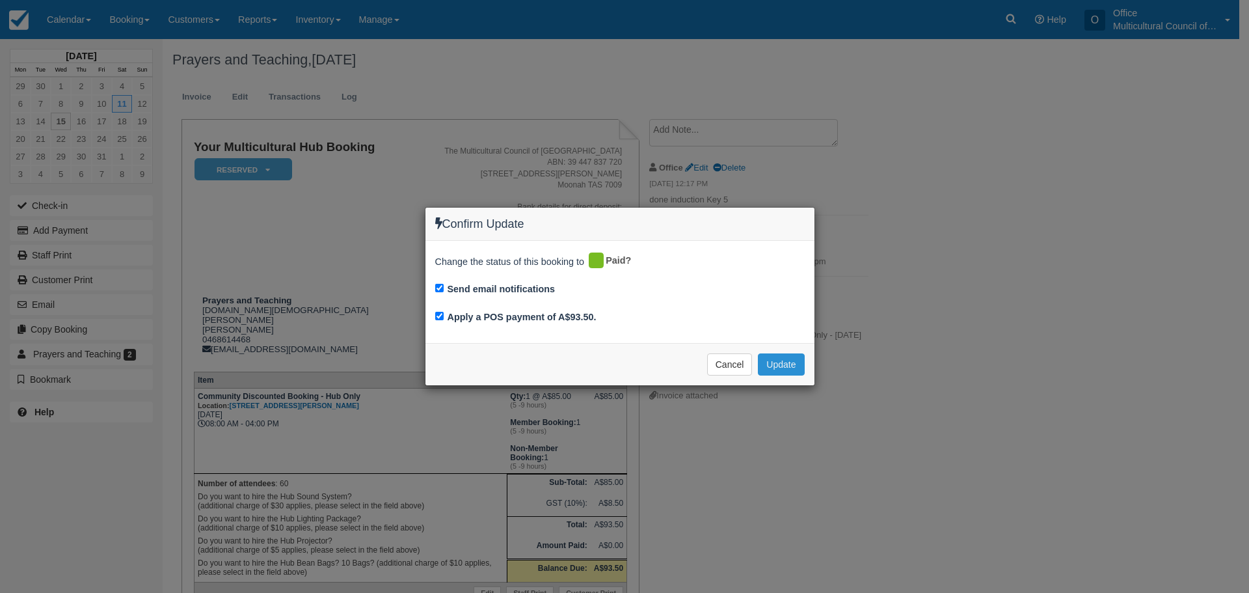
click at [787, 358] on button "Update" at bounding box center [781, 364] width 46 height 22
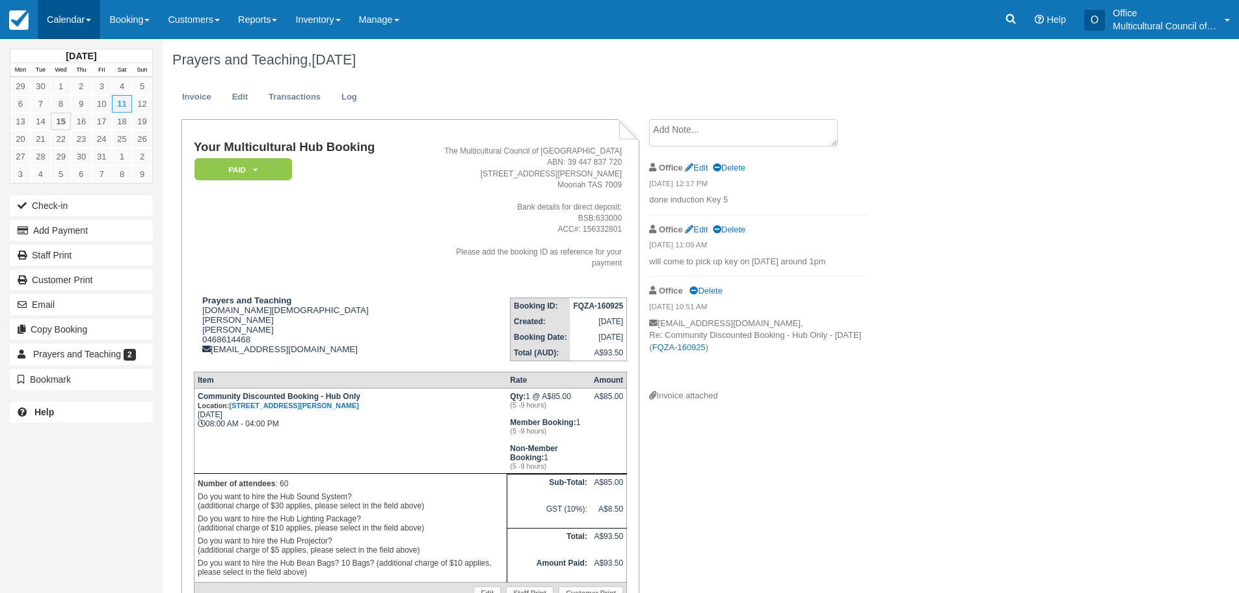
click at [62, 14] on link "Calendar" at bounding box center [69, 19] width 62 height 39
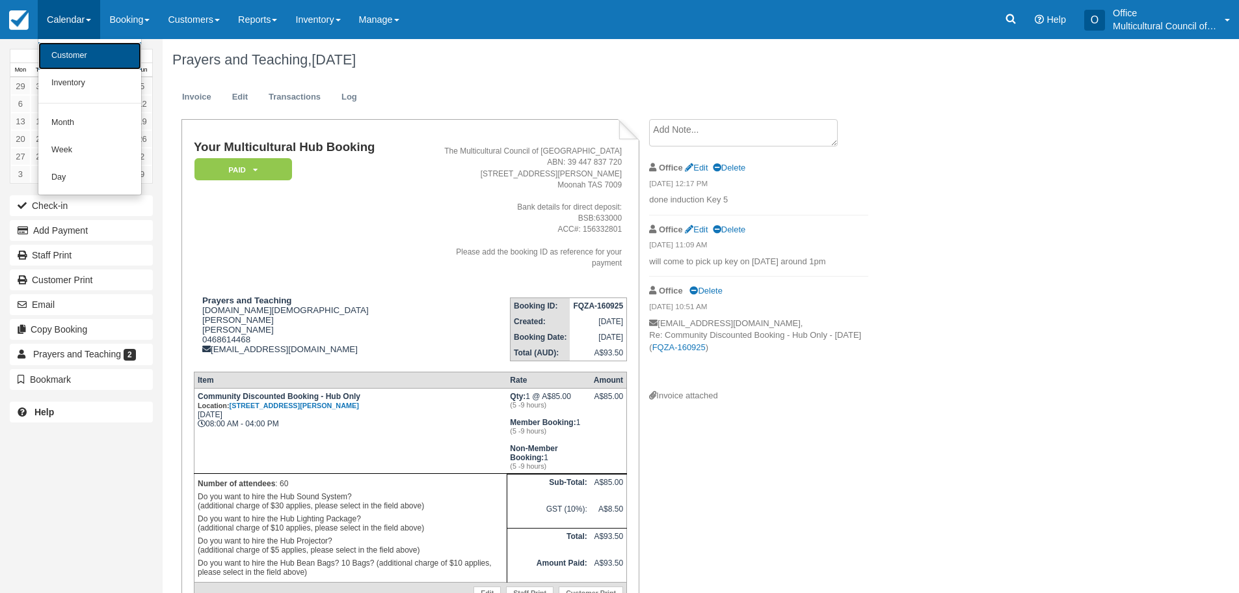
click at [77, 60] on link "Customer" at bounding box center [89, 55] width 103 height 27
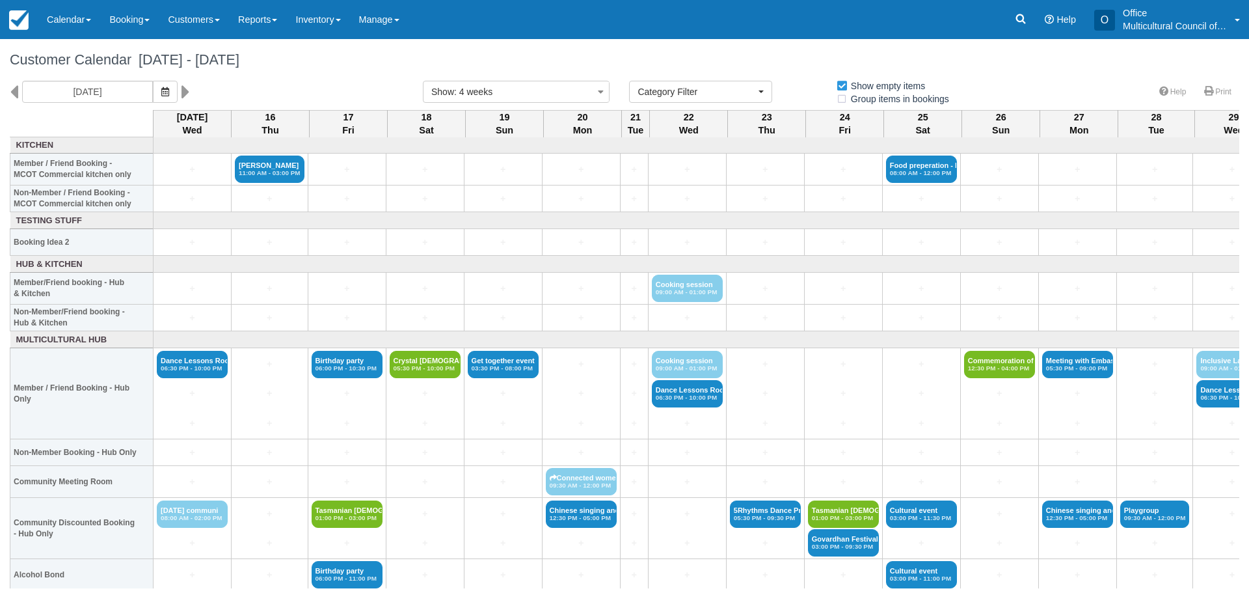
select select
click at [17, 91] on icon at bounding box center [14, 92] width 8 height 22
type input "Wednesday 17 September 2025"
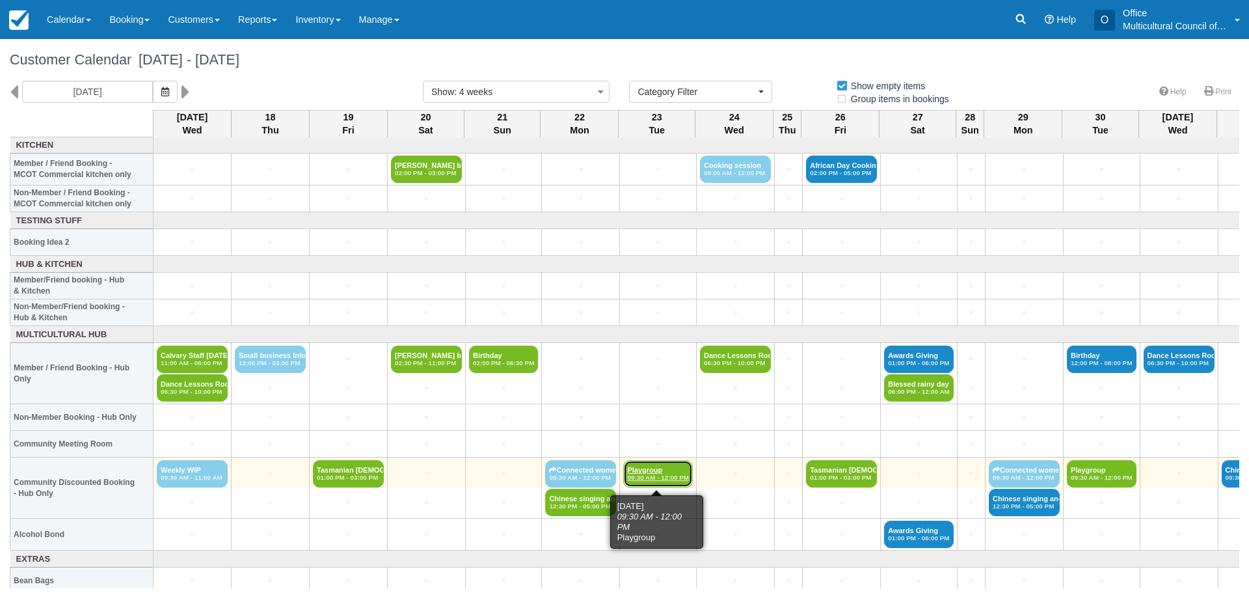
click at [654, 474] on em "09:30 AM - 12:00 PM" at bounding box center [658, 478] width 62 height 8
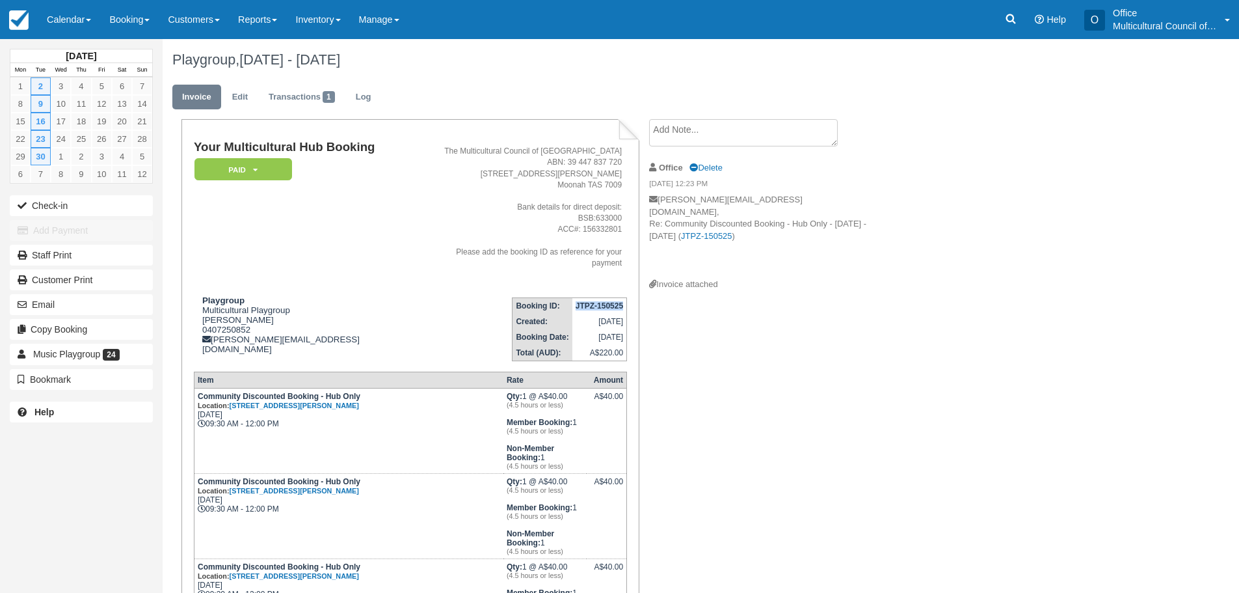
drag, startPoint x: 575, startPoint y: 294, endPoint x: 623, endPoint y: 295, distance: 48.1
click at [623, 301] on strong "JTPZ-150525" at bounding box center [599, 305] width 47 height 9
copy strong "JTPZ-150525"
click at [1014, 11] on link at bounding box center [1011, 19] width 30 height 39
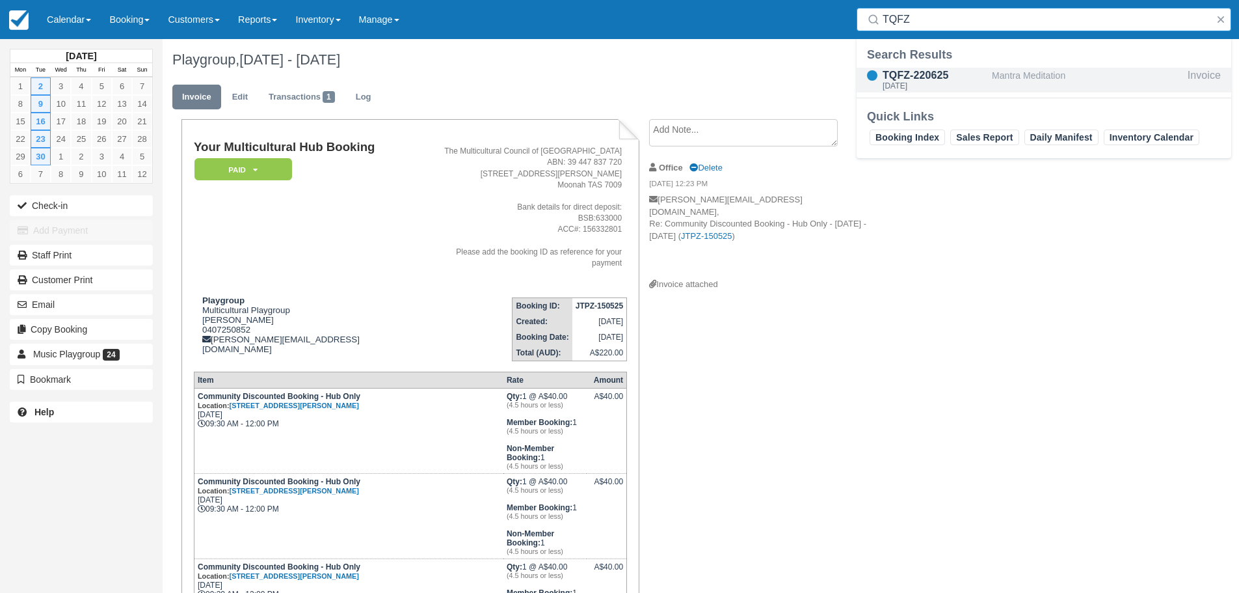
type input "TQFZ"
click at [920, 73] on div "TQFZ-220625" at bounding box center [935, 76] width 104 height 16
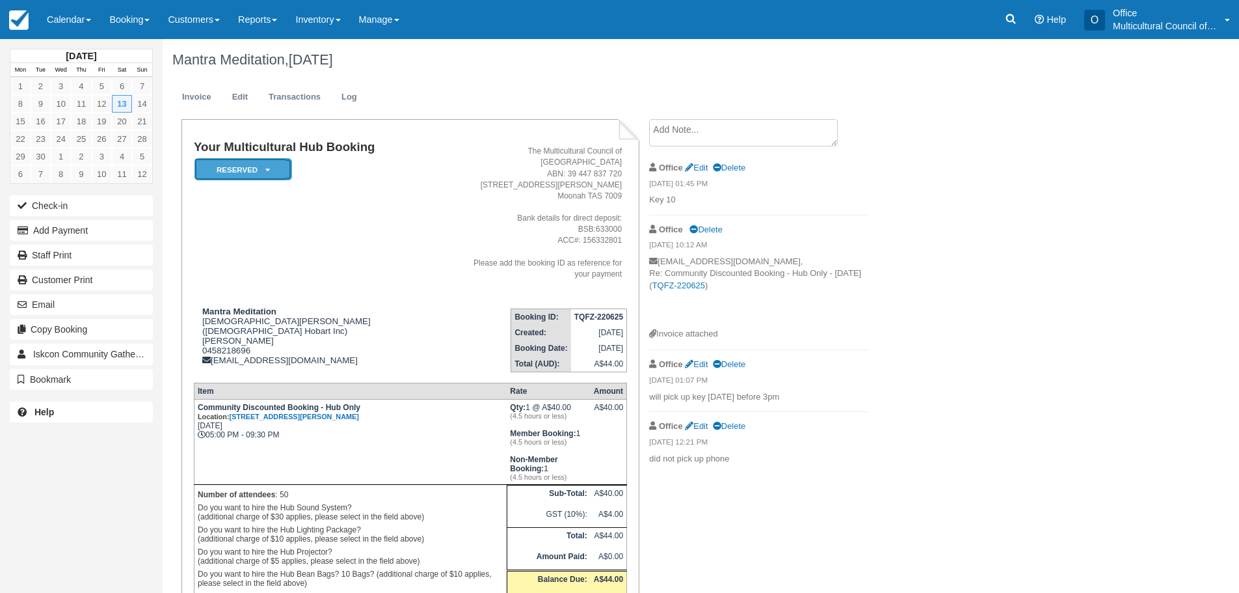
click at [269, 167] on icon at bounding box center [267, 170] width 5 height 8
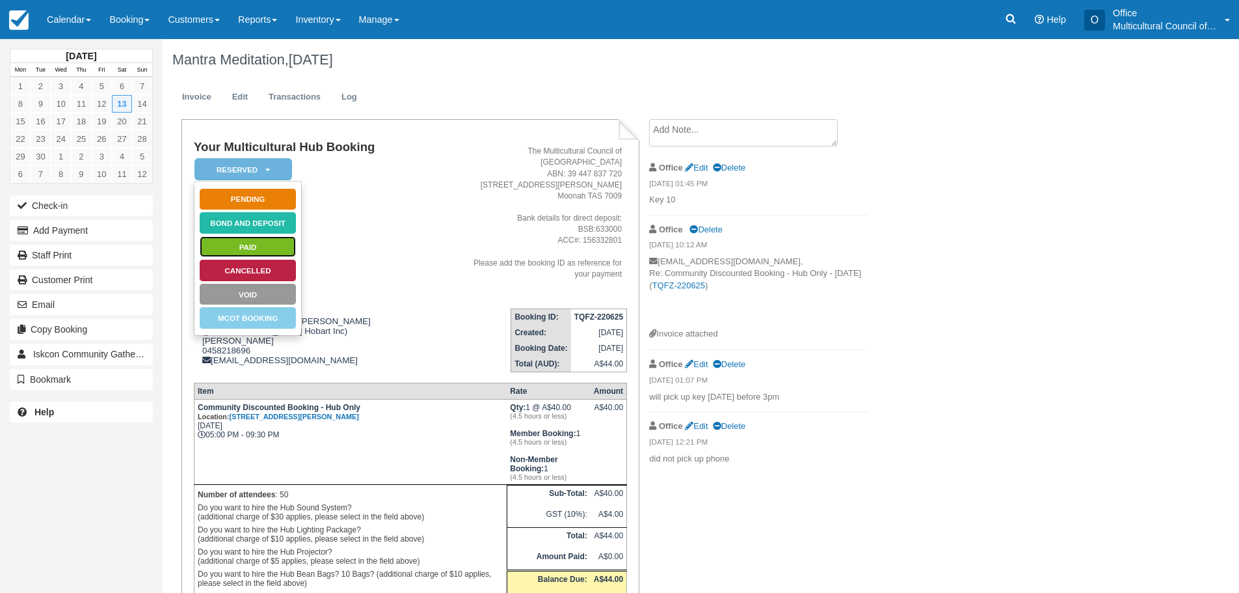
click at [273, 248] on link "Paid" at bounding box center [248, 246] width 98 height 23
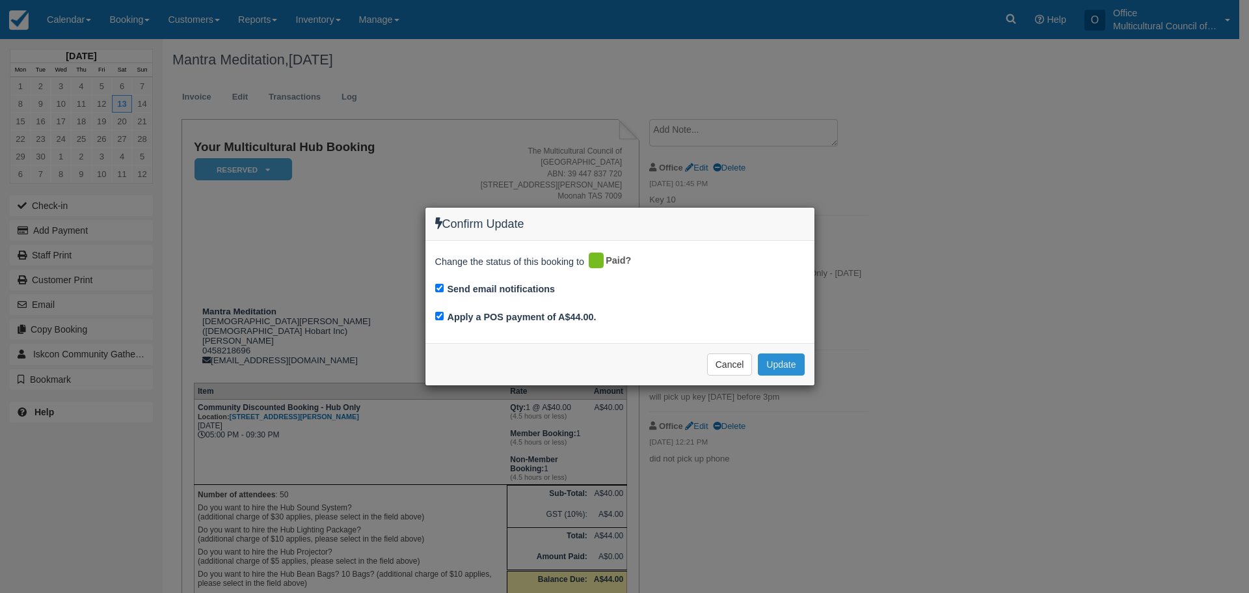
click at [783, 367] on button "Update" at bounding box center [781, 364] width 46 height 22
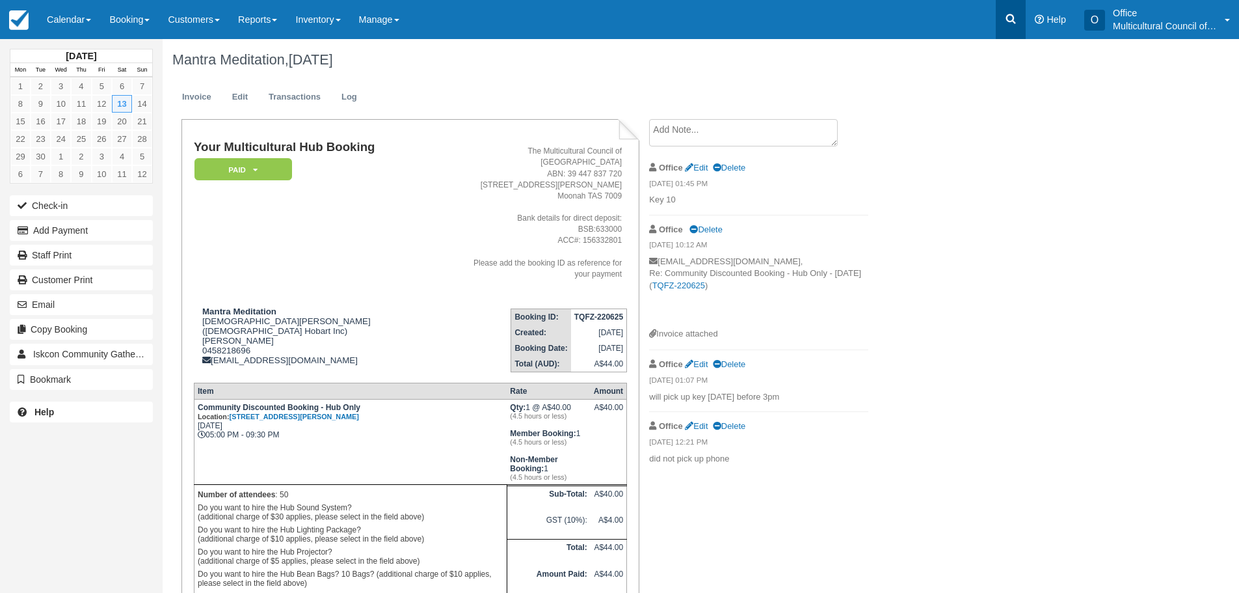
click at [1017, 22] on link at bounding box center [1011, 19] width 30 height 39
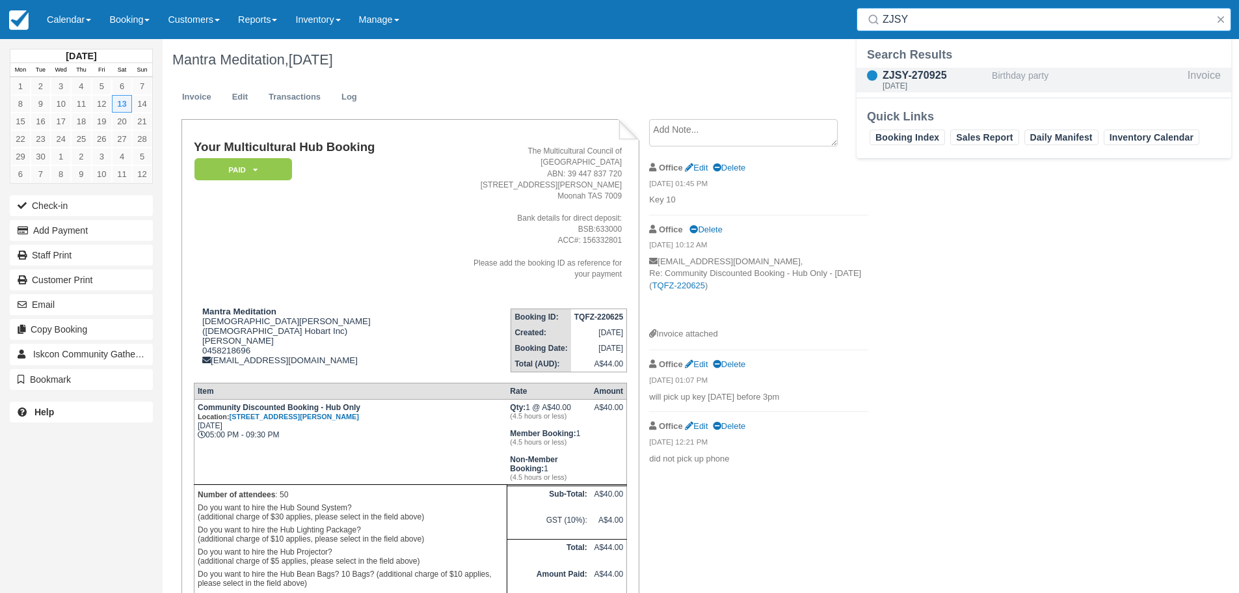
type input "ZJSY"
click at [933, 75] on div "ZJSY-270925" at bounding box center [935, 76] width 104 height 16
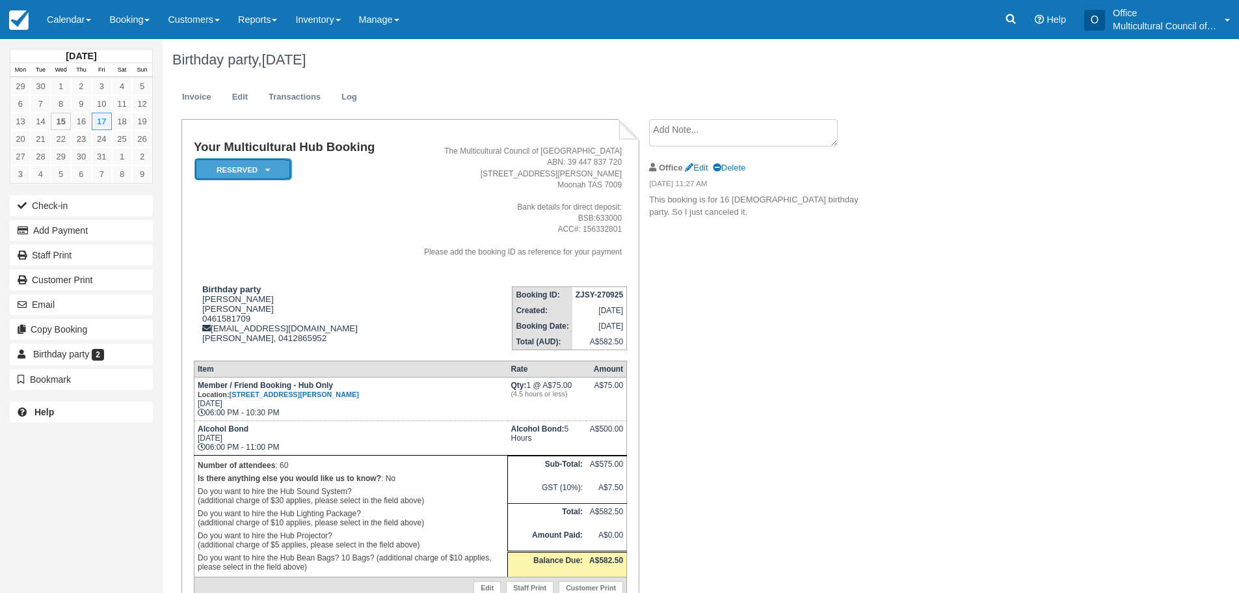
click at [269, 169] on icon at bounding box center [267, 170] width 5 height 8
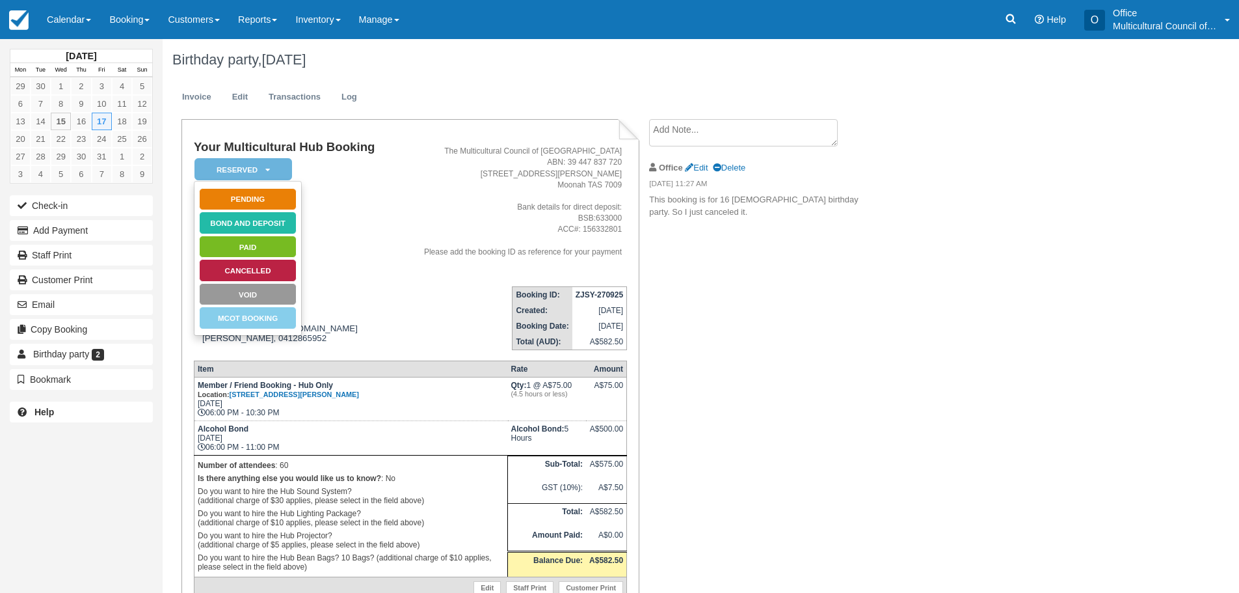
click at [397, 247] on td "The Multicultural Council of Tasmania ABN: 39 447 837 720 [STREET_ADDRESS][PERS…" at bounding box center [511, 207] width 232 height 135
click at [254, 165] on em "Reserved" at bounding box center [243, 169] width 98 height 23
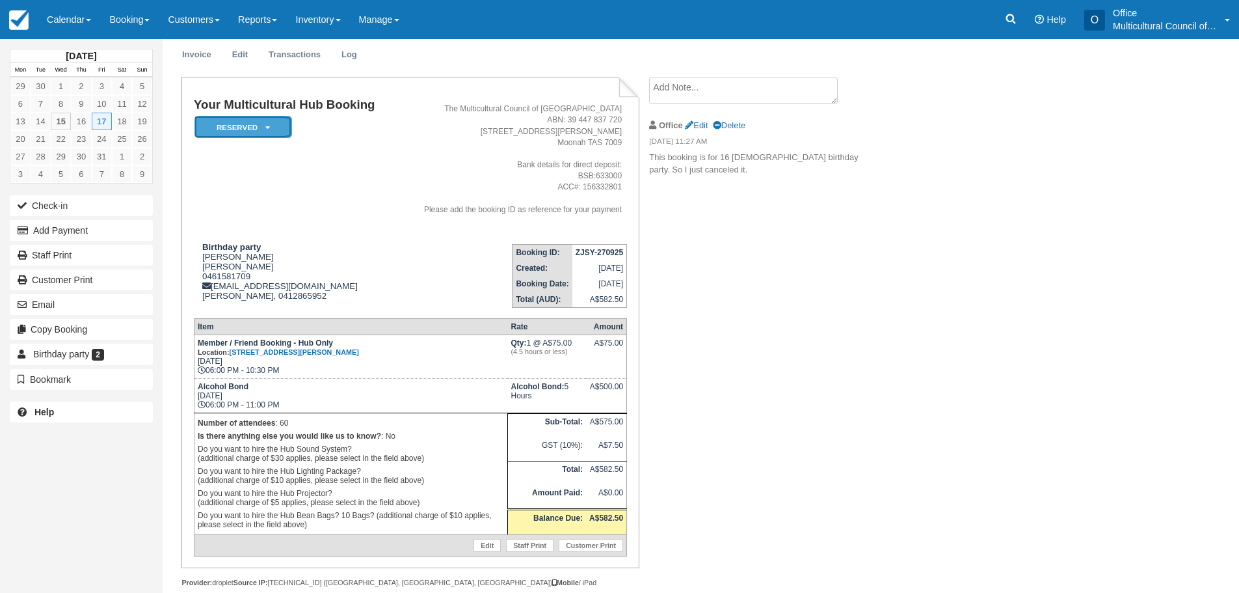
scroll to position [65, 0]
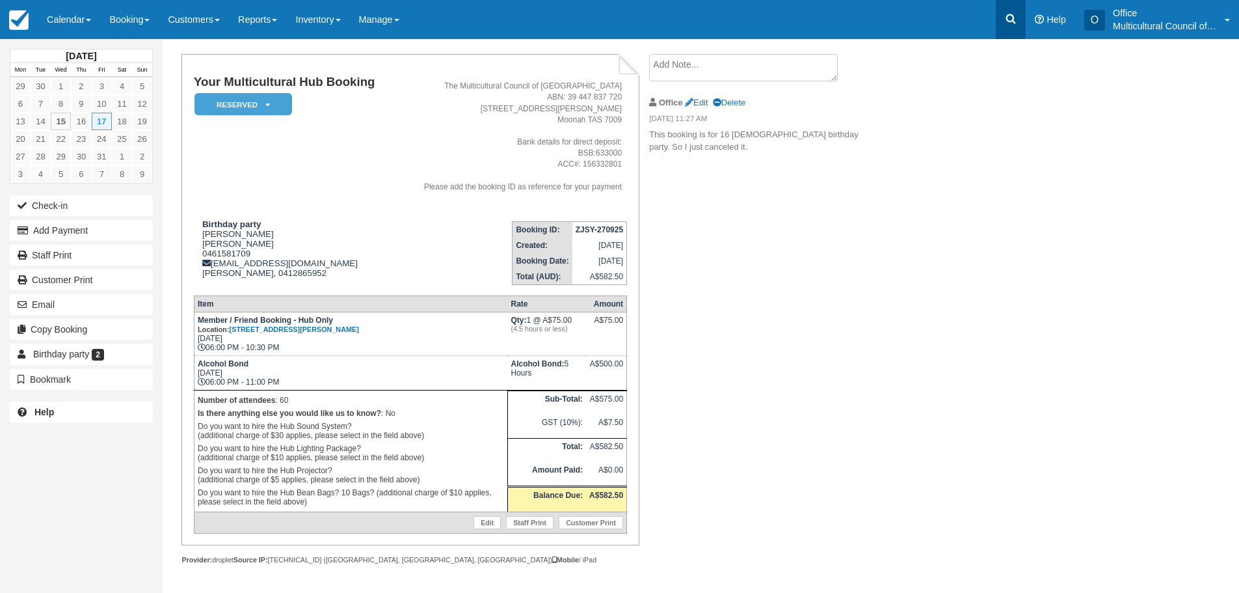
click at [1016, 20] on icon at bounding box center [1010, 18] width 13 height 13
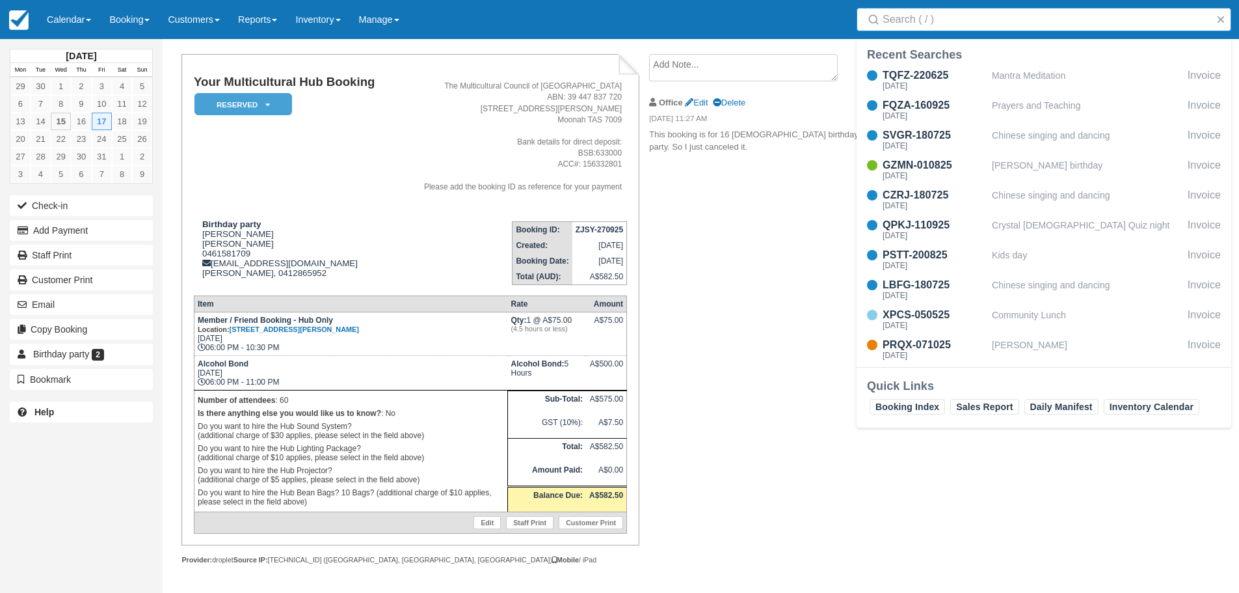
click at [901, 17] on input "Search" at bounding box center [1047, 19] width 328 height 23
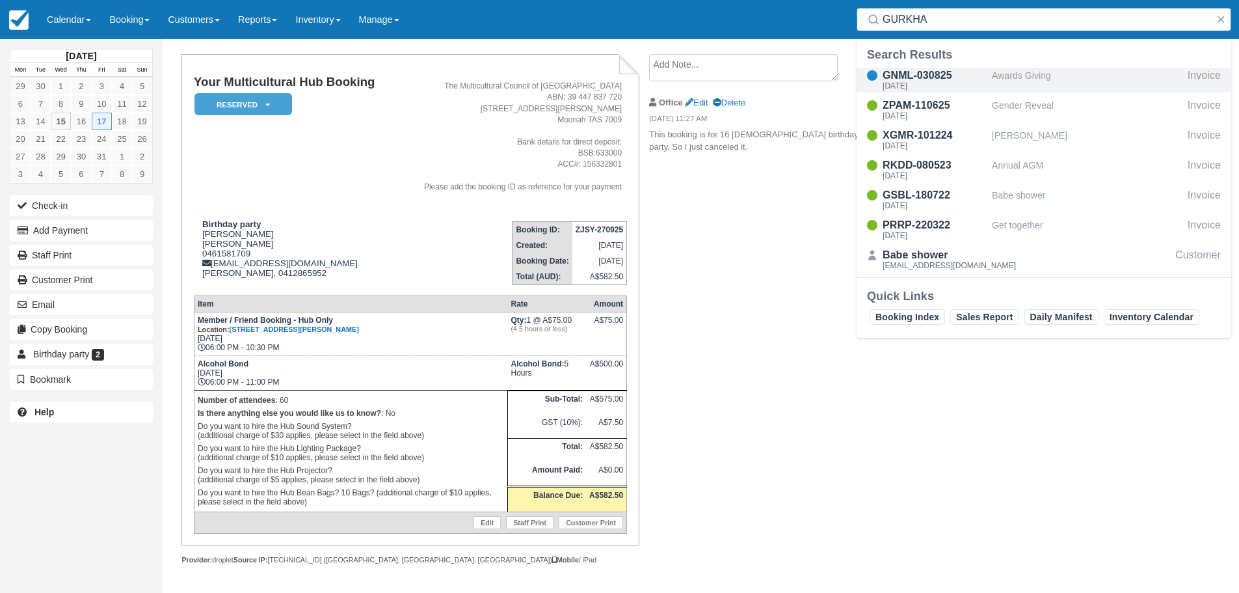
type input "GURKHA"
click at [935, 75] on div "GNML-030825" at bounding box center [935, 76] width 104 height 16
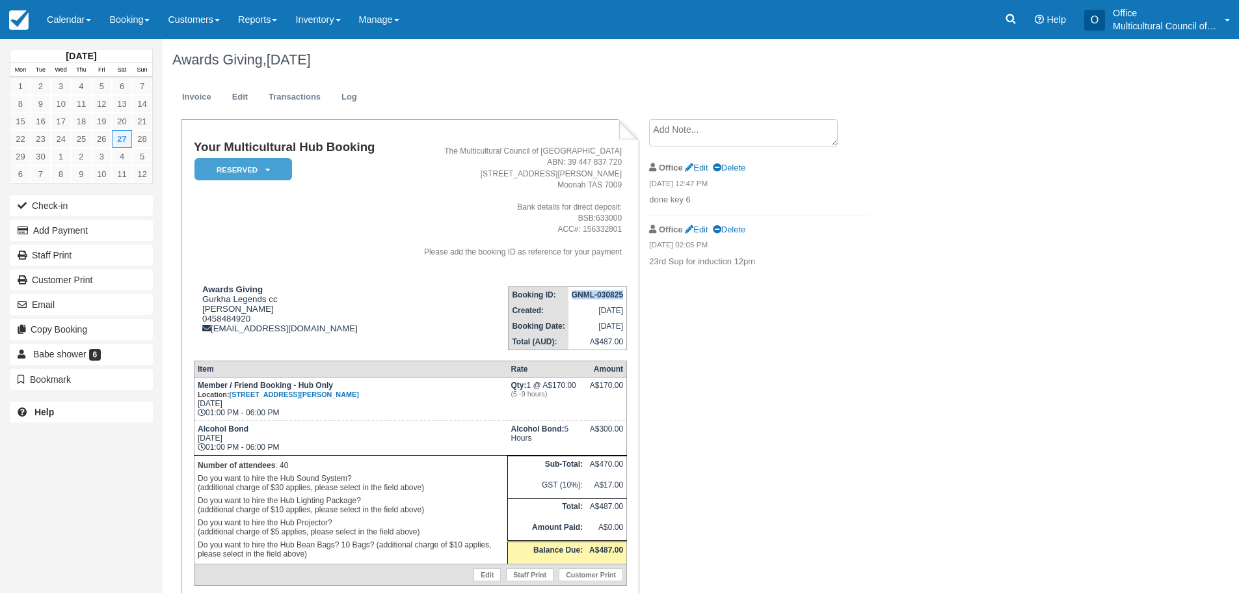
drag, startPoint x: 574, startPoint y: 298, endPoint x: 624, endPoint y: 297, distance: 49.4
click at [624, 297] on td "GNML-030825" at bounding box center [597, 294] width 59 height 16
copy strong "GNML-030825"
click at [1013, 18] on icon at bounding box center [1011, 19] width 10 height 10
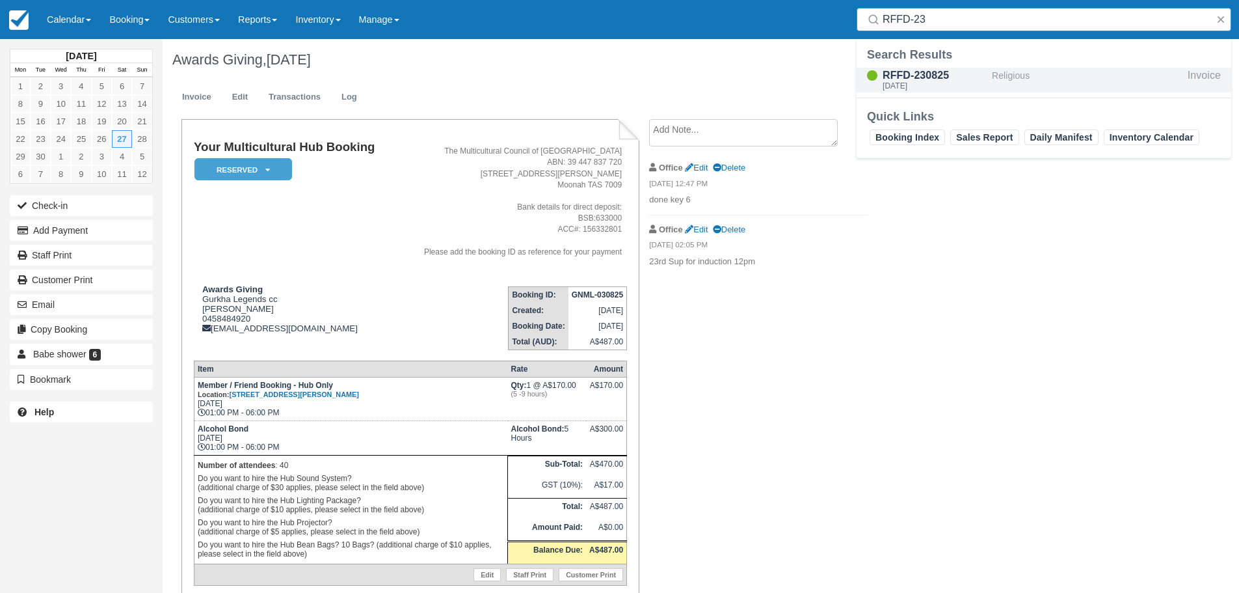
type input "RFFD-23"
click at [955, 77] on div "RFFD-230825" at bounding box center [935, 76] width 104 height 16
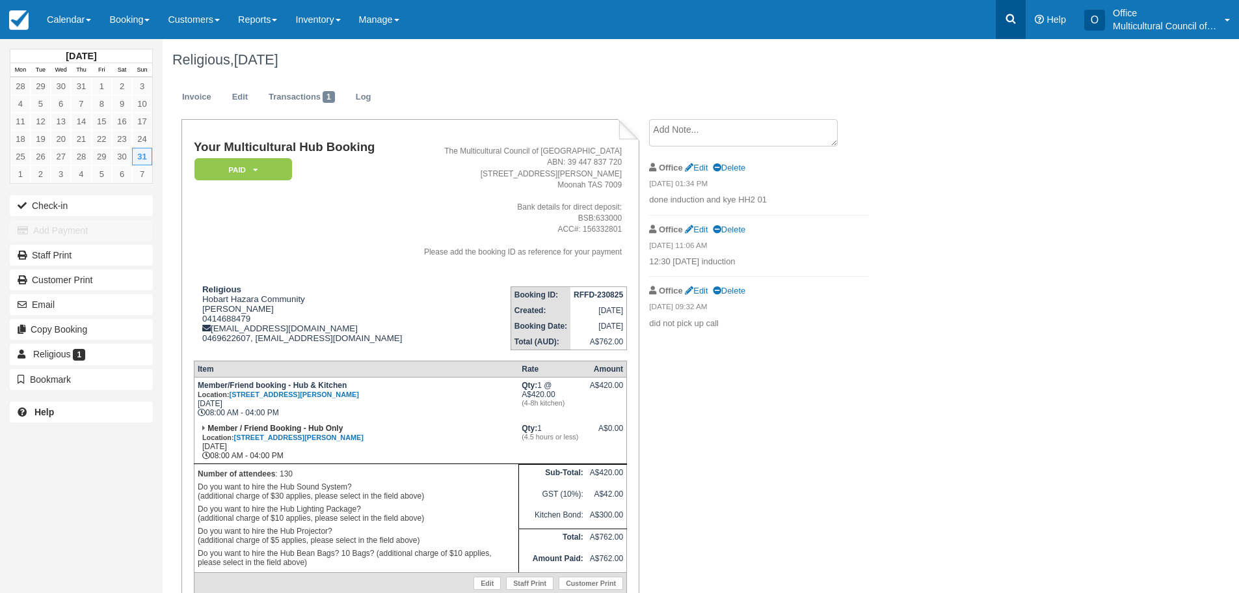
click at [1011, 10] on link at bounding box center [1011, 19] width 30 height 39
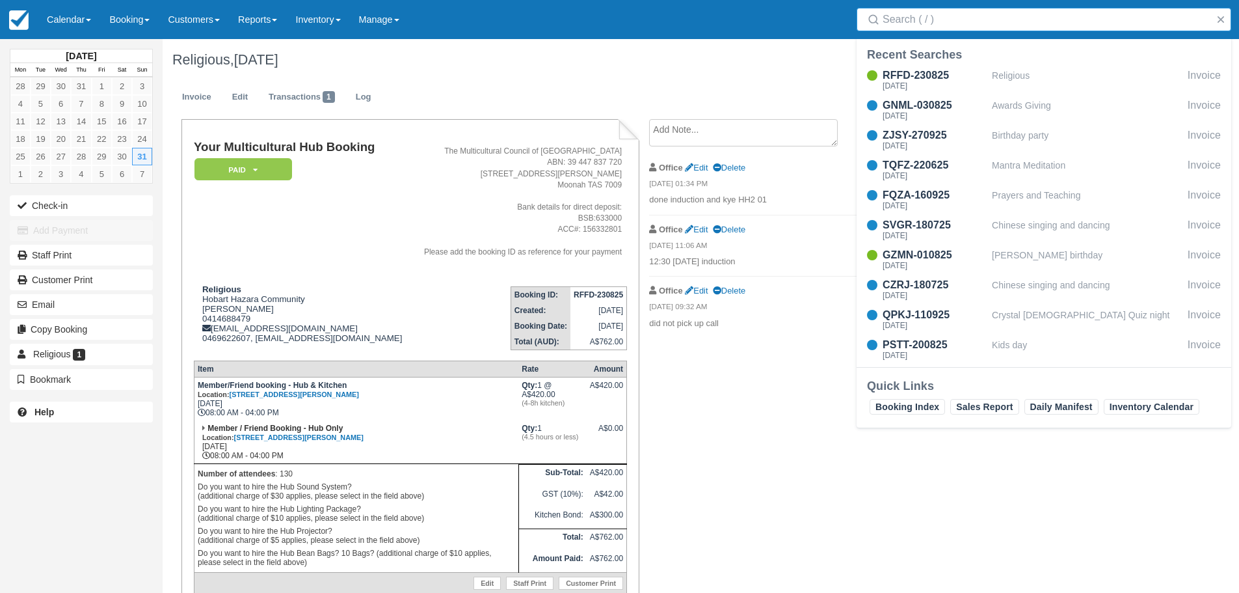
click at [966, 17] on input "Search" at bounding box center [1047, 19] width 328 height 23
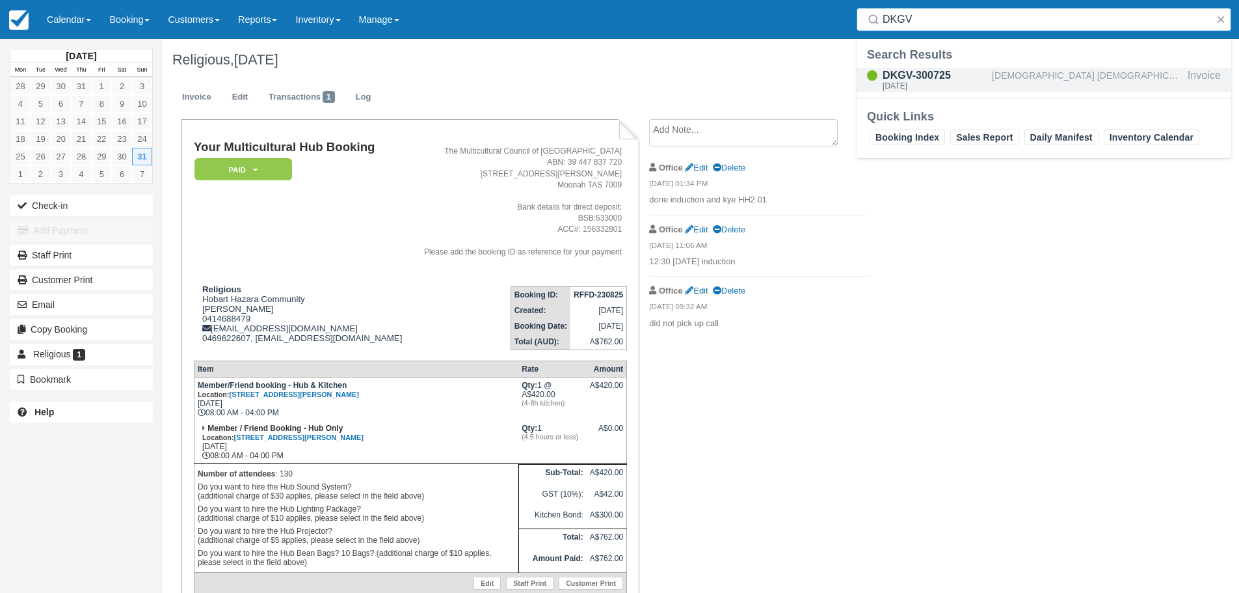
type input "DKGV"
click at [940, 73] on div "DKGV-300725" at bounding box center [935, 76] width 104 height 16
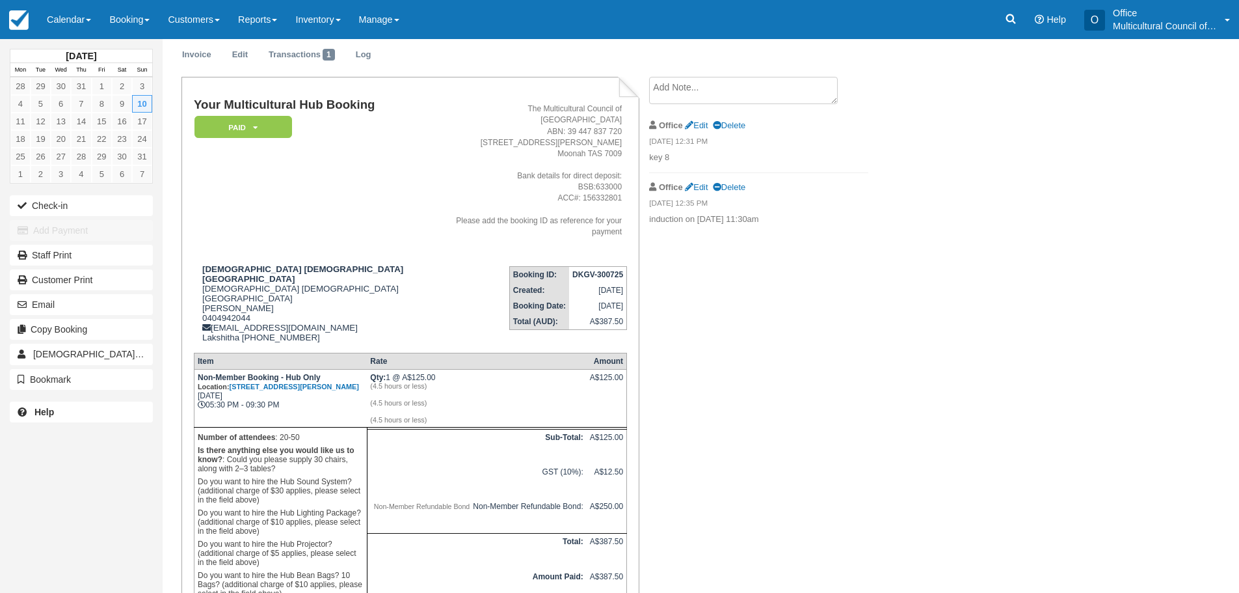
scroll to position [65, 0]
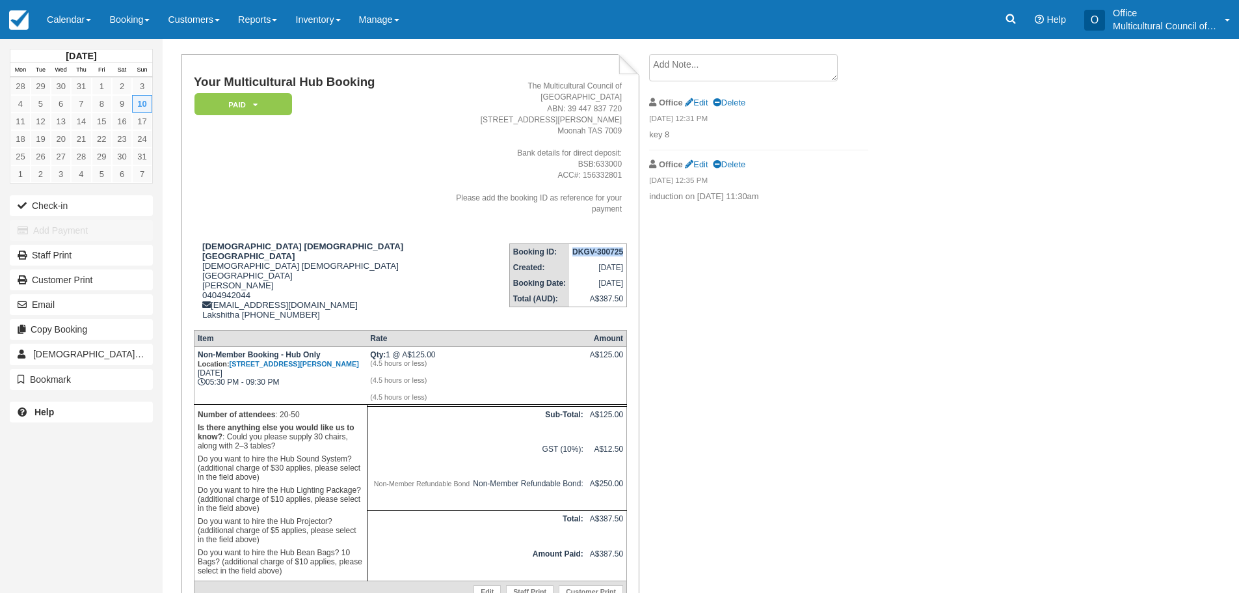
drag, startPoint x: 573, startPoint y: 225, endPoint x: 622, endPoint y: 224, distance: 48.8
click at [622, 244] on td "DKGV-300725" at bounding box center [598, 252] width 58 height 16
copy strong "DKGV-300725"
click at [1007, 16] on icon at bounding box center [1011, 19] width 10 height 10
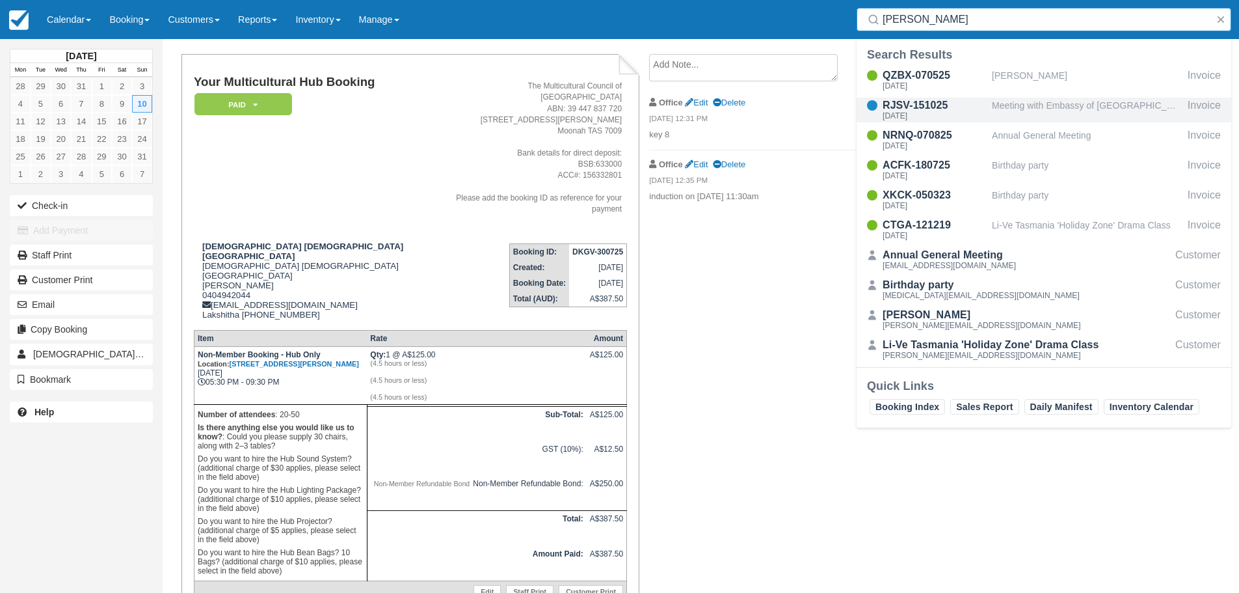
type input "[PERSON_NAME]"
click at [973, 102] on div "RJSV-151025" at bounding box center [935, 106] width 104 height 16
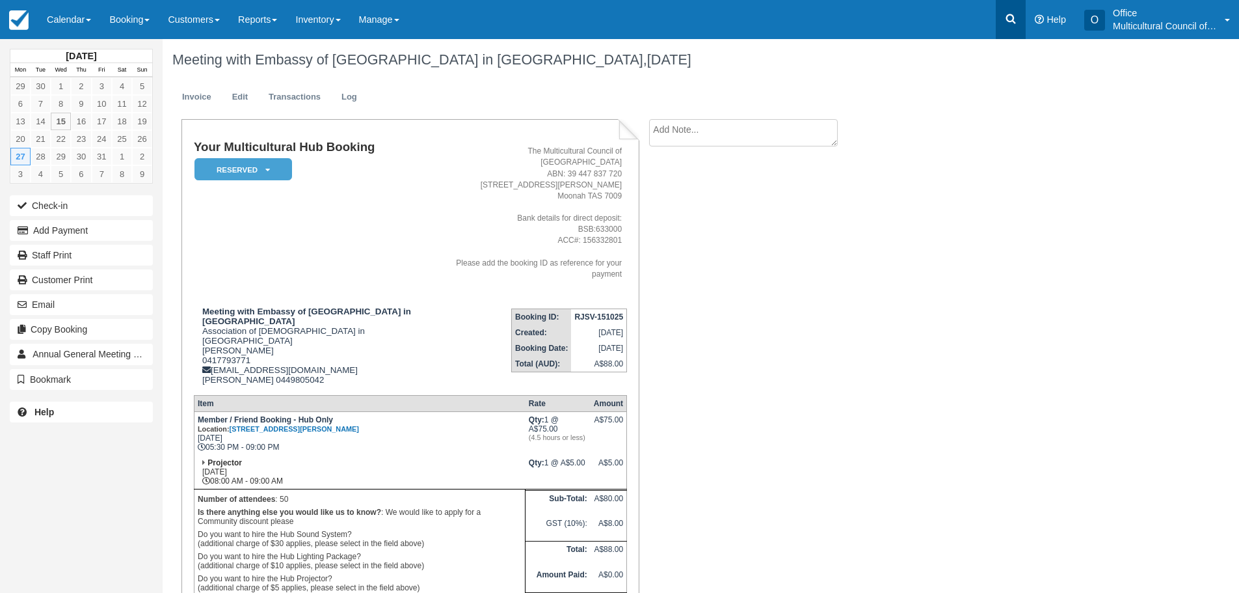
click at [1011, 12] on link at bounding box center [1011, 19] width 30 height 39
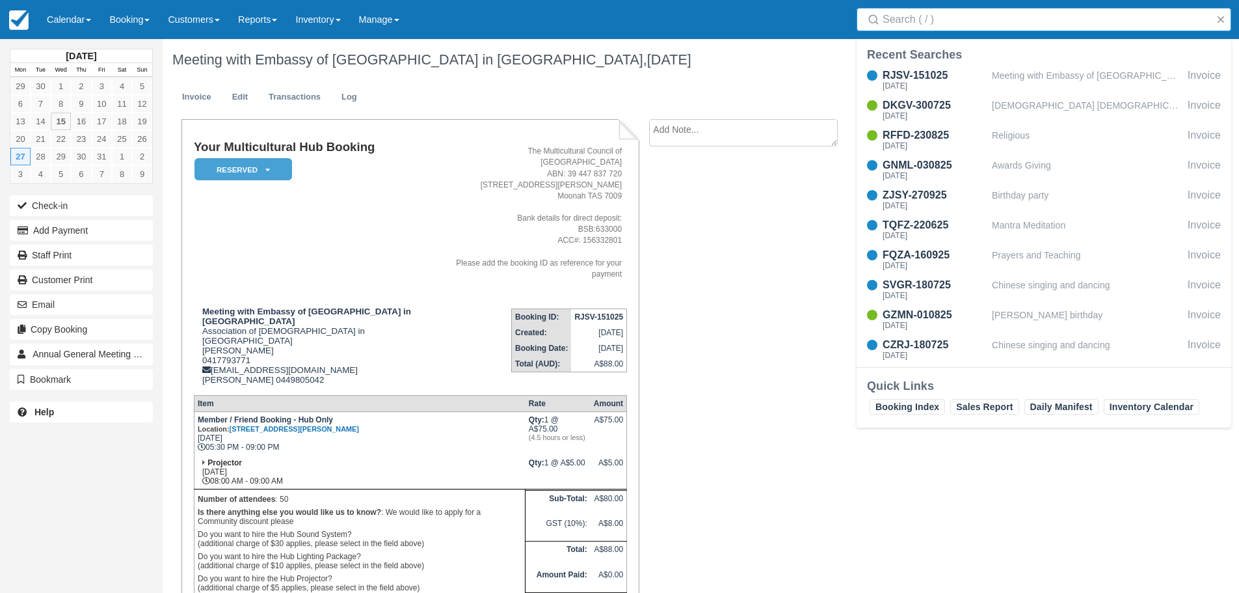
click at [952, 16] on input "Search" at bounding box center [1047, 19] width 328 height 23
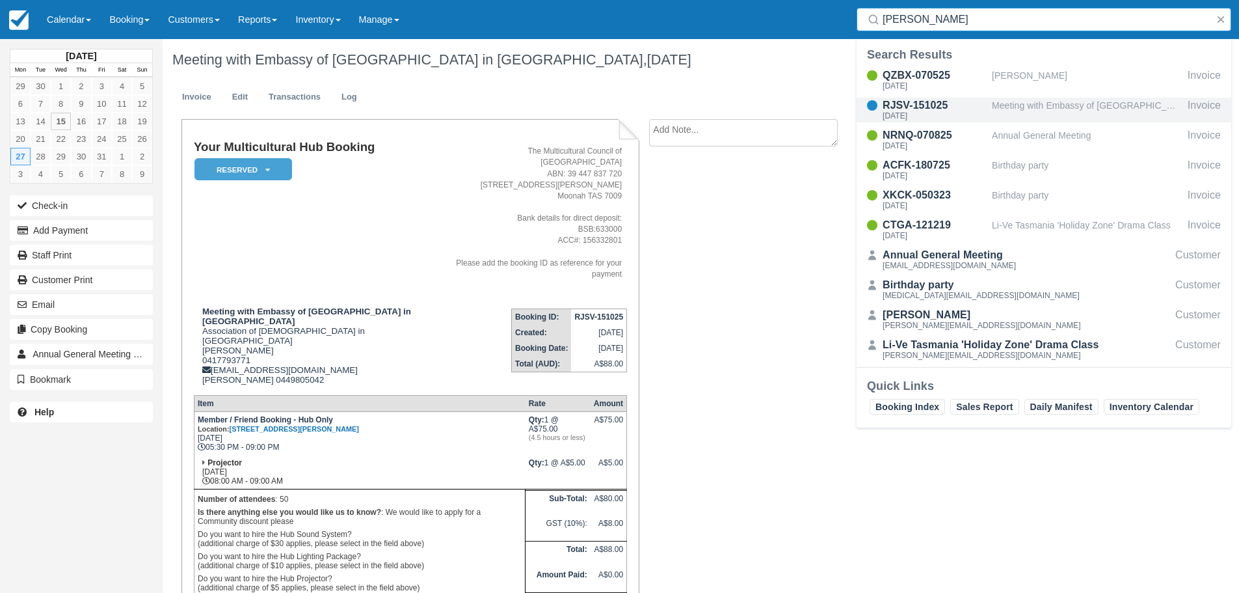
type input "LAURA"
click at [955, 105] on div "RJSV-151025" at bounding box center [935, 106] width 104 height 16
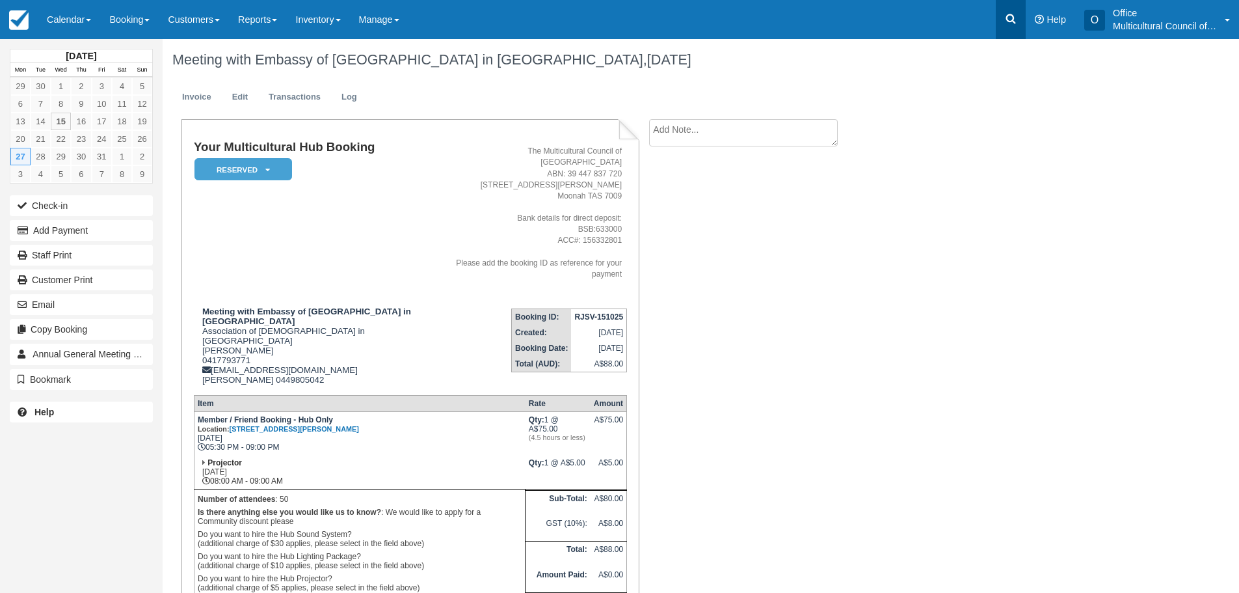
click at [1006, 15] on icon at bounding box center [1010, 18] width 13 height 13
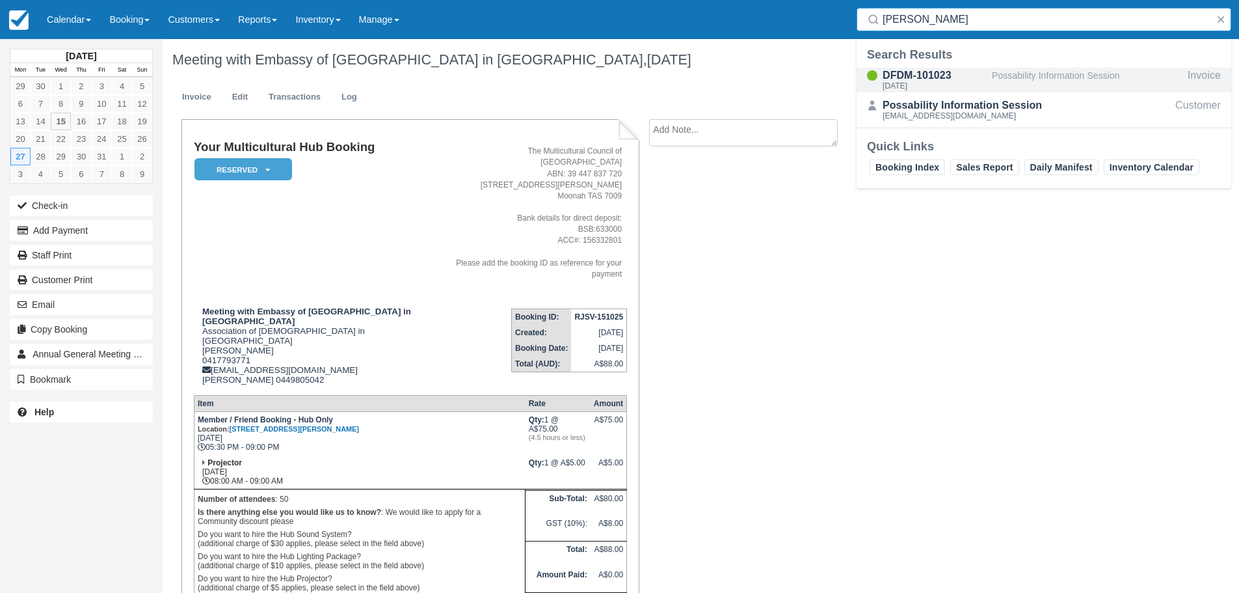
type input "[PERSON_NAME]"
click at [923, 70] on div "DFDM-101023" at bounding box center [935, 76] width 104 height 16
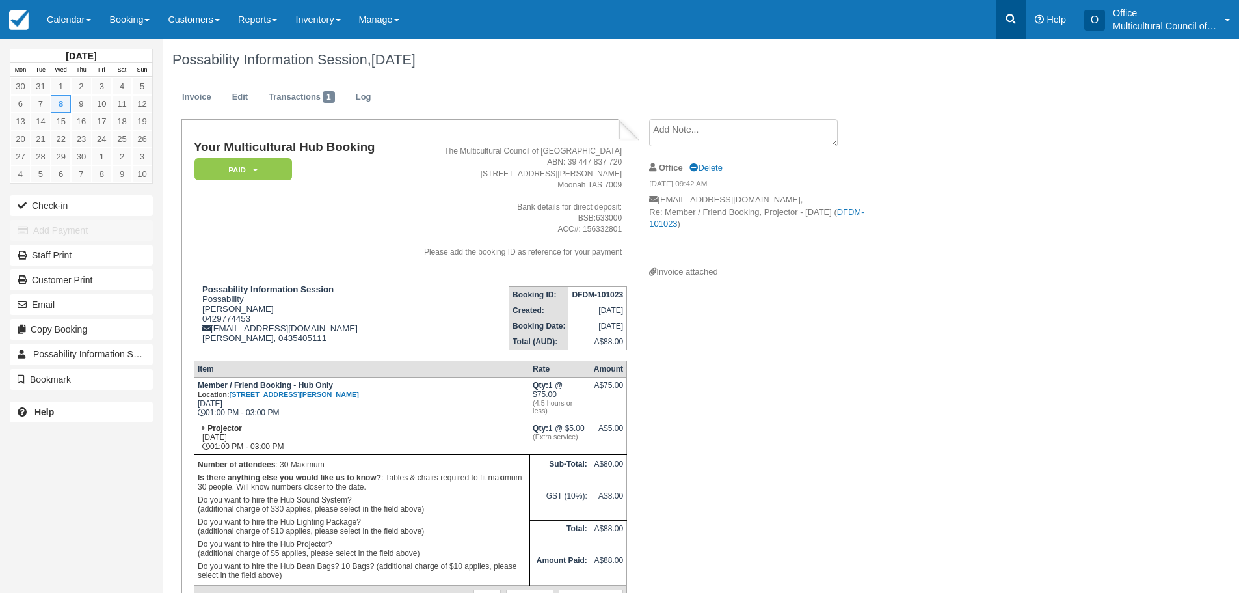
click at [1006, 14] on icon at bounding box center [1010, 18] width 13 height 13
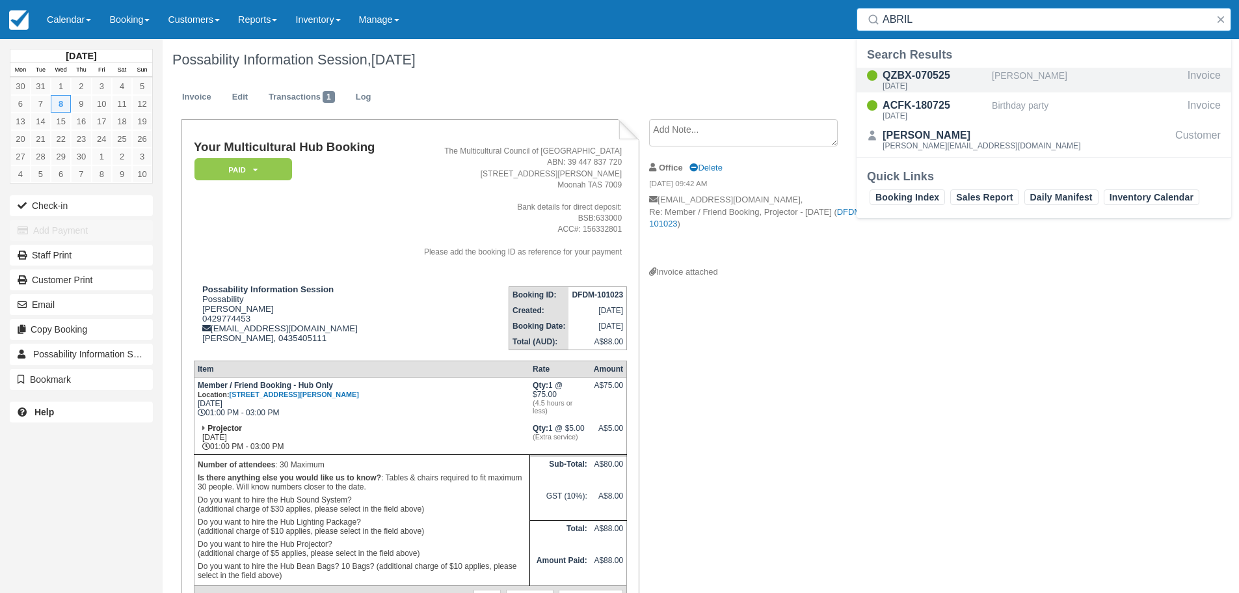
type input "ABRIL"
click at [935, 73] on div "QZBX-070525" at bounding box center [935, 76] width 104 height 16
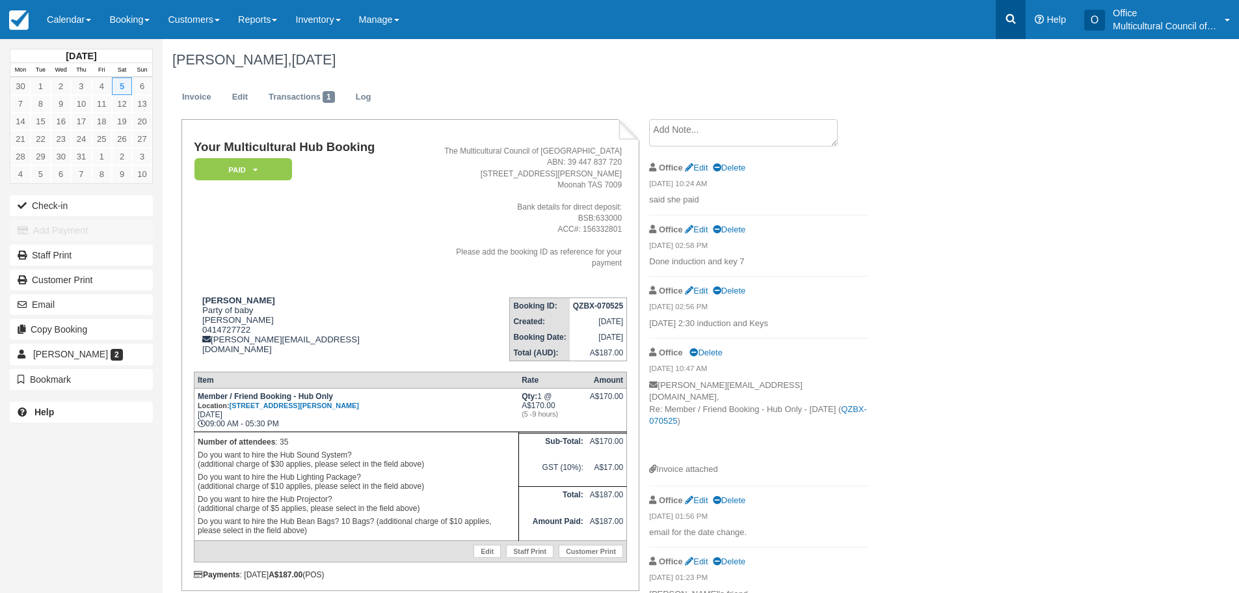
click at [1009, 12] on link at bounding box center [1011, 19] width 30 height 39
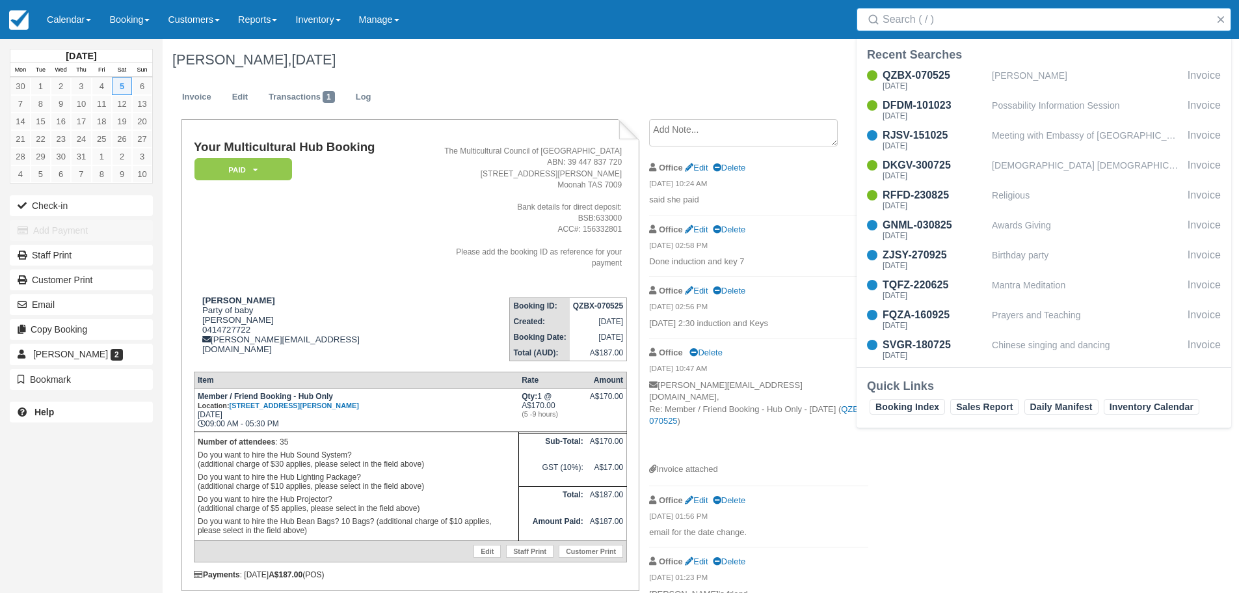
click at [959, 19] on input "Search" at bounding box center [1047, 19] width 328 height 23
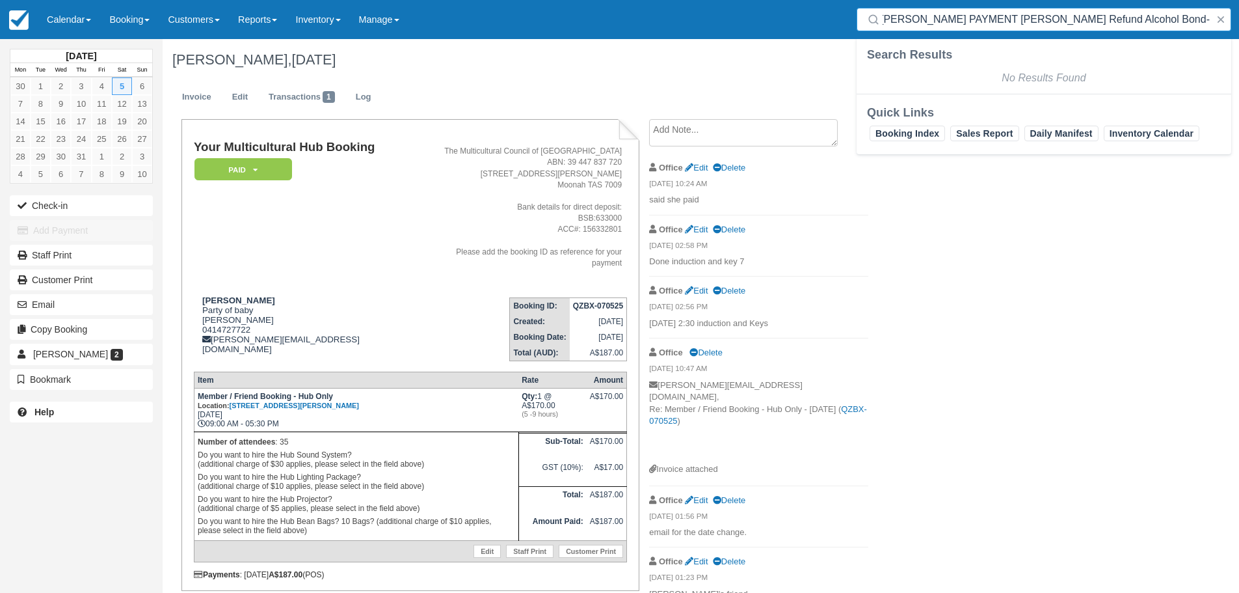
click at [1038, 17] on input "OSKO PAYMENT Laura Vanessa Abril Refund Alcohol Bond- Booking >" at bounding box center [1047, 19] width 328 height 23
click at [1070, 20] on input "Abril Refund Alcohol Bond- Booking >" at bounding box center [1047, 19] width 328 height 23
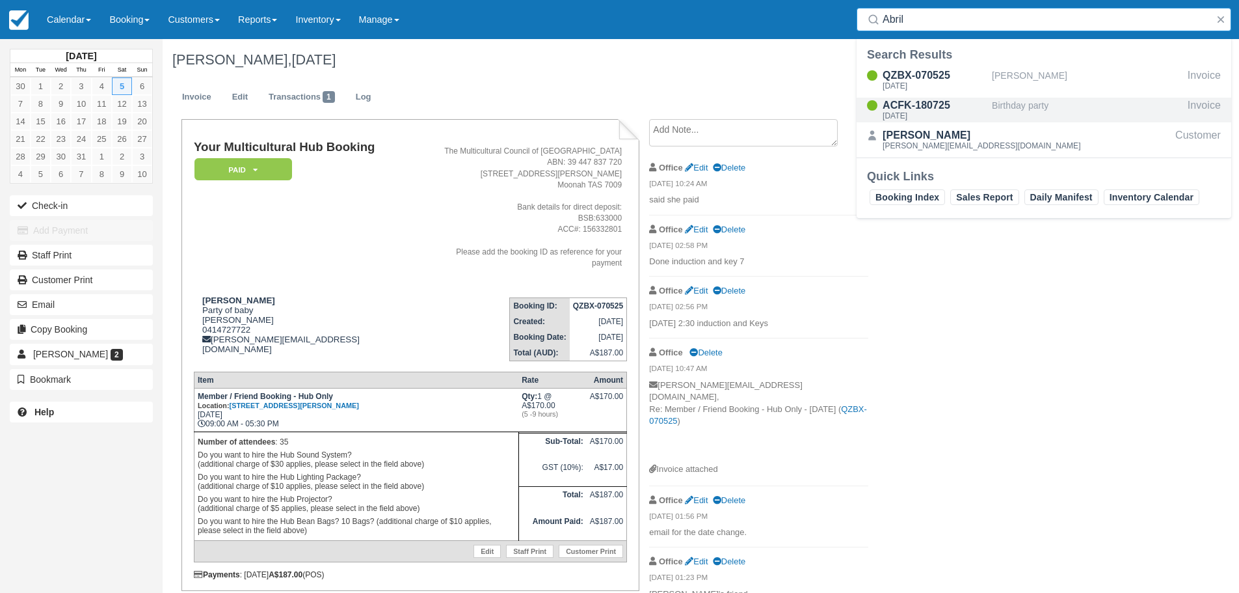
type input "Abril"
click at [963, 109] on div "ACFK-180725" at bounding box center [935, 106] width 104 height 16
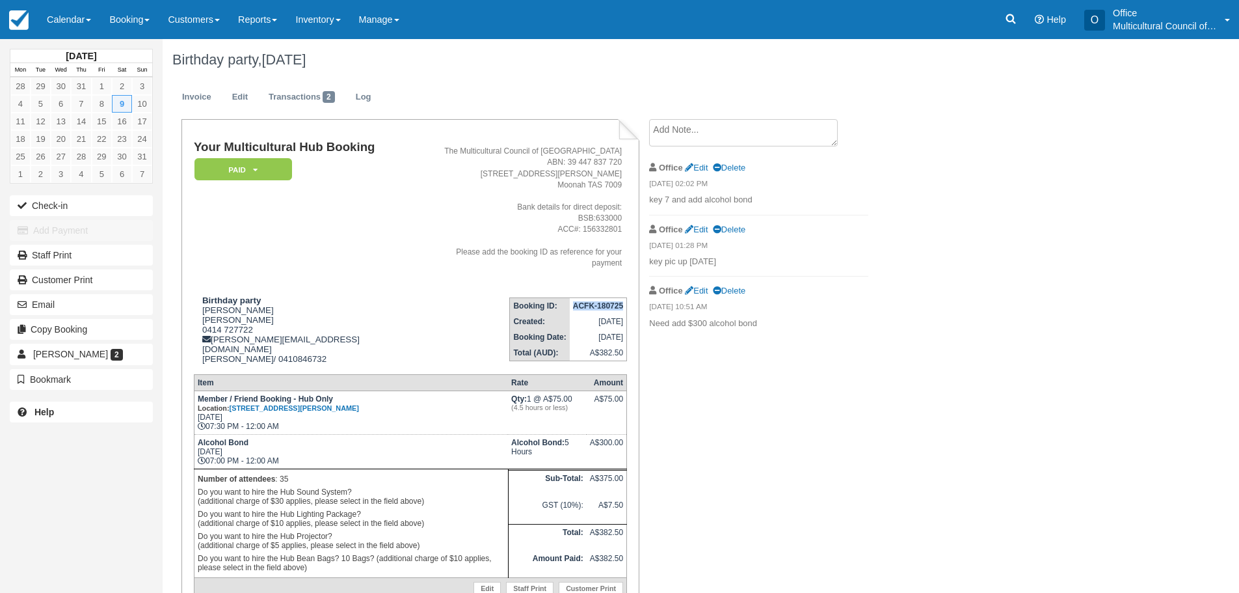
drag, startPoint x: 573, startPoint y: 296, endPoint x: 623, endPoint y: 296, distance: 50.1
click at [623, 301] on strong "ACFK-180725" at bounding box center [598, 305] width 50 height 9
copy strong "ACFK-180725"
